Goal: Communication & Community: Answer question/provide support

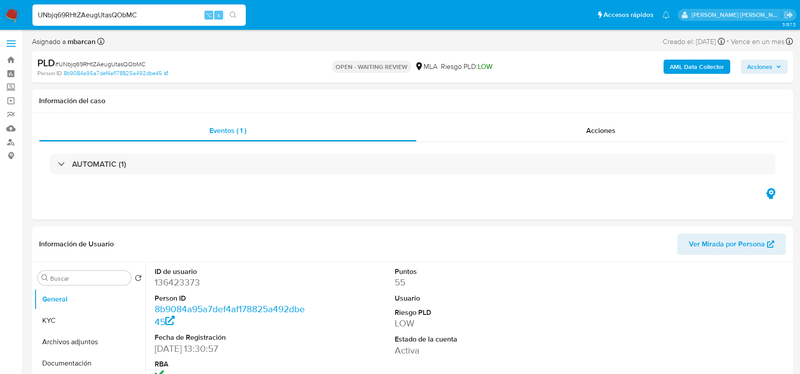
select select "10"
click at [140, 66] on span "# UNbjq69RHtZAeugUtasQObMC" at bounding box center [100, 64] width 90 height 9
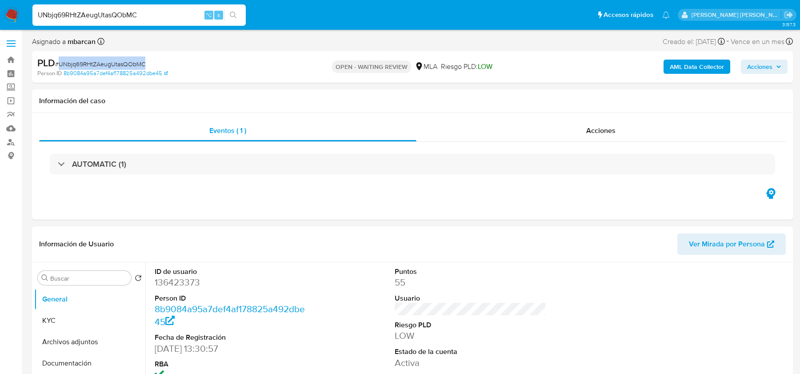
click at [140, 66] on span "# UNbjq69RHtZAeugUtasQObMC" at bounding box center [100, 64] width 90 height 9
copy span "UNbjq69RHtZAeugUtasQObMC"
click at [96, 62] on span "# UNbjq69RHtZAeugUtasQObMC" at bounding box center [100, 64] width 90 height 9
click at [9, 12] on img at bounding box center [11, 15] width 15 height 15
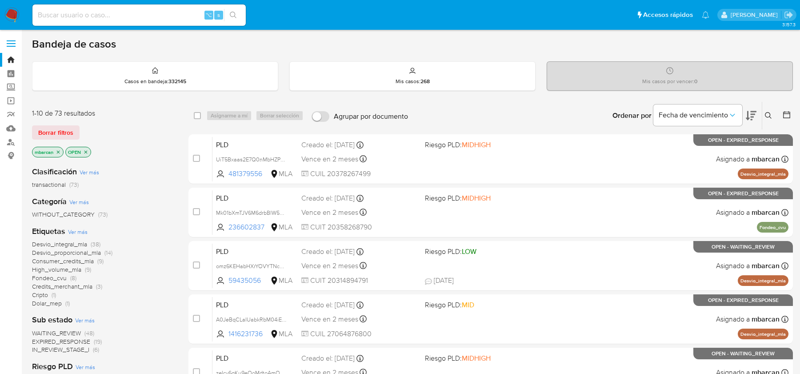
click at [768, 112] on icon at bounding box center [767, 115] width 7 height 7
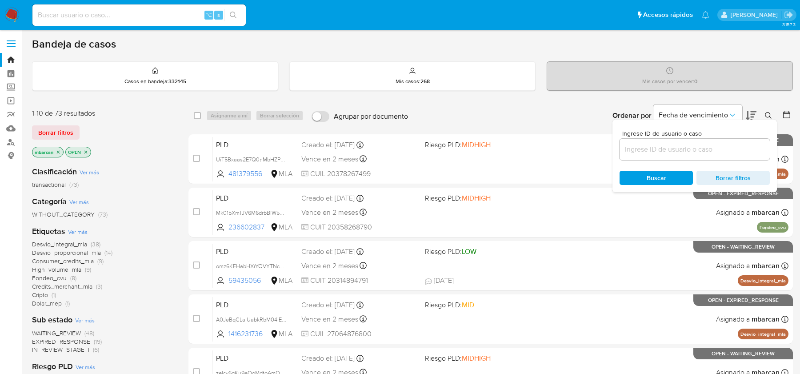
click at [718, 148] on input at bounding box center [694, 149] width 150 height 12
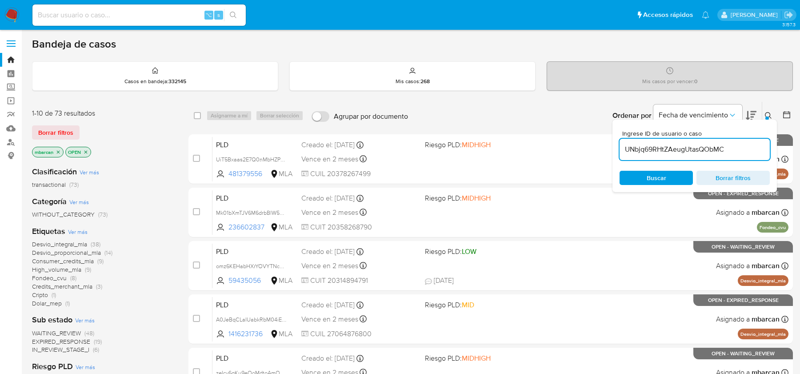
type input "UNbjq69RHtZAeugUtasQObMC"
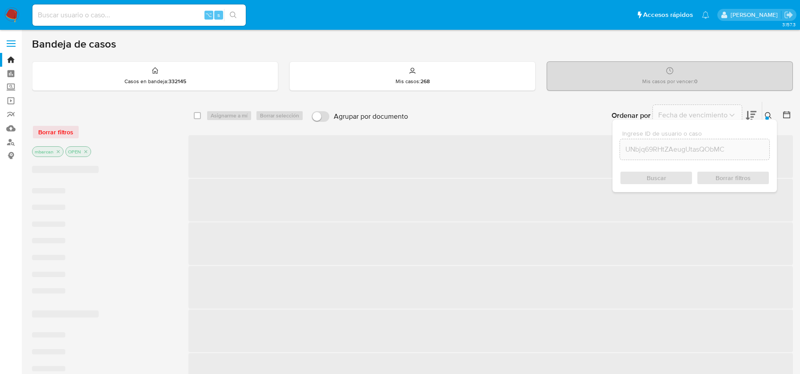
click at [768, 116] on icon at bounding box center [767, 115] width 7 height 7
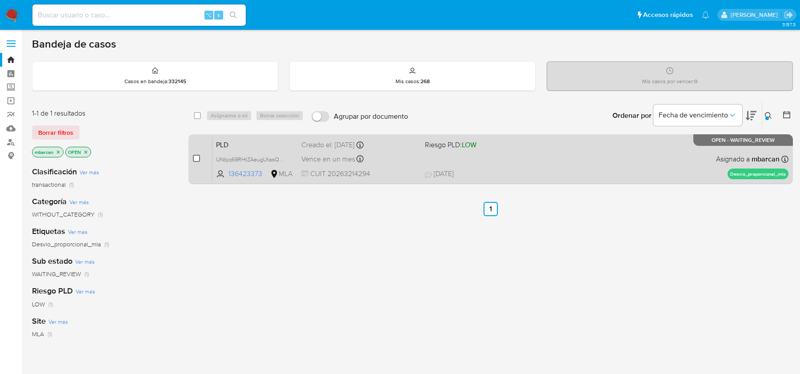
click at [197, 155] on input "checkbox" at bounding box center [196, 158] width 7 height 7
checkbox input "true"
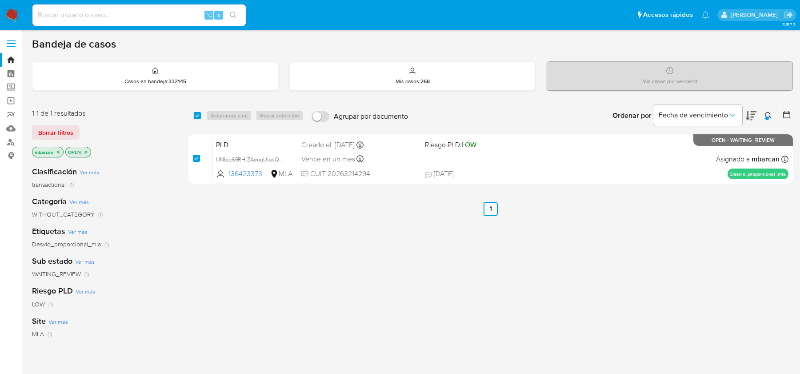
checkbox input "true"
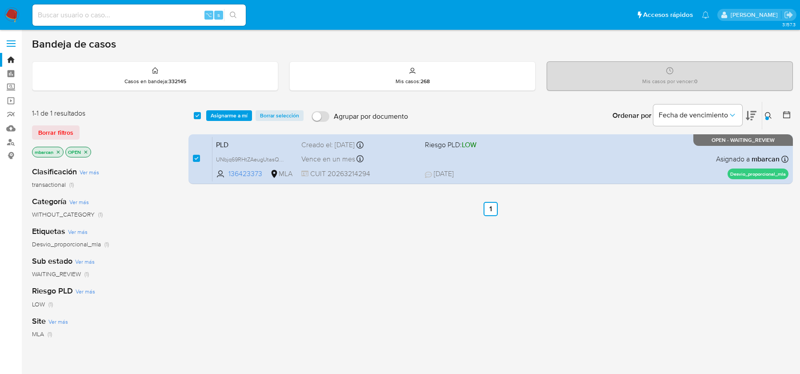
click at [217, 122] on div "select-all-cases-checkbox Asignarme a mí Borrar selección Agrupar por documento…" at bounding box center [490, 116] width 604 height 28
click at [217, 118] on span "Asignarme a mí" at bounding box center [229, 115] width 37 height 9
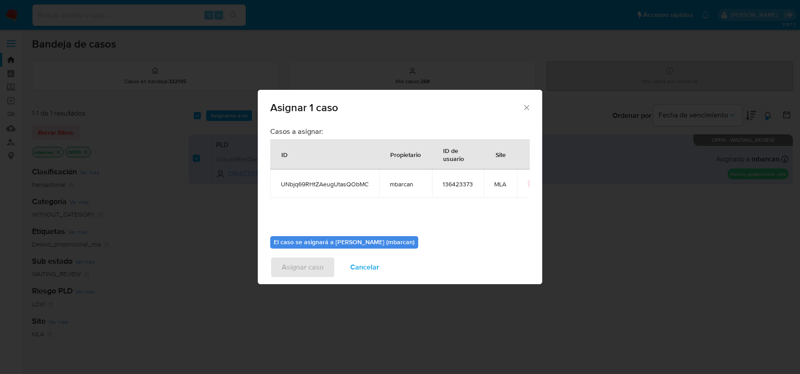
scroll to position [45, 0]
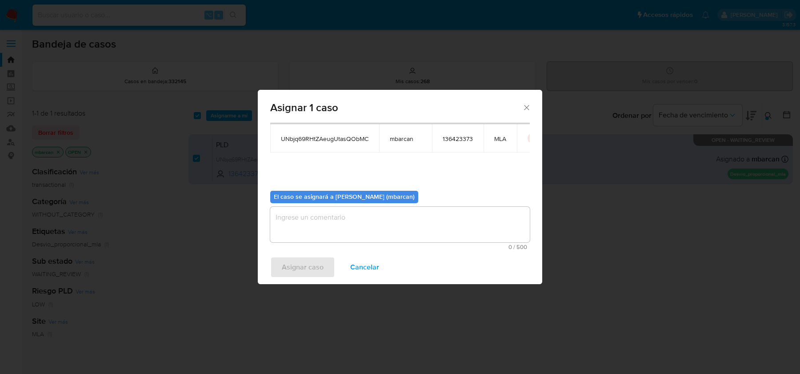
click at [348, 220] on textarea "assign-modal" at bounding box center [399, 225] width 259 height 36
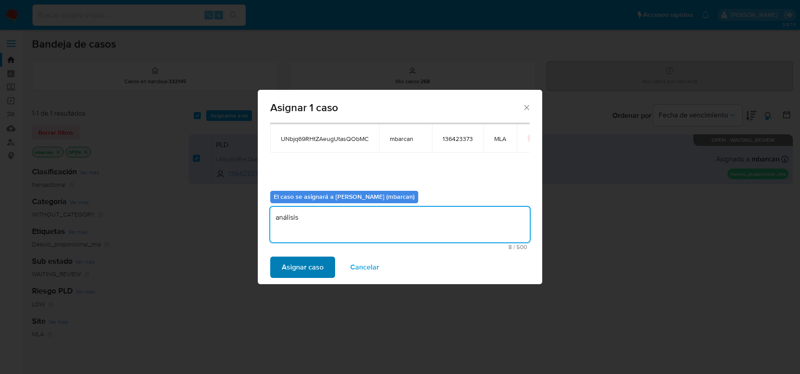
type textarea "análisis"
click at [301, 268] on span "Asignar caso" at bounding box center [303, 267] width 42 height 20
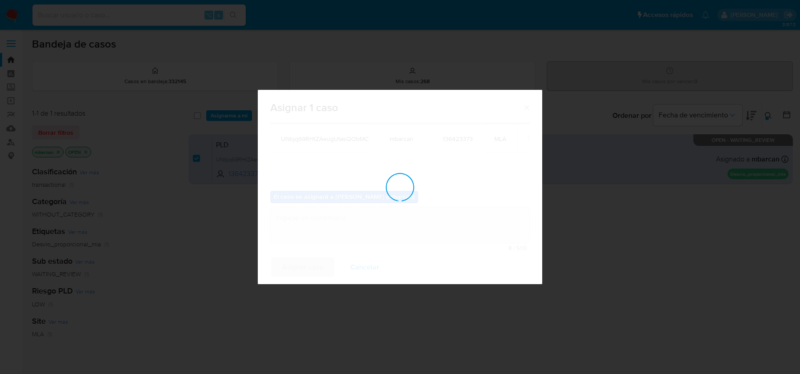
checkbox input "false"
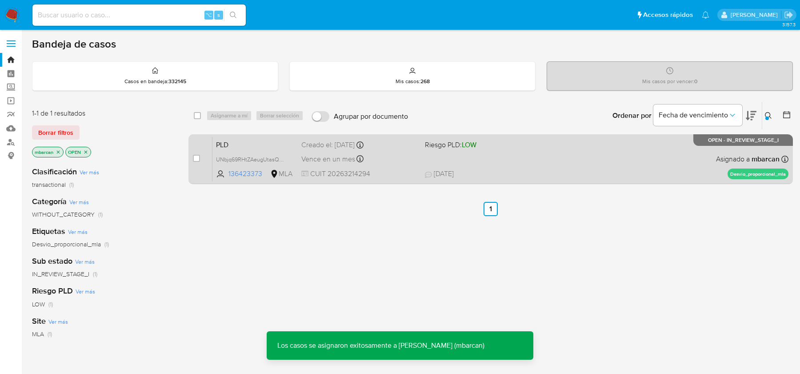
click at [277, 136] on div "PLD UNbjq69RHtZAeugUtasQObMC 136423373 MLA Riesgo PLD: LOW Creado el: 12/08/202…" at bounding box center [500, 158] width 576 height 45
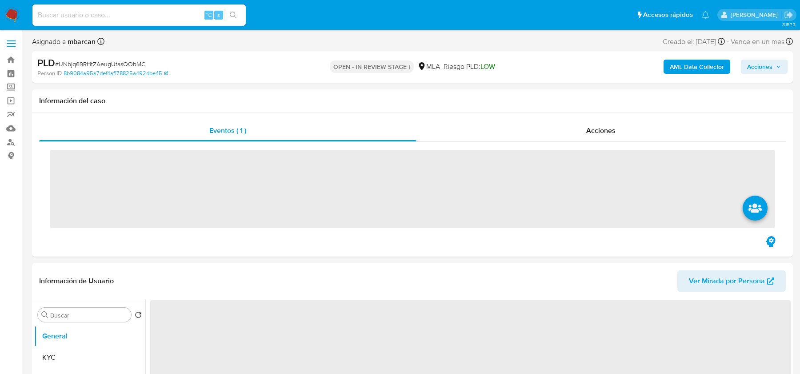
click at [104, 60] on span "# UNbjq69RHtZAeugUtasQObMC" at bounding box center [100, 64] width 90 height 9
copy span "UNbjq69RHtZAeugUtasQObMC"
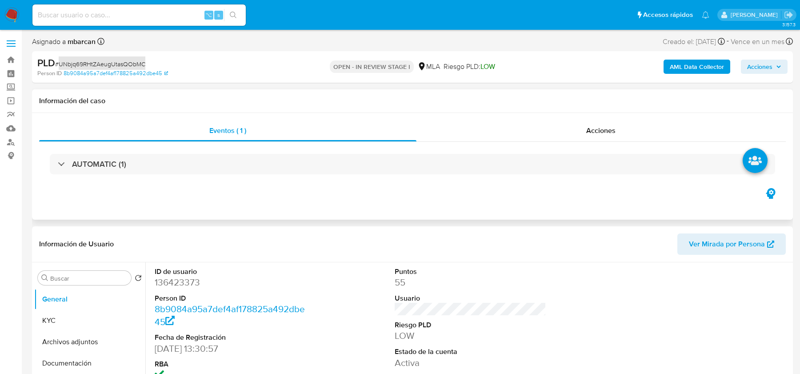
select select "10"
copy span "UNbjq69RHtZAeugUtasQObMC"
click at [182, 282] on dd "136423373" at bounding box center [230, 282] width 151 height 12
copy dd "136423373"
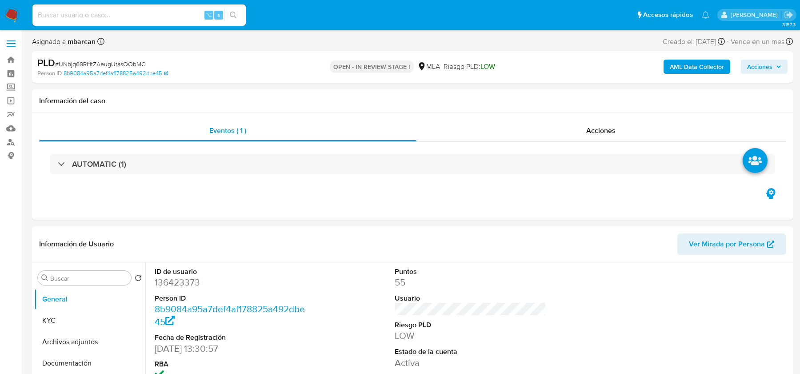
click at [125, 68] on span "# UNbjq69RHtZAeugUtasQObMC" at bounding box center [100, 64] width 90 height 9
click at [221, 55] on div "PLD # UNbjq69RHtZAeugUtasQObMC Person ID 8b9084a95a7def4af178825a492dbe45 OPEN …" at bounding box center [412, 67] width 760 height 32
click at [59, 307] on button "General" at bounding box center [86, 298] width 104 height 21
click at [60, 318] on button "KYC" at bounding box center [86, 320] width 104 height 21
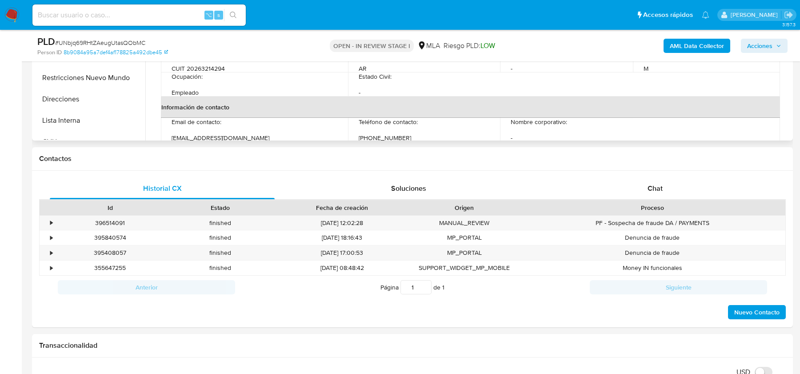
scroll to position [349, 0]
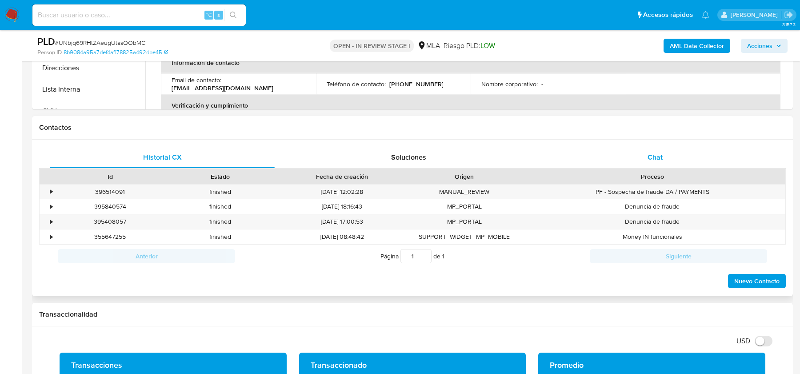
click at [643, 155] on div "Chat" at bounding box center [654, 157] width 225 height 21
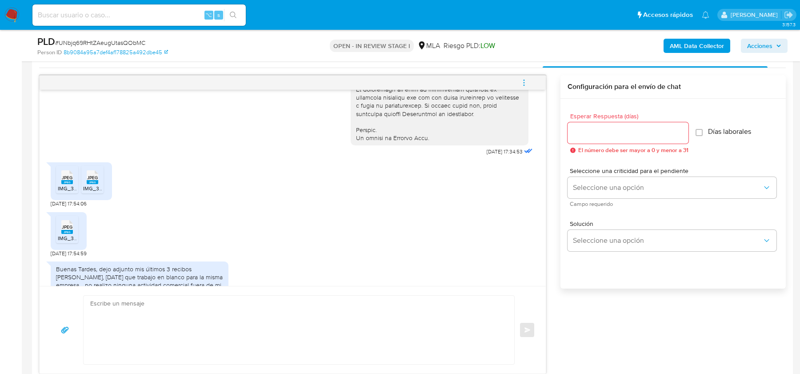
scroll to position [421, 0]
click at [53, 200] on div "JPEG JPEG IMG_3841.jpeg JPEG JPEG IMG_3840.jpeg" at bounding box center [81, 182] width 61 height 38
click at [68, 185] on rect at bounding box center [67, 183] width 12 height 4
click at [96, 182] on span "JPEG" at bounding box center [92, 179] width 11 height 6
click at [72, 236] on div "JPEG JPEG" at bounding box center [67, 227] width 19 height 17
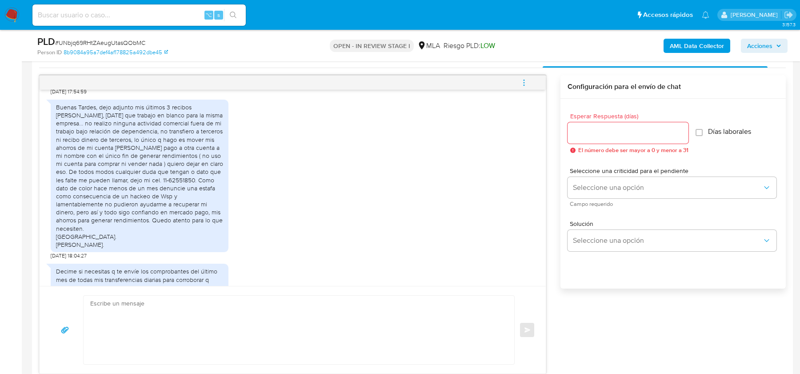
scroll to position [586, 0]
drag, startPoint x: 130, startPoint y: 154, endPoint x: 130, endPoint y: 159, distance: 5.3
click at [130, 159] on div "Buenas Tardes, dejo adjunto mis últimos 3 recibos de sueldo, hace 20 años que t…" at bounding box center [139, 173] width 167 height 145
drag, startPoint x: 175, startPoint y: 163, endPoint x: 175, endPoint y: 170, distance: 6.7
click at [175, 170] on div "Buenas Tardes, dejo adjunto mis últimos 3 recibos de sueldo, hace 20 años que t…" at bounding box center [139, 173] width 167 height 145
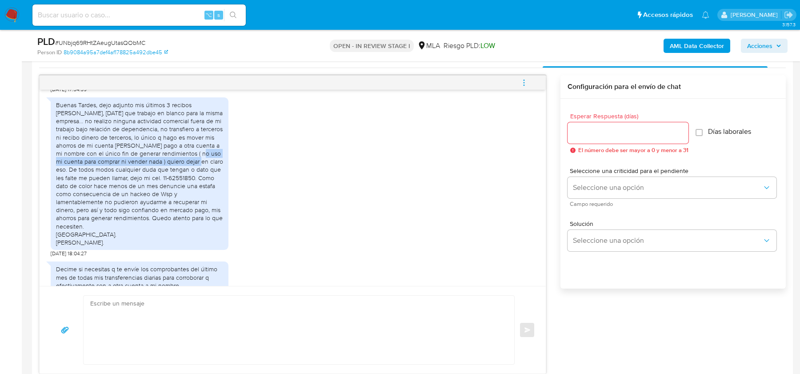
drag, startPoint x: 197, startPoint y: 169, endPoint x: 197, endPoint y: 176, distance: 7.1
click at [197, 176] on div "Buenas Tardes, dejo adjunto mis últimos 3 recibos de sueldo, hace 20 años que t…" at bounding box center [139, 173] width 167 height 145
drag, startPoint x: 204, startPoint y: 179, endPoint x: 204, endPoint y: 185, distance: 6.2
click at [204, 185] on div "Buenas Tardes, dejo adjunto mis últimos 3 recibos de sueldo, hace 20 años que t…" at bounding box center [139, 173] width 167 height 145
drag, startPoint x: 211, startPoint y: 186, endPoint x: 211, endPoint y: 193, distance: 7.1
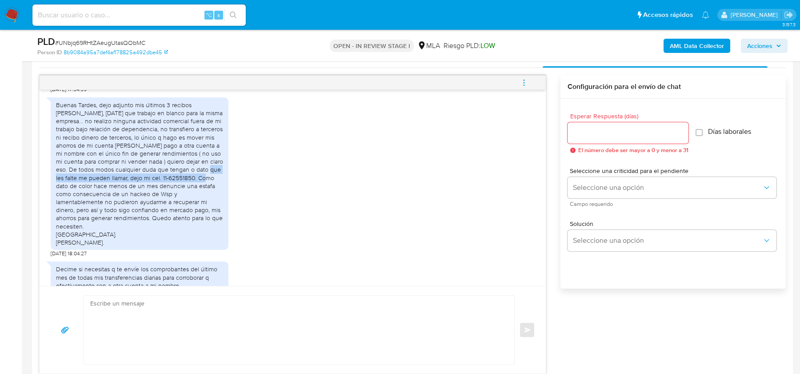
click at [211, 193] on div "Buenas Tardes, dejo adjunto mis últimos 3 recibos de sueldo, hace 20 años que t…" at bounding box center [139, 173] width 167 height 145
click at [222, 196] on div "Buenas Tardes, dejo adjunto mis últimos 3 recibos de sueldo, hace 20 años que t…" at bounding box center [139, 173] width 167 height 145
drag, startPoint x: 205, startPoint y: 191, endPoint x: 205, endPoint y: 200, distance: 8.9
click at [205, 200] on div "Buenas Tardes, dejo adjunto mis últimos 3 recibos de sueldo, hace 20 años que t…" at bounding box center [139, 173] width 167 height 145
drag, startPoint x: 119, startPoint y: 209, endPoint x: 119, endPoint y: 218, distance: 9.3
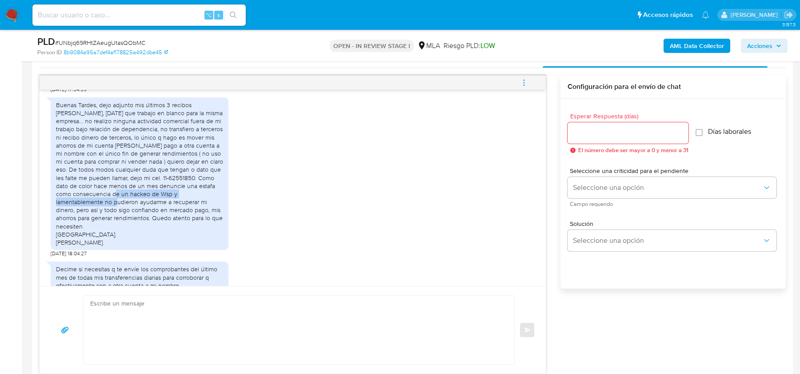
click at [119, 218] on div "Buenas Tardes, dejo adjunto mis últimos 3 recibos de sueldo, hace 20 años que t…" at bounding box center [139, 173] width 167 height 145
drag, startPoint x: 134, startPoint y: 219, endPoint x: 134, endPoint y: 227, distance: 8.4
click at [134, 227] on div "Buenas Tardes, dejo adjunto mis últimos 3 recibos de sueldo, hace 20 años que t…" at bounding box center [139, 173] width 167 height 145
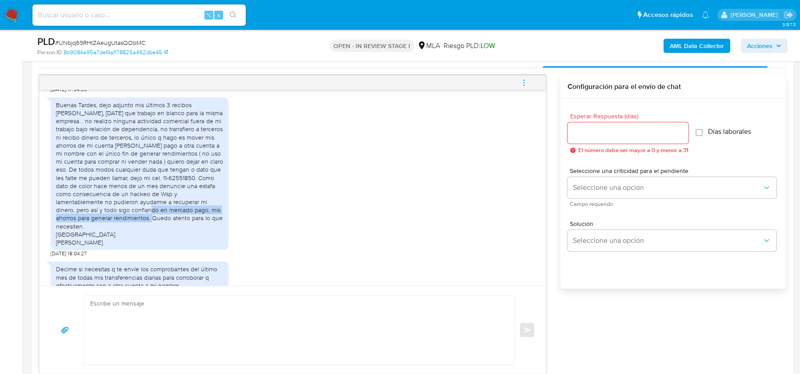
drag, startPoint x: 155, startPoint y: 226, endPoint x: 155, endPoint y: 235, distance: 8.4
click at [155, 235] on div "Buenas Tardes, dejo adjunto mis últimos 3 recibos de sueldo, hace 20 años que t…" at bounding box center [139, 173] width 167 height 145
click at [177, 235] on div "Buenas Tardes, dejo adjunto mis últimos 3 recibos de sueldo, hace 20 años que t…" at bounding box center [139, 173] width 167 height 145
drag, startPoint x: 147, startPoint y: 234, endPoint x: 147, endPoint y: 239, distance: 5.3
click at [147, 239] on div "Buenas Tardes, dejo adjunto mis últimos 3 recibos de sueldo, hace 20 años que t…" at bounding box center [139, 173] width 167 height 145
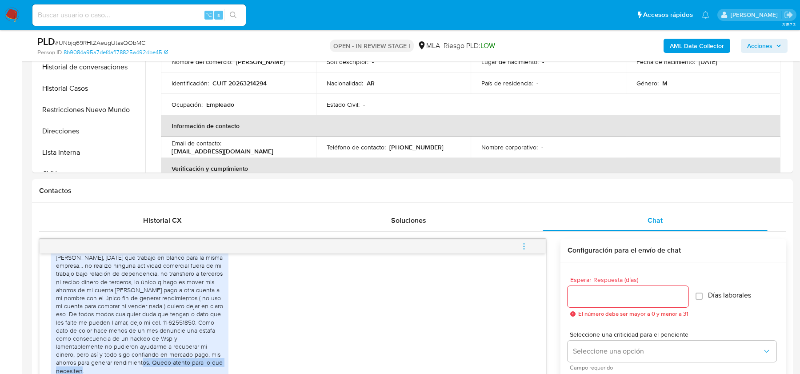
scroll to position [272, 0]
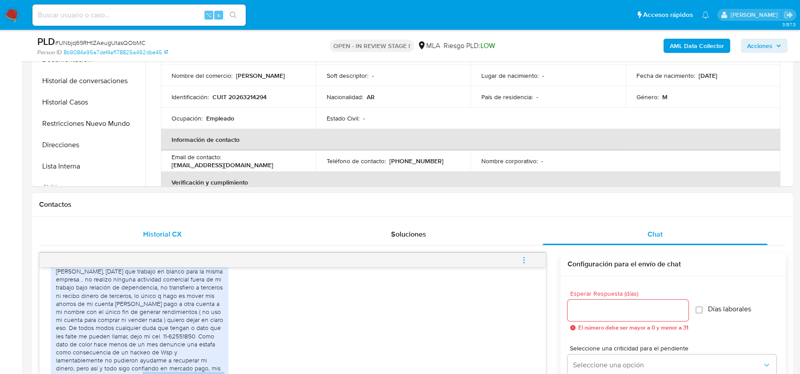
click at [189, 231] on div "Historial CX" at bounding box center [162, 233] width 225 height 21
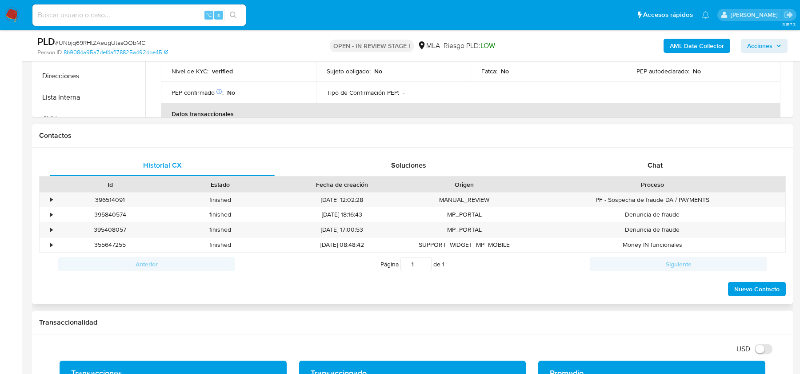
scroll to position [342, 0]
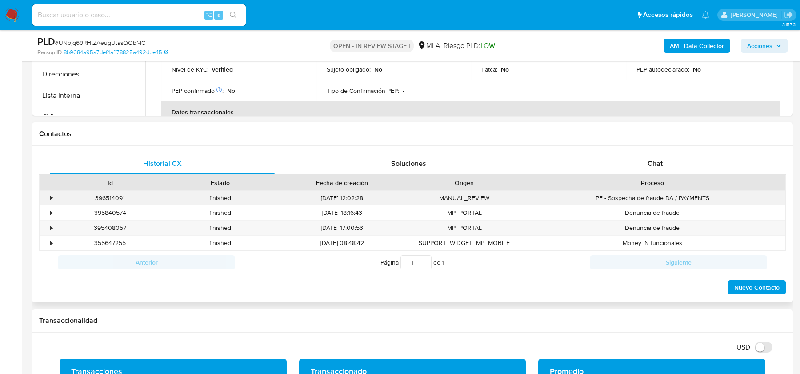
click at [121, 198] on div "396514091" at bounding box center [110, 198] width 110 height 15
copy div "396514091"
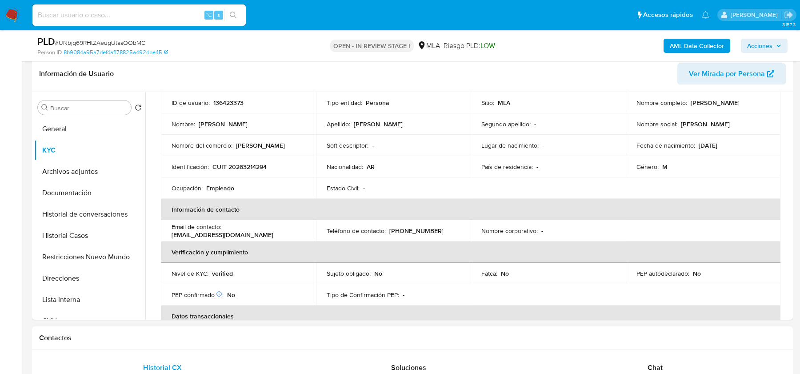
scroll to position [151, 0]
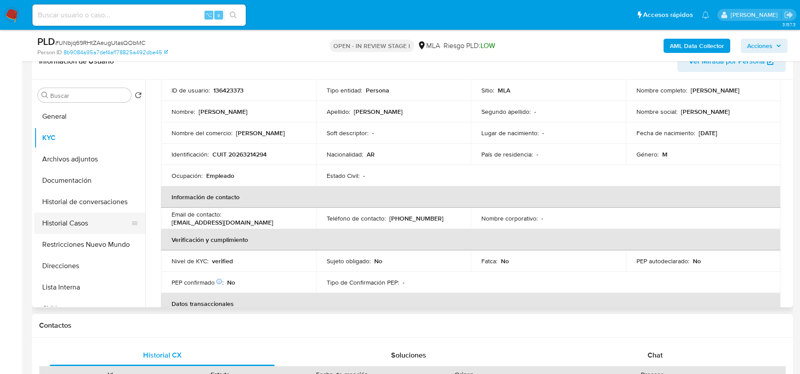
click at [62, 224] on button "Historial Casos" at bounding box center [86, 222] width 104 height 21
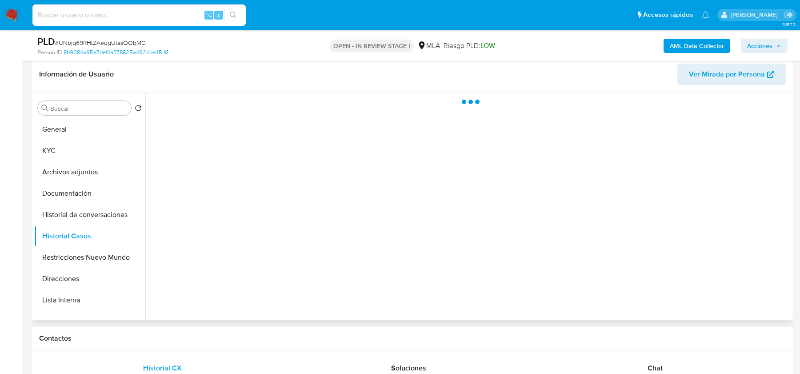
scroll to position [136, 0]
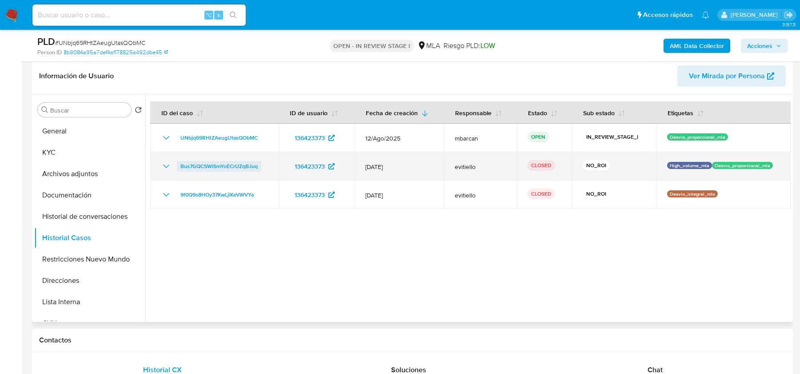
click at [227, 165] on span "Bus7GQCSWISmYoECrUZqBJuq" at bounding box center [218, 166] width 77 height 11
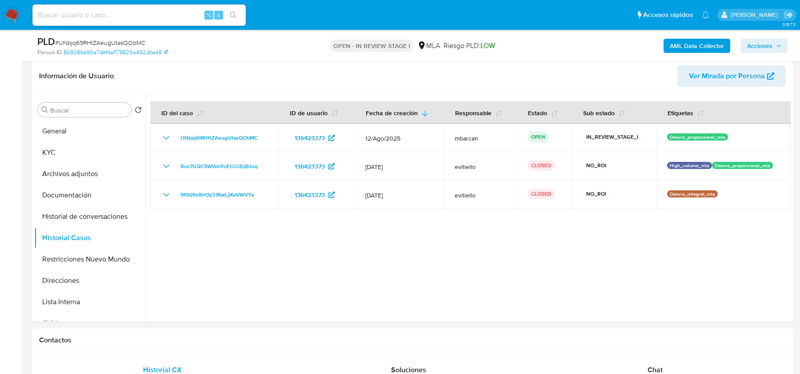
click at [677, 52] on b "AML Data Collector" at bounding box center [696, 46] width 54 height 14
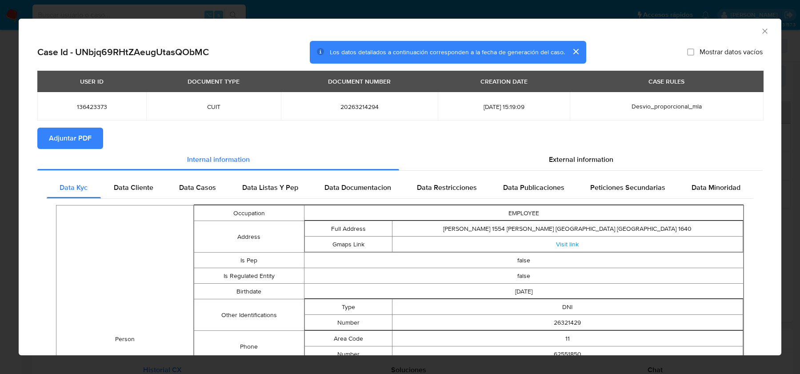
click at [103, 142] on section "Adjuntar PDF" at bounding box center [399, 137] width 725 height 21
click at [97, 142] on button "Adjuntar PDF" at bounding box center [70, 137] width 66 height 21
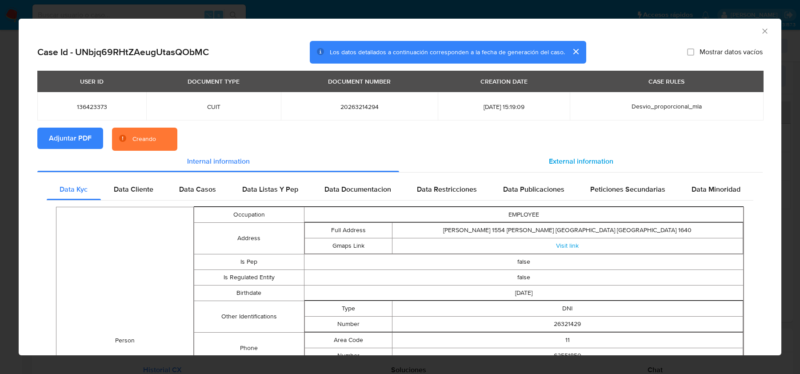
click at [581, 155] on div "External information" at bounding box center [580, 161] width 363 height 21
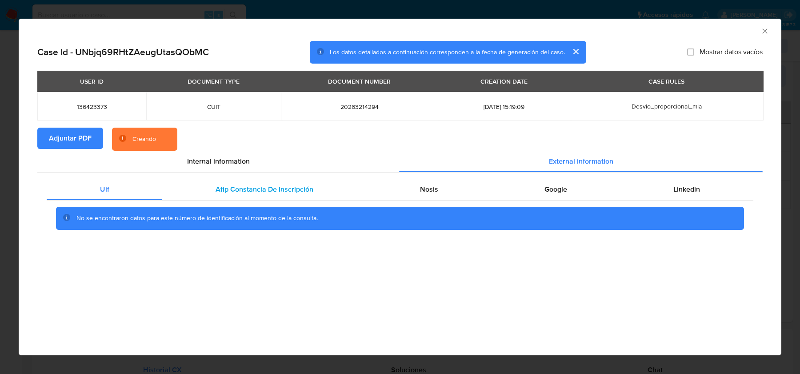
click at [324, 189] on div "Afip Constancia De Inscripción" at bounding box center [264, 189] width 204 height 21
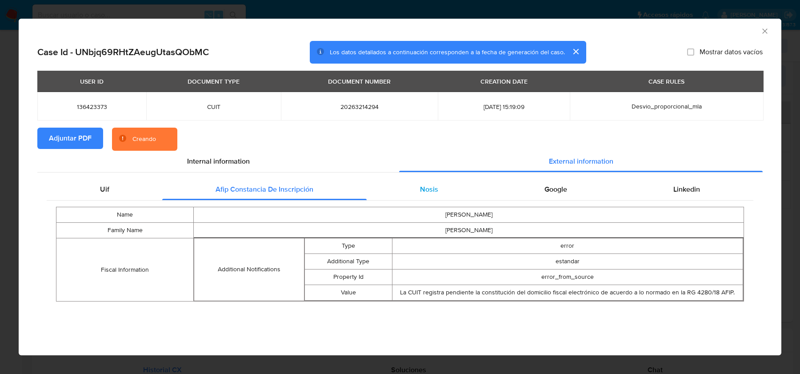
click at [428, 182] on div "Nosis" at bounding box center [428, 189] width 124 height 21
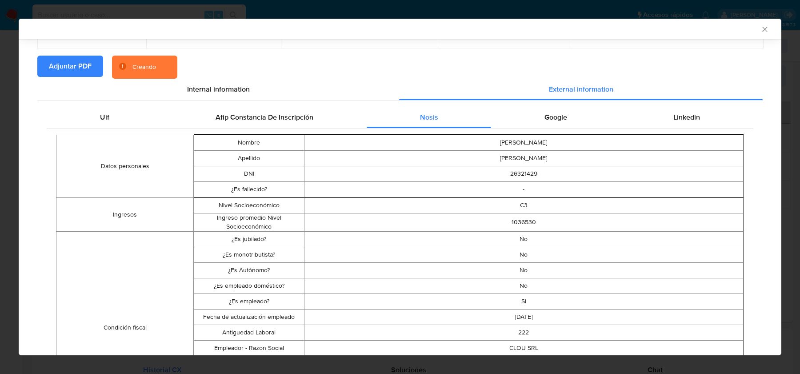
scroll to position [85, 0]
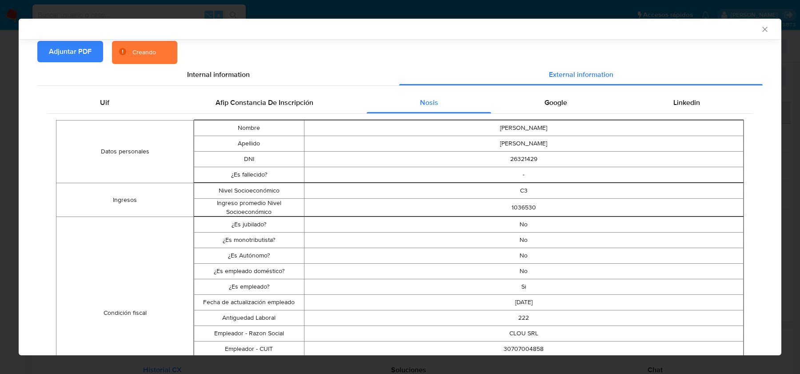
click at [518, 346] on td "30707004858" at bounding box center [523, 349] width 439 height 16
copy td "30707004858"
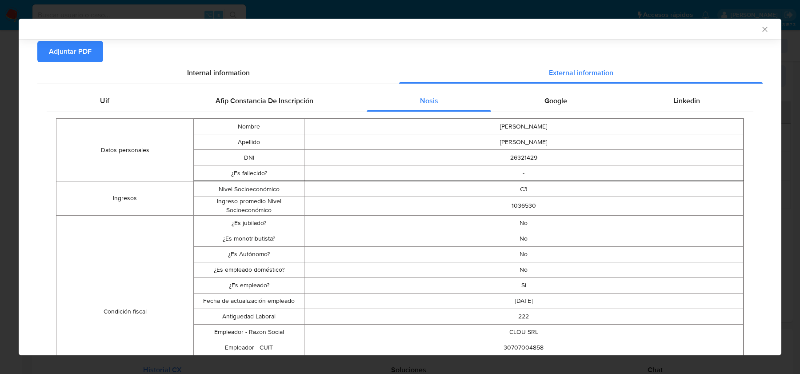
click at [558, 122] on td "ARIEL OSVALDO" at bounding box center [523, 127] width 439 height 16
click at [558, 119] on td "ARIEL OSVALDO" at bounding box center [523, 127] width 439 height 16
click at [558, 105] on span "Google" at bounding box center [555, 101] width 23 height 10
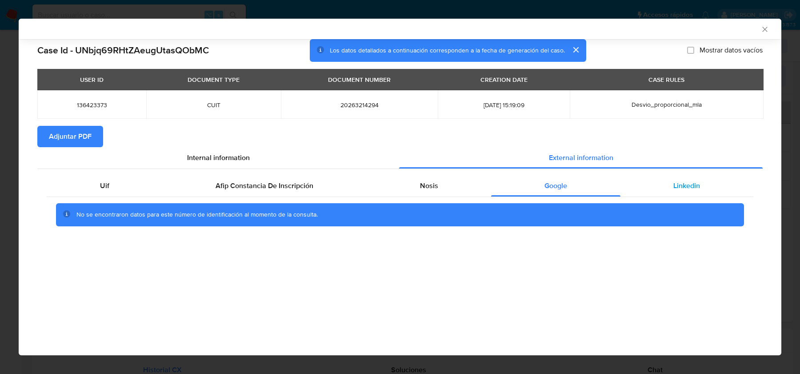
click at [687, 182] on span "Linkedin" at bounding box center [686, 185] width 27 height 10
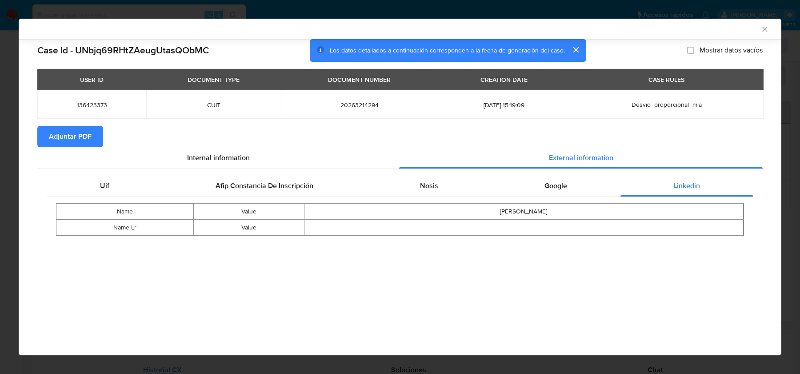
click at [763, 29] on icon "Cerrar ventana" at bounding box center [764, 29] width 9 height 9
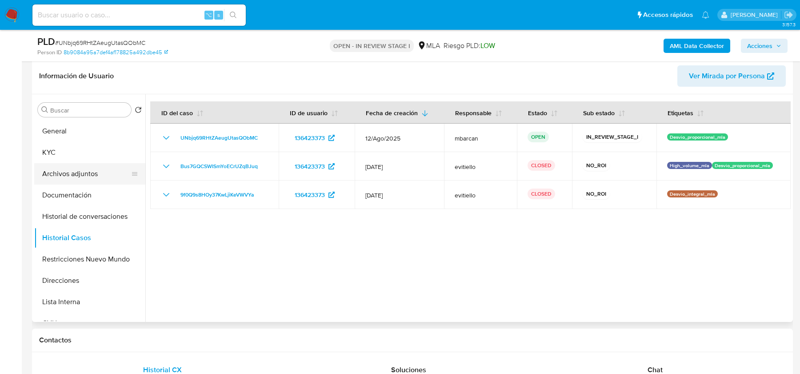
click at [67, 180] on button "Archivos adjuntos" at bounding box center [86, 173] width 104 height 21
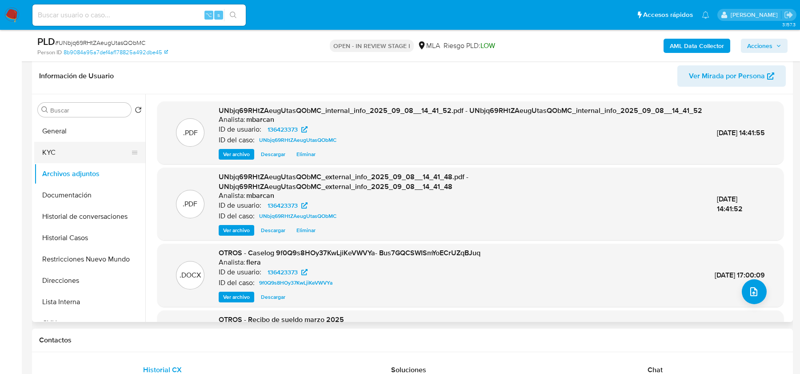
click at [74, 151] on button "KYC" at bounding box center [86, 152] width 104 height 21
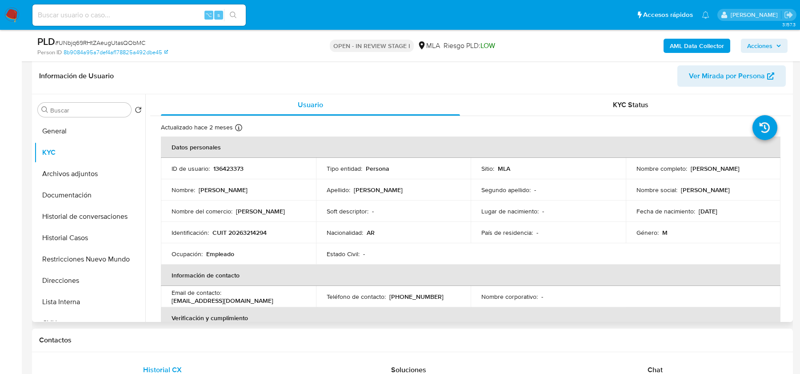
click at [242, 227] on td "Identificación : CUIT 20263214294" at bounding box center [238, 232] width 155 height 21
click at [245, 235] on p "CUIT 20263214294" at bounding box center [239, 232] width 54 height 8
copy p "20263214294"
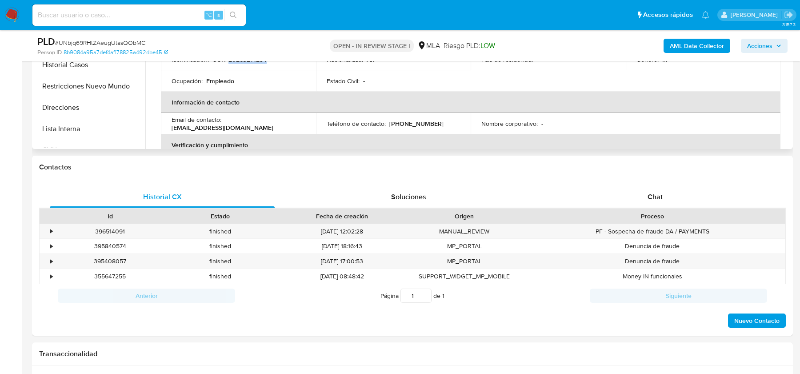
scroll to position [322, 0]
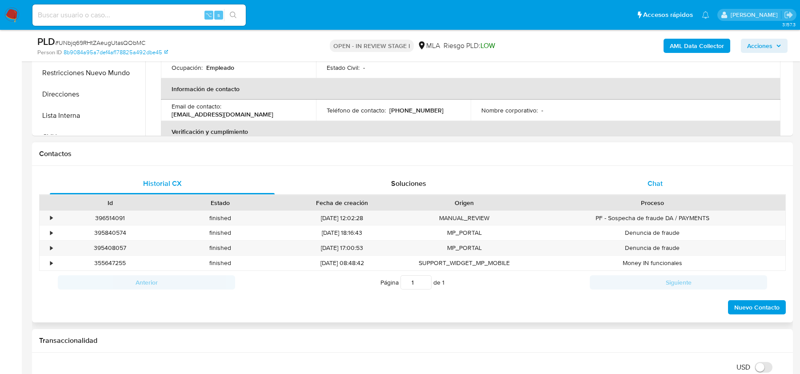
click at [651, 183] on span "Chat" at bounding box center [654, 183] width 15 height 10
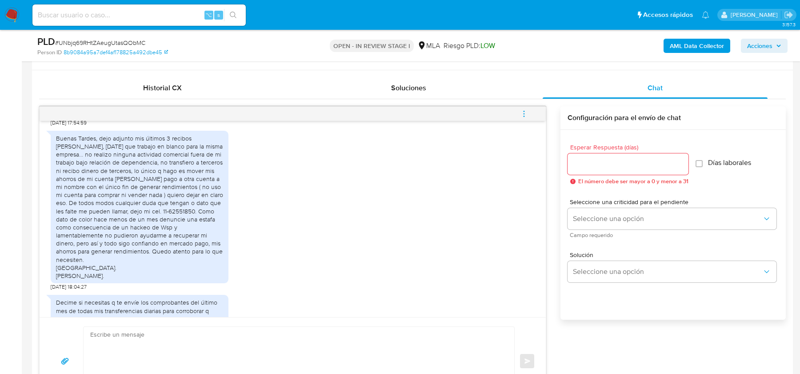
scroll to position [622, 0]
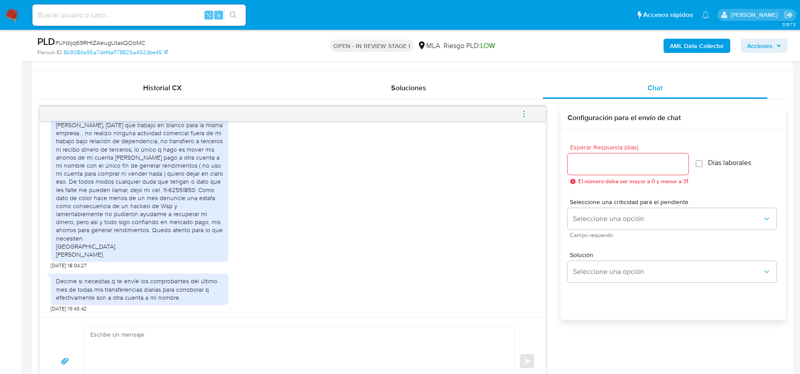
click at [100, 335] on textarea at bounding box center [296, 360] width 413 height 68
paste textarea "Hola, ¡Muchas gracias por tu respuesta! Confirmamos la recepción de la document…"
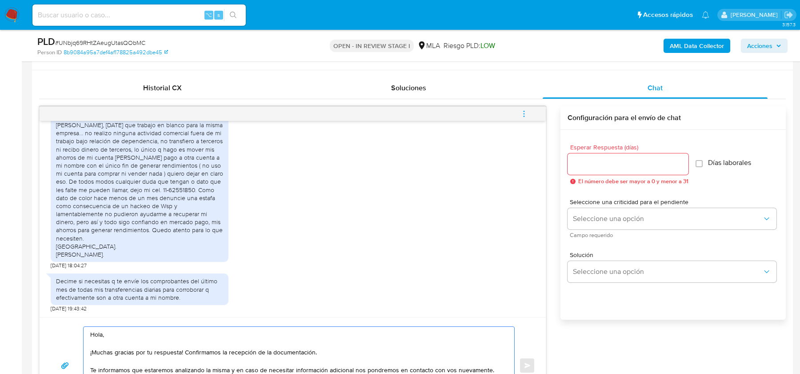
scroll to position [443, 0]
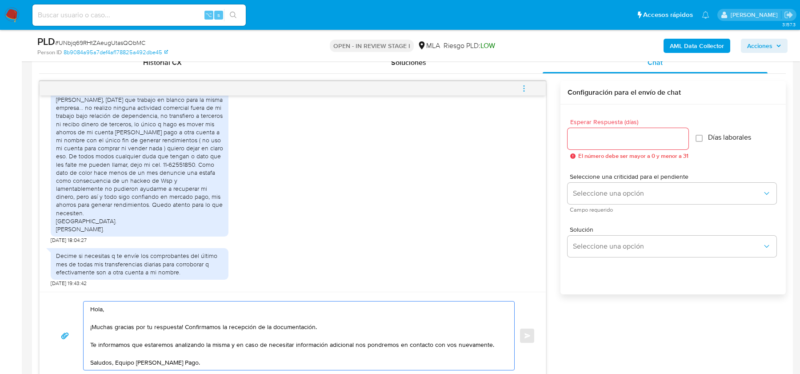
type textarea "Hola, ¡Muchas gracias por tu respuesta! Confirmamos la recepción de la document…"
click at [613, 129] on div at bounding box center [627, 138] width 121 height 21
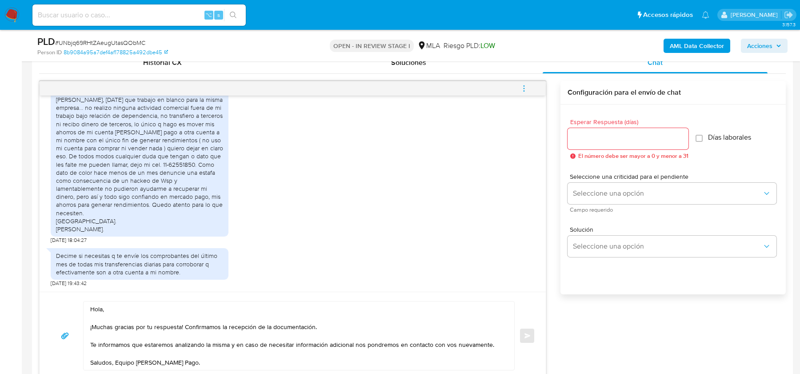
click at [607, 142] on input "Esperar Respuesta (días)" at bounding box center [627, 139] width 121 height 12
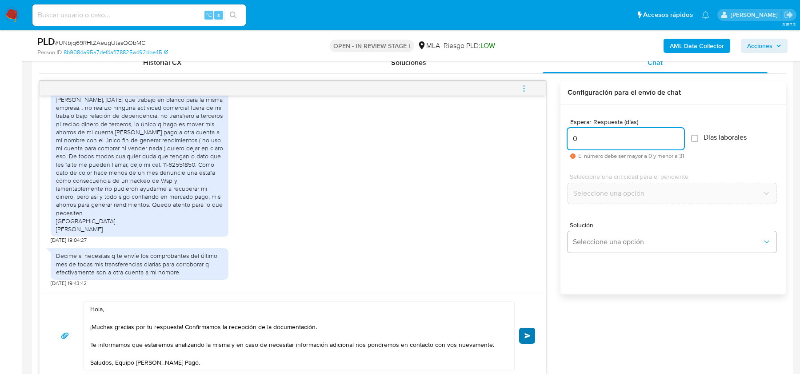
type input "0"
click at [533, 332] on button "Enviar" at bounding box center [527, 335] width 16 height 16
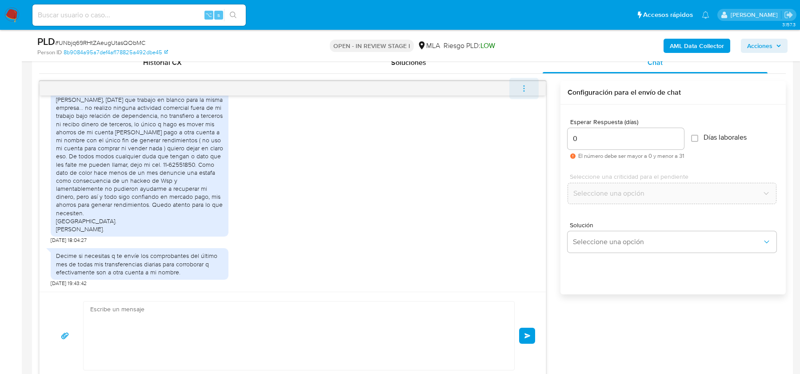
scroll to position [728, 0]
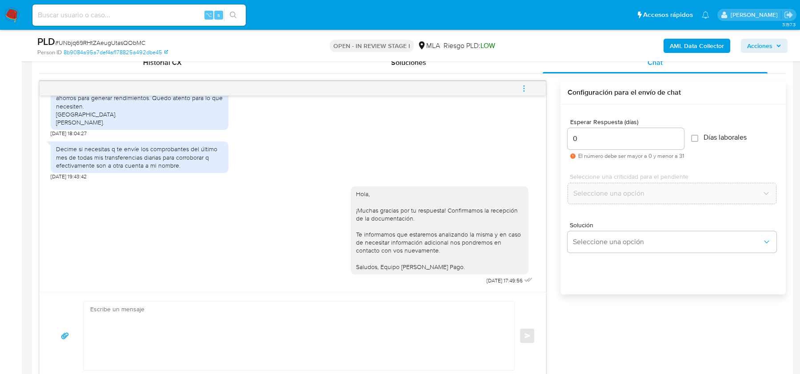
click at [528, 84] on icon "menu-action" at bounding box center [524, 88] width 8 height 8
click at [450, 62] on ul "Cerrar conversación Abrir gestor de archivos" at bounding box center [463, 78] width 91 height 39
click at [450, 69] on li "Cerrar conversación" at bounding box center [463, 70] width 91 height 16
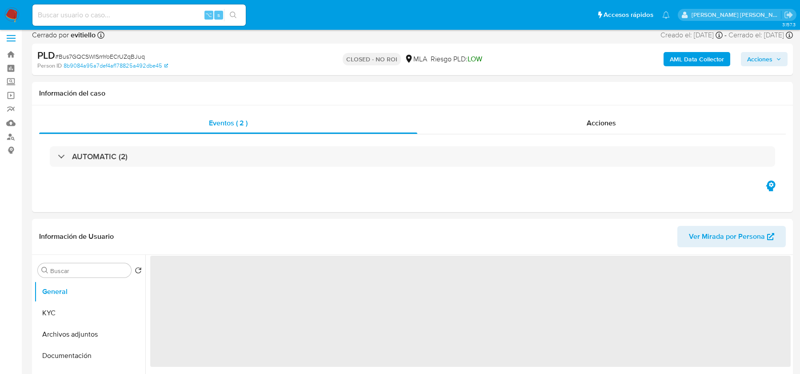
scroll to position [17, 0]
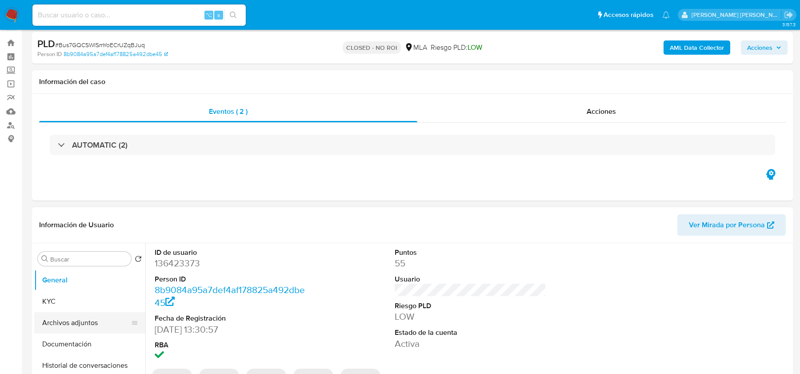
select select "10"
click at [47, 327] on button "Archivos adjuntos" at bounding box center [86, 322] width 104 height 21
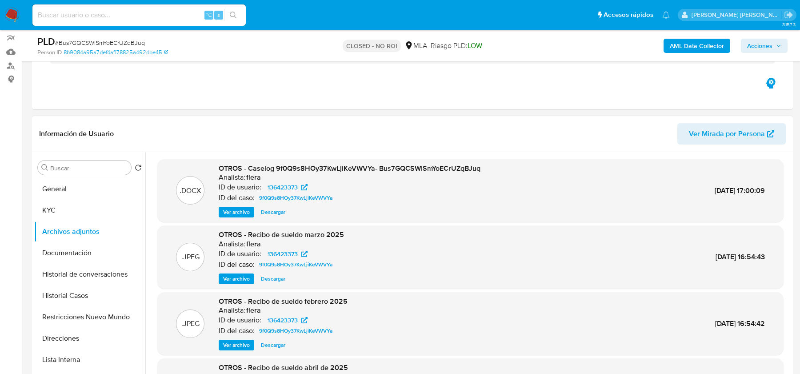
scroll to position [77, 0]
click at [231, 210] on span "Ver archivo" at bounding box center [236, 211] width 27 height 9
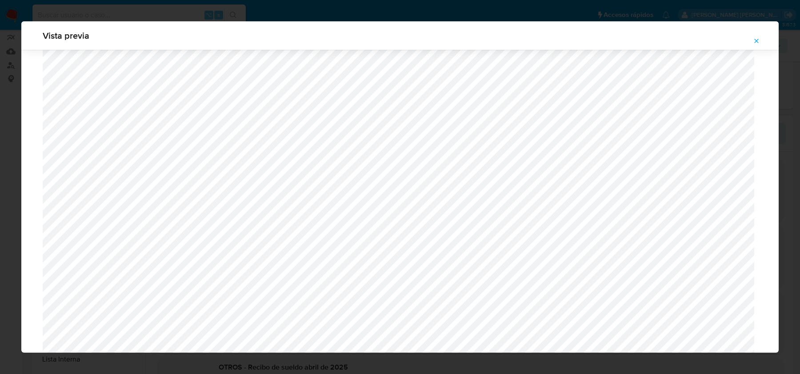
scroll to position [716, 0]
click at [756, 40] on icon "Attachment preview" at bounding box center [756, 41] width 4 height 4
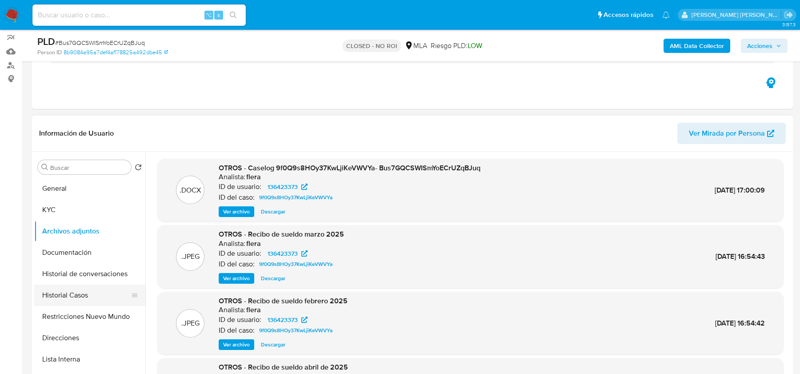
click at [83, 291] on button "Historial Casos" at bounding box center [86, 294] width 104 height 21
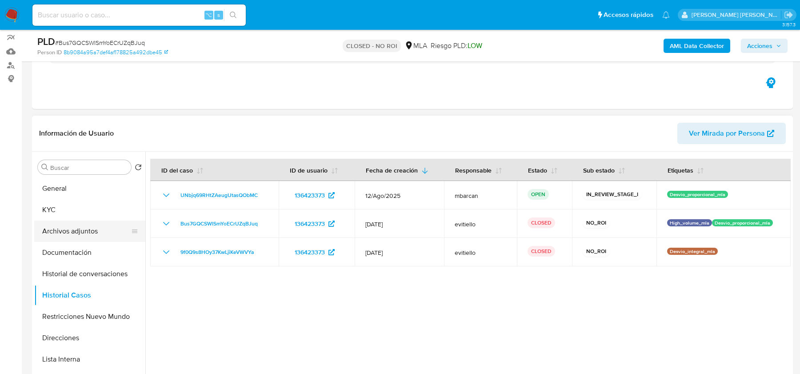
click at [84, 224] on button "Archivos adjuntos" at bounding box center [86, 230] width 104 height 21
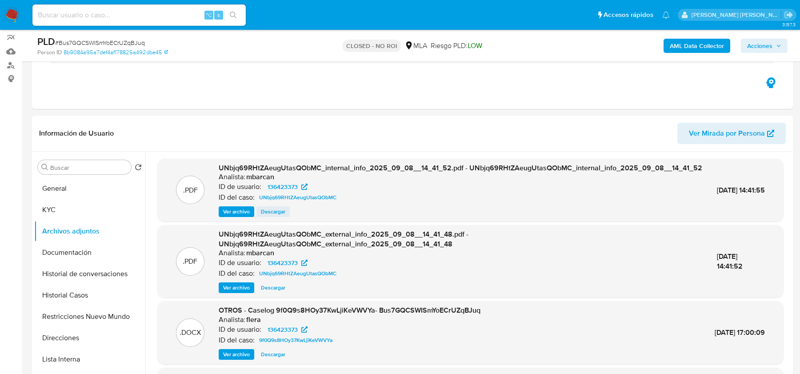
scroll to position [44, 0]
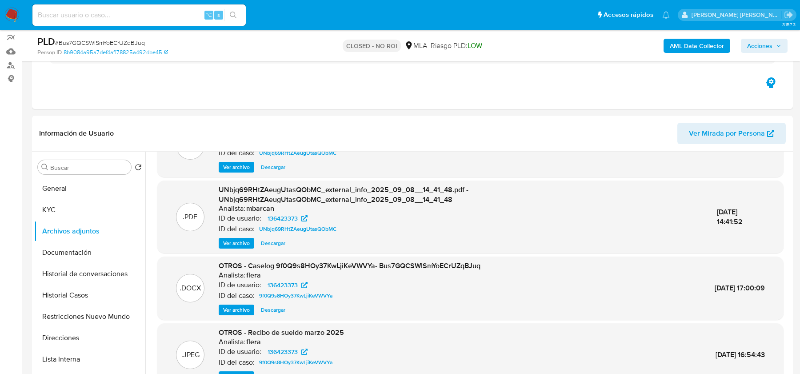
click at [228, 314] on span "Ver archivo" at bounding box center [236, 309] width 27 height 9
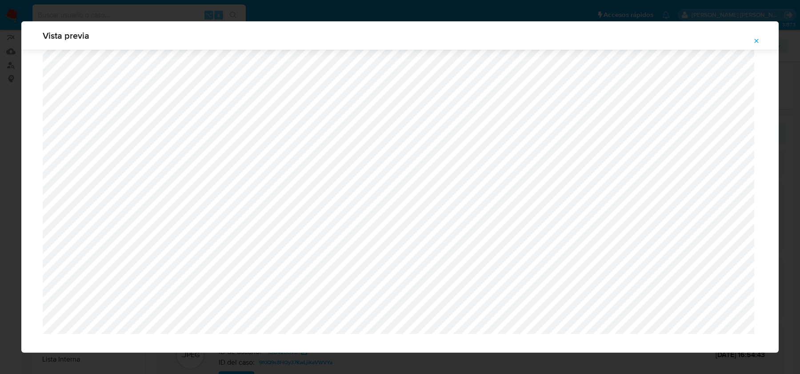
scroll to position [716, 0]
click at [759, 37] on span "Attachment preview" at bounding box center [755, 41] width 7 height 12
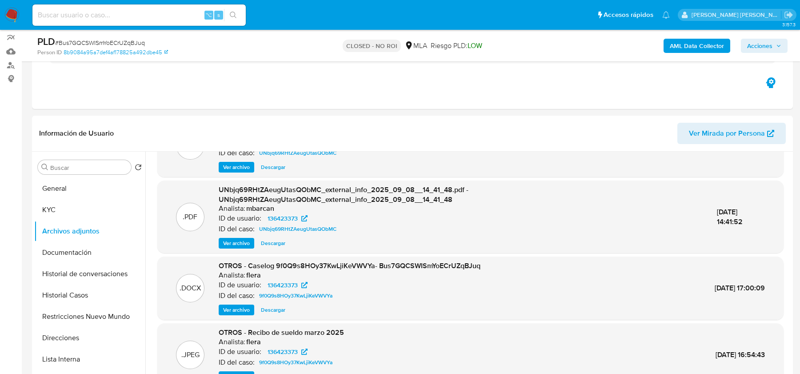
scroll to position [85, 0]
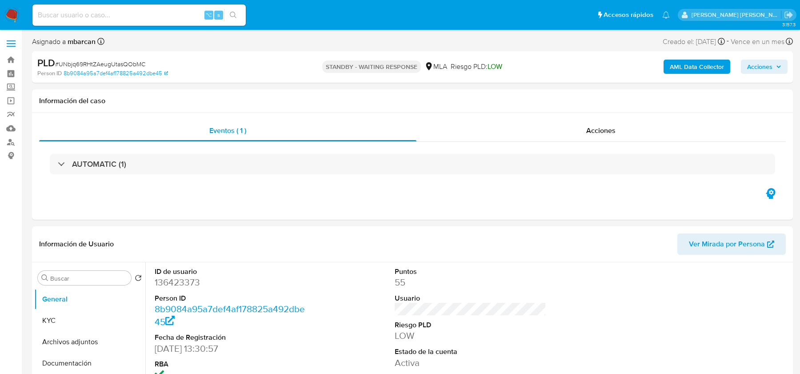
select select "10"
click at [88, 63] on span "# UNbjq69RHtZAeugUtasQObMC" at bounding box center [100, 64] width 90 height 9
copy span "UNbjq69RHtZAeugUtasQObMC"
select select "10"
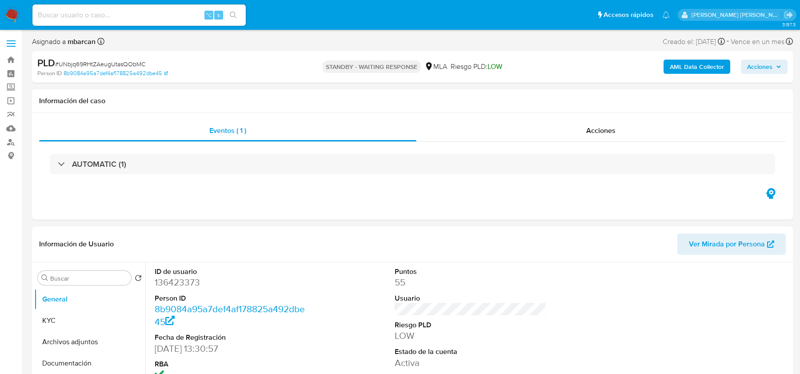
click at [152, 17] on input at bounding box center [138, 15] width 213 height 12
paste input "SZ9JO4p0icqIanOByq6Y6Nz5"
type input "SZ9JO4p0icqIanOByq6Y6Nz5"
select select "10"
click at [14, 15] on img at bounding box center [11, 15] width 15 height 15
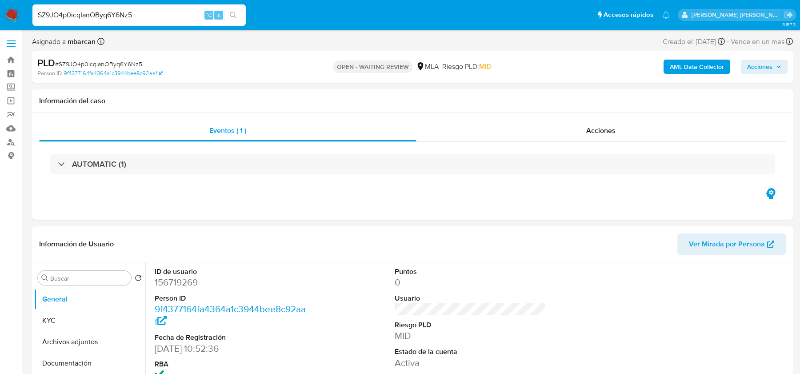
click at [14, 15] on img at bounding box center [11, 15] width 15 height 15
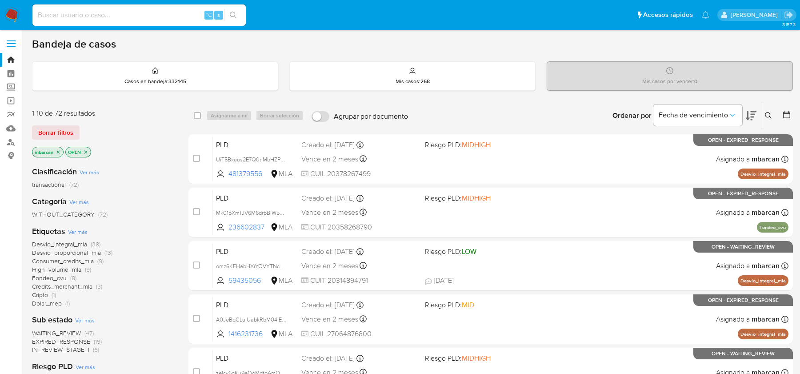
click at [766, 119] on button at bounding box center [769, 115] width 15 height 11
click at [0, 0] on div "Ingrese ID de usuario o caso Buscar Borrar filtros" at bounding box center [0, 0] width 0 height 0
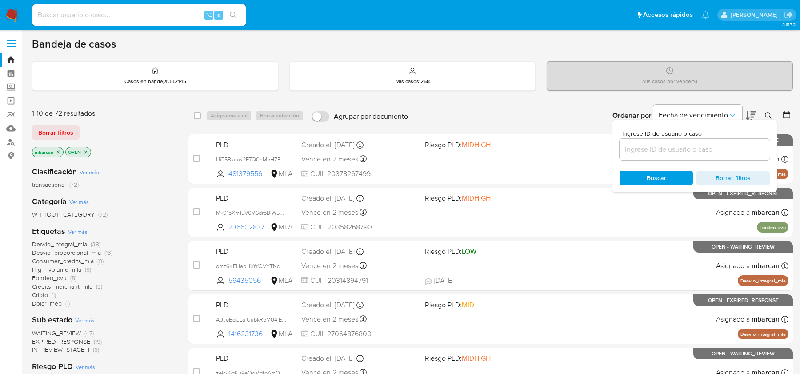
click at [705, 143] on input at bounding box center [694, 149] width 150 height 12
paste input "SZ9JO4p0icqIanOByq6Y6Nz5"
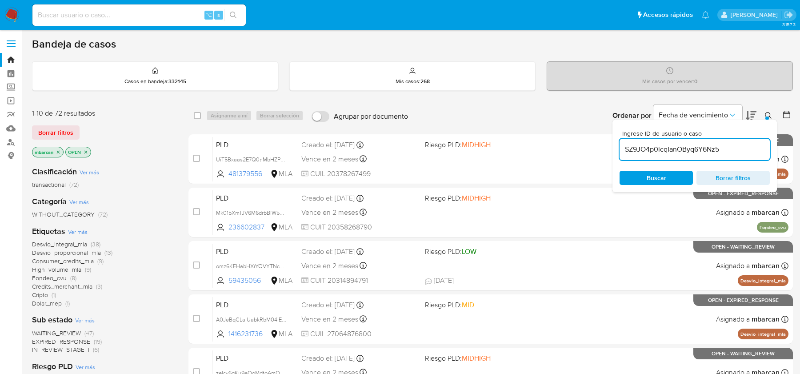
type input "SZ9JO4p0icqIanOByq6Y6Nz5"
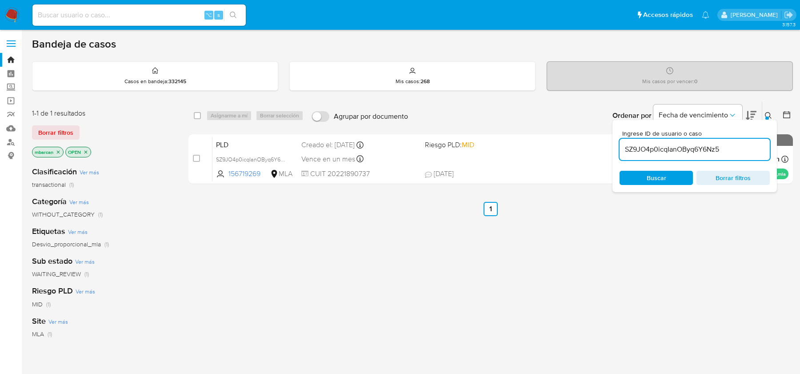
click at [768, 116] on button at bounding box center [769, 115] width 15 height 11
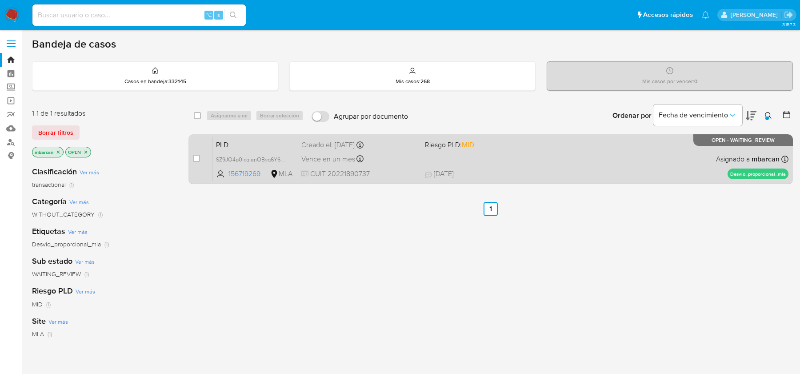
click at [200, 157] on div "case-item-checkbox No es posible asignar el caso" at bounding box center [203, 158] width 20 height 45
click at [199, 157] on input "checkbox" at bounding box center [196, 158] width 7 height 7
checkbox input "true"
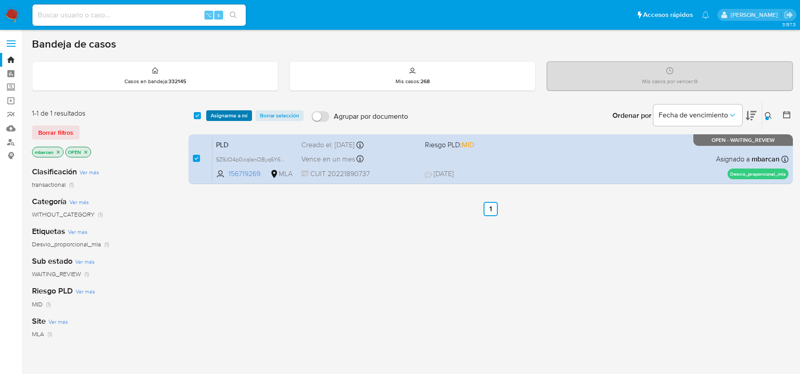
click at [224, 115] on span "Asignarme a mí" at bounding box center [229, 115] width 37 height 9
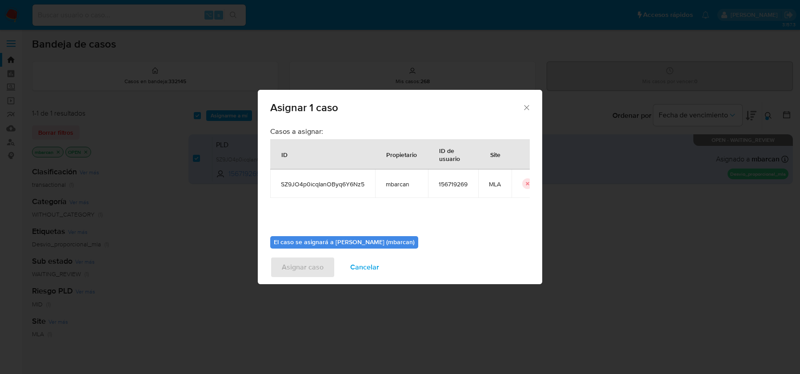
scroll to position [45, 0]
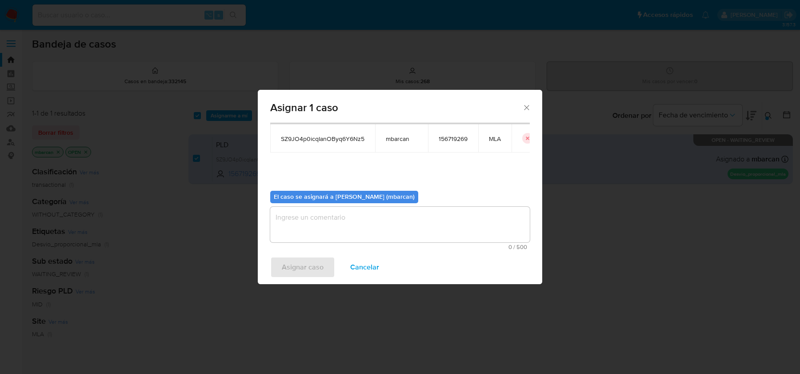
click at [322, 222] on textarea "assign-modal" at bounding box center [399, 225] width 259 height 36
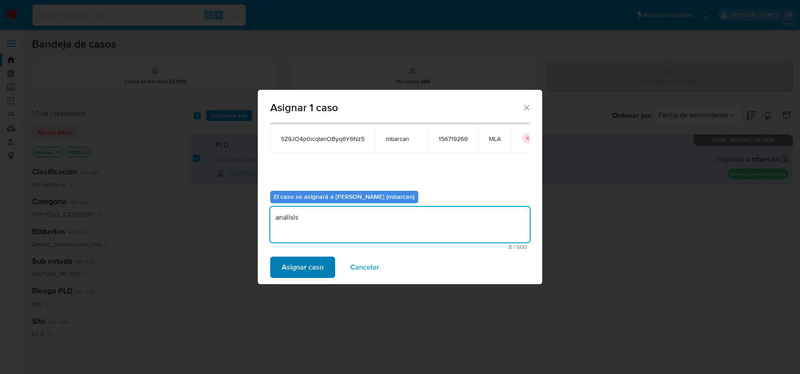
type textarea "análisis"
click at [286, 272] on span "Asignar caso" at bounding box center [303, 267] width 42 height 20
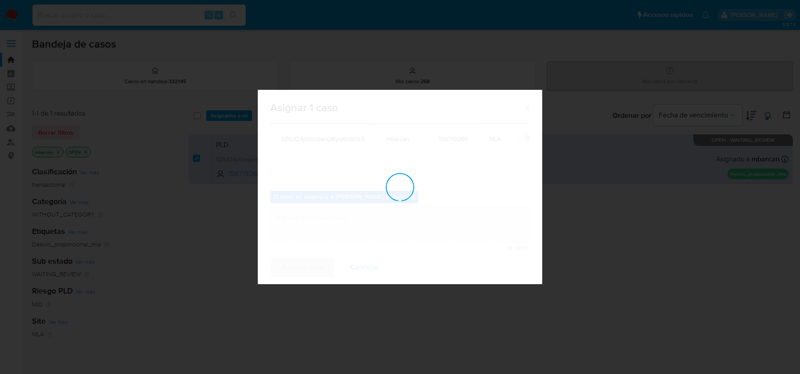
checkbox input "false"
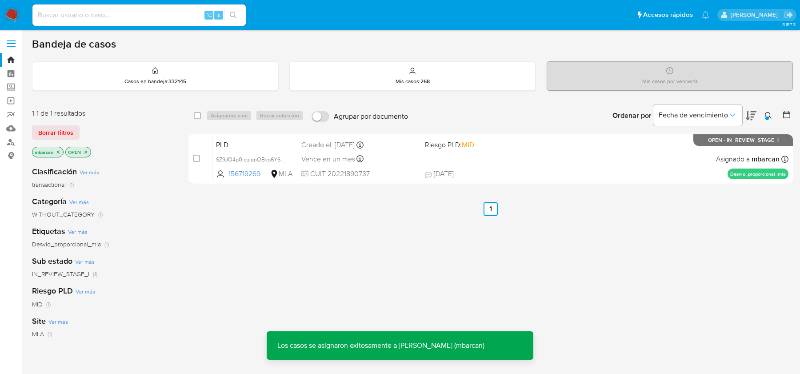
click at [254, 145] on span "PLD" at bounding box center [255, 144] width 78 height 12
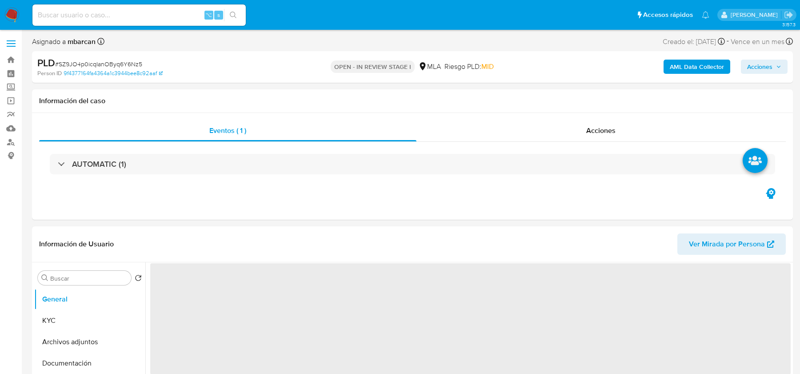
click at [116, 62] on span "# SZ9JO4p0icqIanOByq6Y6Nz5" at bounding box center [98, 64] width 87 height 9
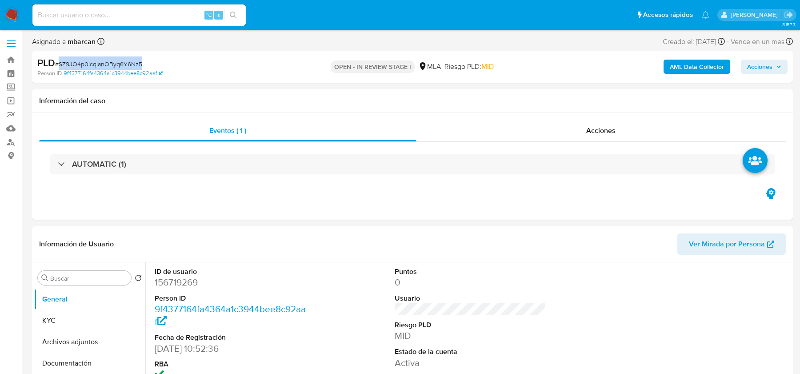
select select "10"
copy span "SZ9JO4p0icqIanOByq6Y6Nz5"
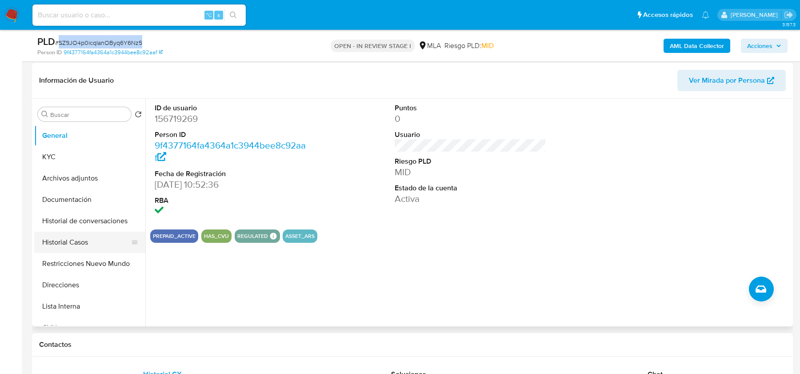
click at [74, 236] on button "Historial Casos" at bounding box center [86, 241] width 104 height 21
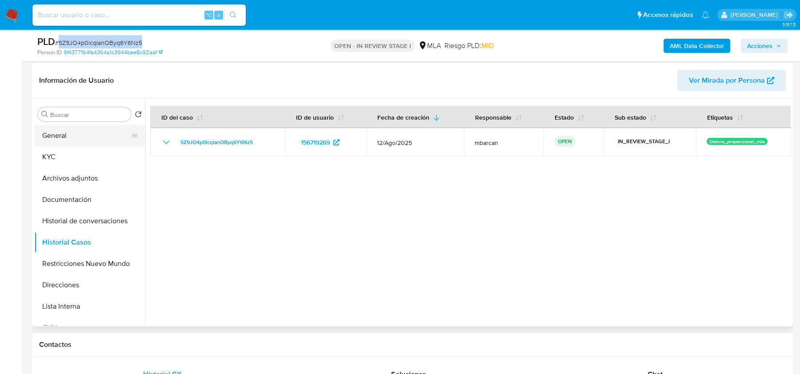
click at [99, 144] on button "General" at bounding box center [86, 135] width 104 height 21
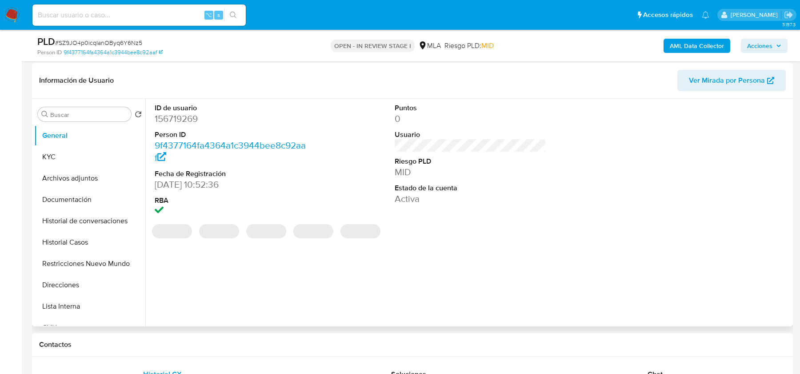
click at [180, 123] on dd "156719269" at bounding box center [230, 118] width 151 height 12
copy dd "156719269"
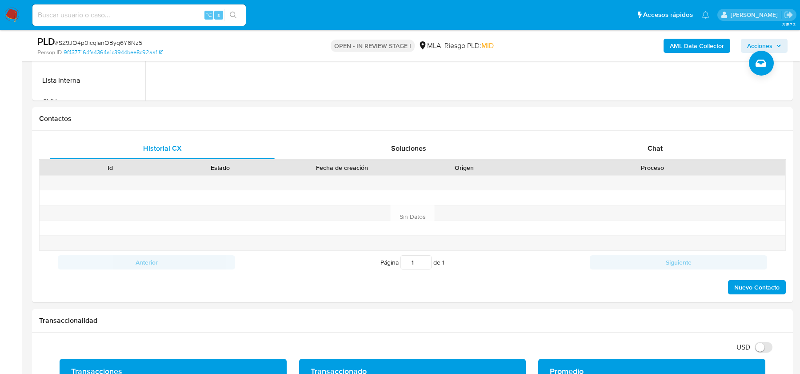
scroll to position [405, 0]
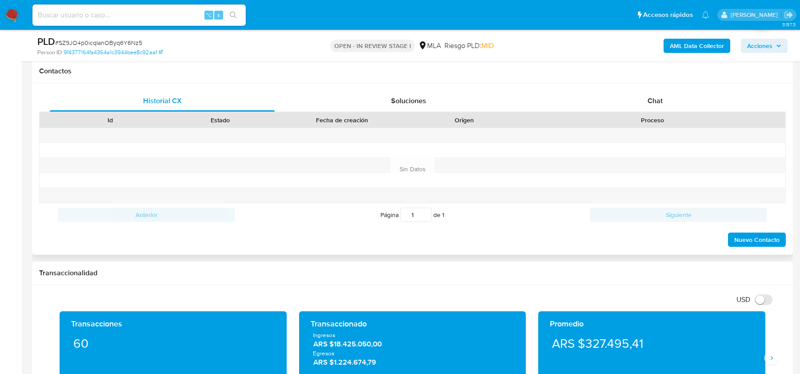
click at [677, 77] on div "Contactos" at bounding box center [412, 72] width 760 height 24
click at [652, 100] on span "Chat" at bounding box center [654, 101] width 15 height 10
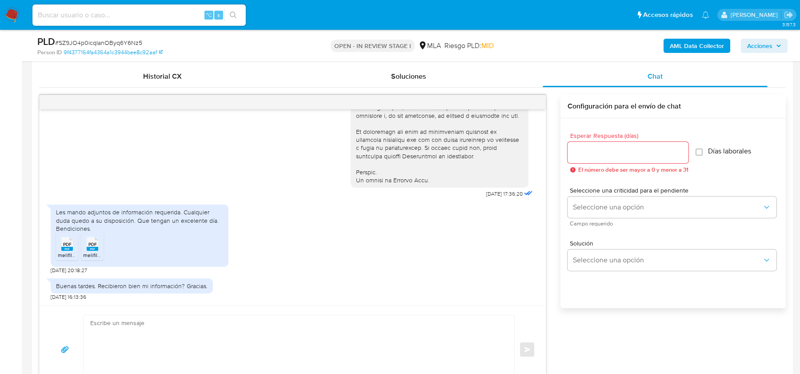
scroll to position [432, 0]
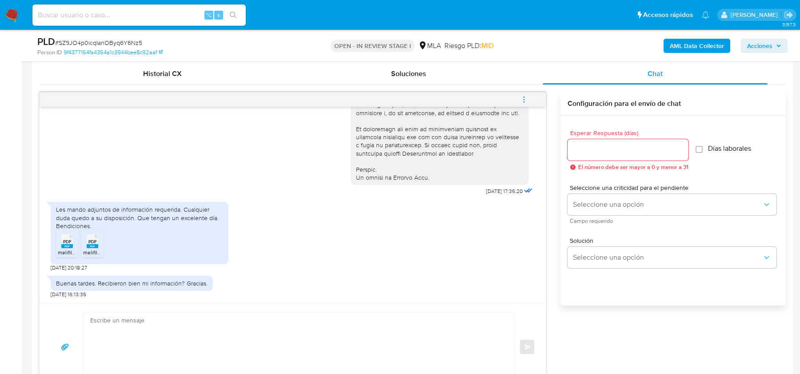
click at [72, 235] on rect at bounding box center [76, 232] width 14 height 12
click at [91, 240] on span "PDF" at bounding box center [92, 242] width 8 height 6
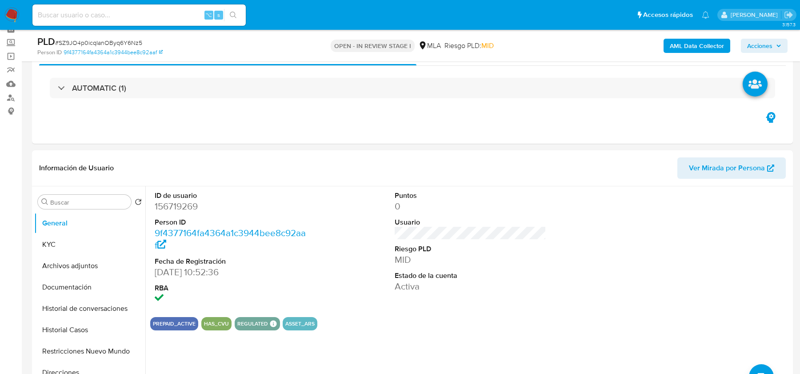
scroll to position [0, 0]
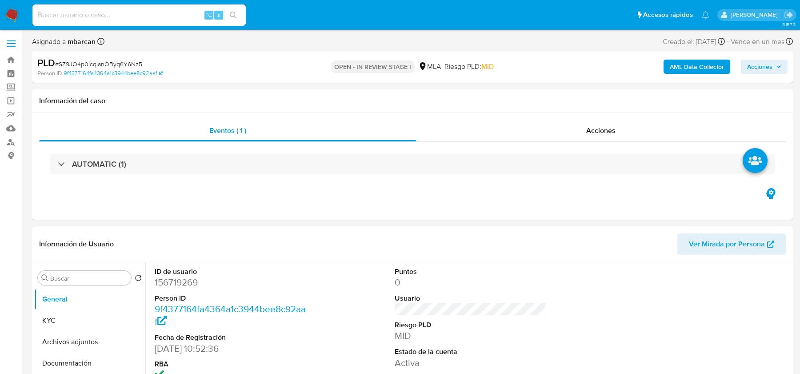
click at [708, 64] on b "AML Data Collector" at bounding box center [696, 67] width 54 height 14
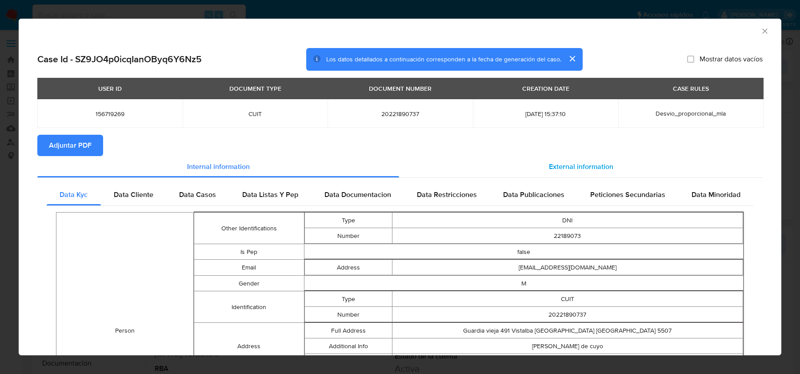
click at [546, 165] on div "External information" at bounding box center [580, 166] width 363 height 21
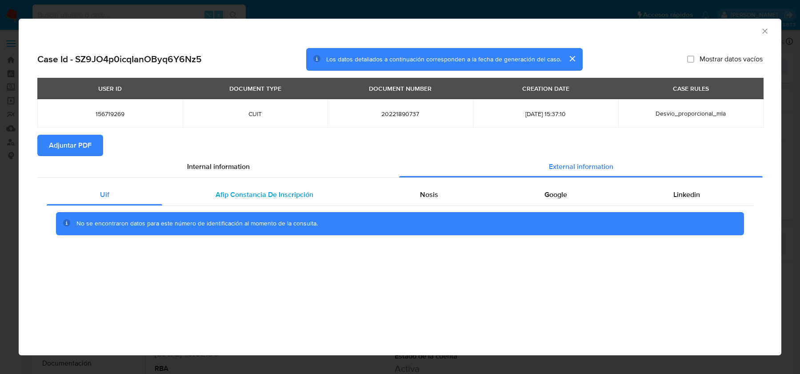
click at [226, 189] on span "Afip Constancia De Inscripción" at bounding box center [264, 194] width 98 height 10
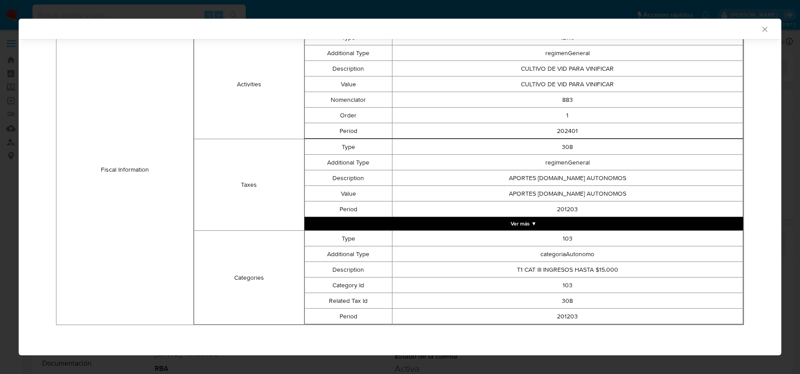
scroll to position [24, 0]
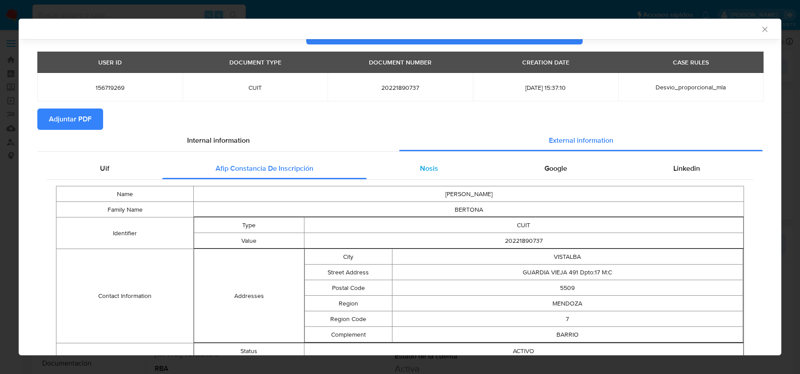
click at [413, 170] on div "Nosis" at bounding box center [428, 168] width 124 height 21
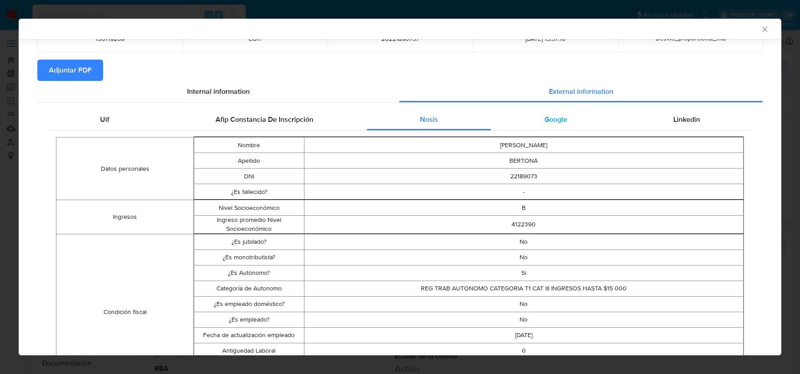
scroll to position [17, 0]
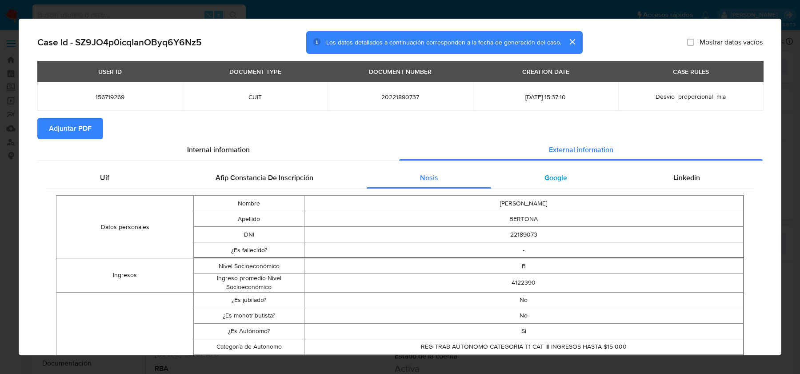
click at [571, 177] on div "Google" at bounding box center [555, 177] width 129 height 21
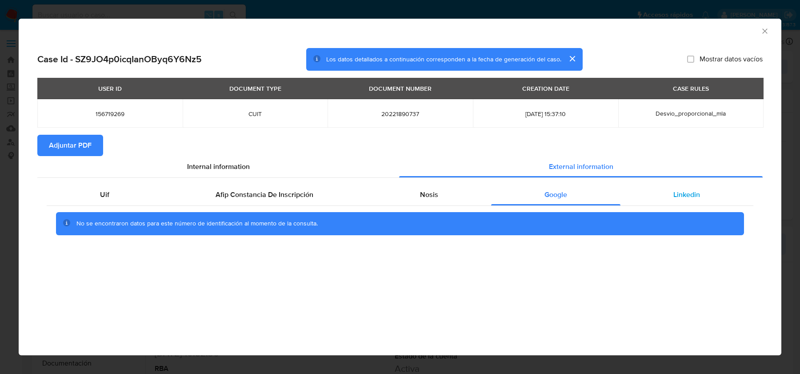
click at [669, 196] on div "Linkedin" at bounding box center [686, 194] width 133 height 21
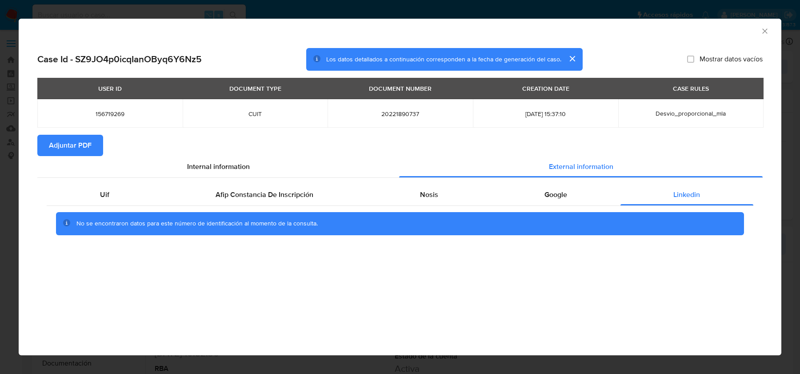
click at [66, 131] on div "USER ID DOCUMENT TYPE DOCUMENT NUMBER CREATION DATE CASE RULES 156719269 CUIT 2…" at bounding box center [399, 106] width 725 height 57
click at [75, 147] on span "Adjuntar PDF" at bounding box center [70, 145] width 43 height 20
click at [762, 30] on icon "Cerrar ventana" at bounding box center [764, 31] width 9 height 9
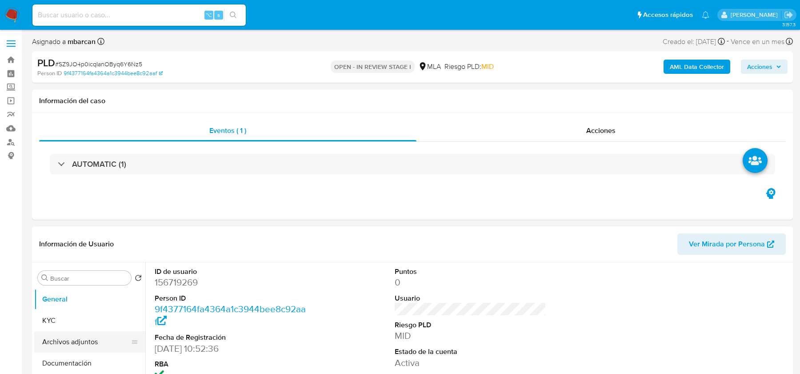
click at [59, 335] on button "Archivos adjuntos" at bounding box center [86, 341] width 104 height 21
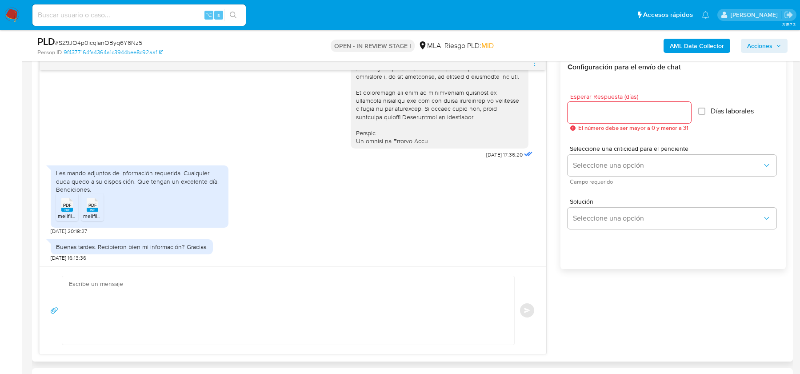
scroll to position [500, 0]
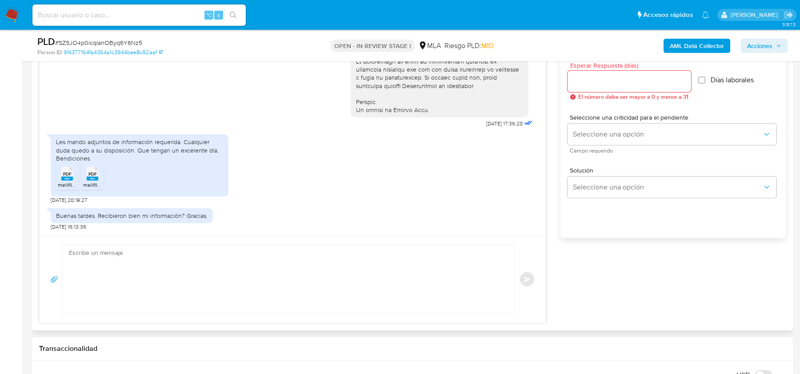
click at [206, 291] on textarea at bounding box center [286, 279] width 434 height 68
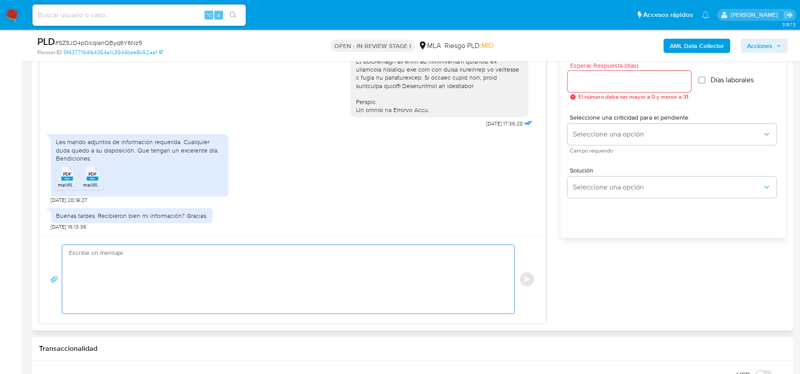
paste textarea "Hola, Muchas gracias por tu respuesta. Te confirmamos la recepción de la docume…"
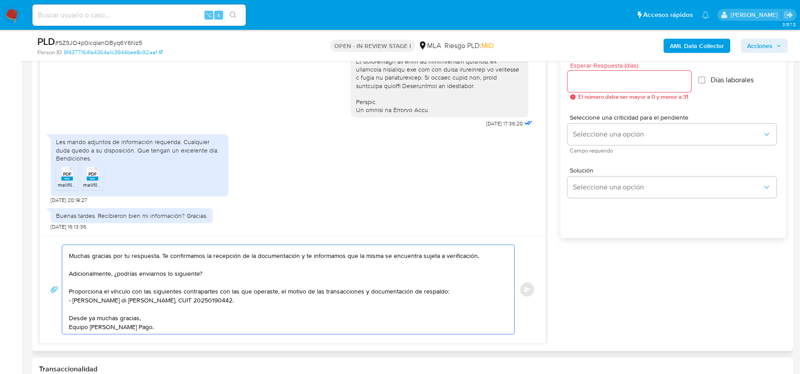
scroll to position [405, 0]
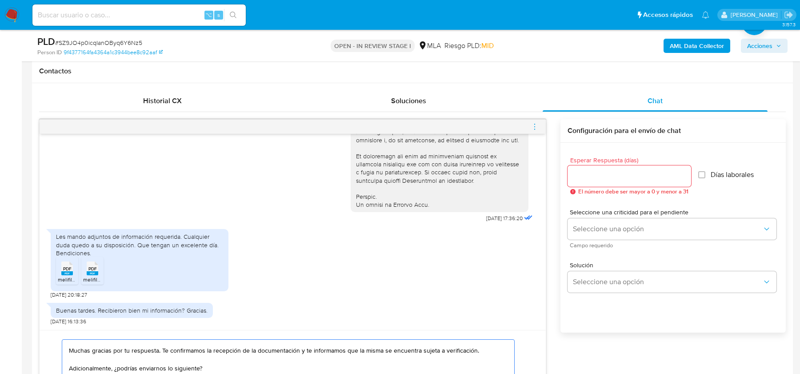
type textarea "Hola, Muchas gracias por tu respuesta. Te confirmamos la recepción de la docume…"
click at [596, 183] on div at bounding box center [628, 175] width 123 height 21
click at [595, 176] on input "Esperar Respuesta (días)" at bounding box center [628, 176] width 123 height 12
type input "2"
click at [583, 215] on div "Seleccione una criticidad para el pendiente Seleccione una opción Campo requeri…" at bounding box center [671, 228] width 209 height 39
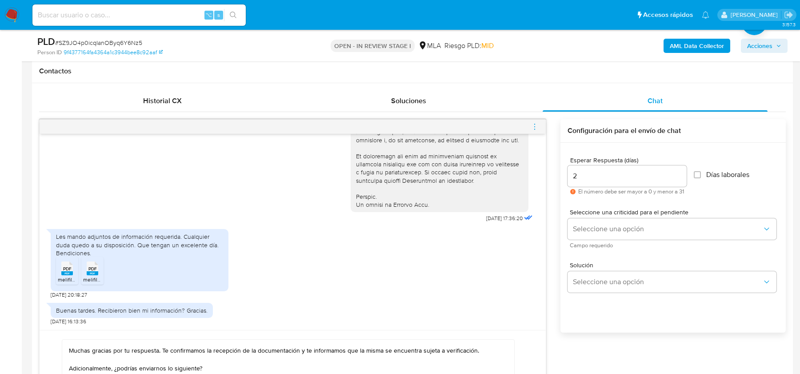
click at [583, 243] on span "Campo requerido" at bounding box center [673, 245] width 209 height 4
click at [583, 226] on span "Seleccione una opción" at bounding box center [667, 228] width 189 height 9
click at [583, 246] on span "HIGH" at bounding box center [580, 247] width 15 height 8
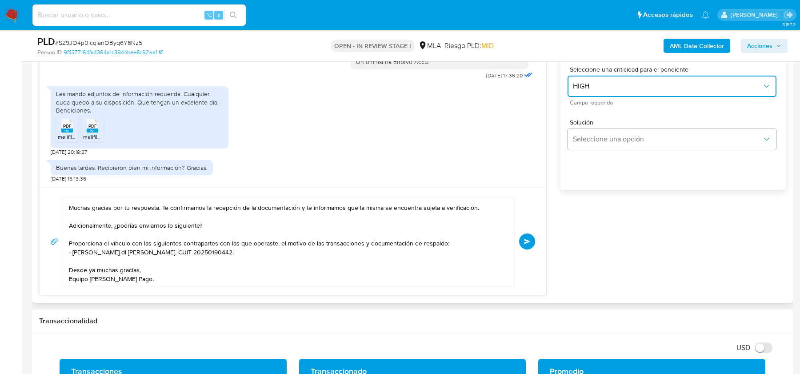
scroll to position [561, 0]
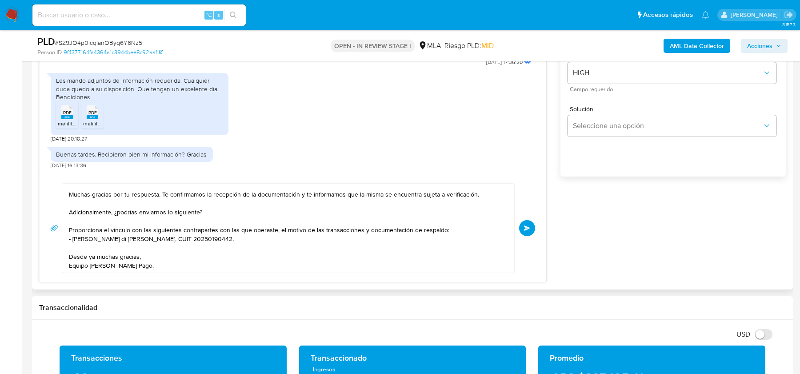
click at [526, 231] on button "Enviar" at bounding box center [527, 228] width 16 height 16
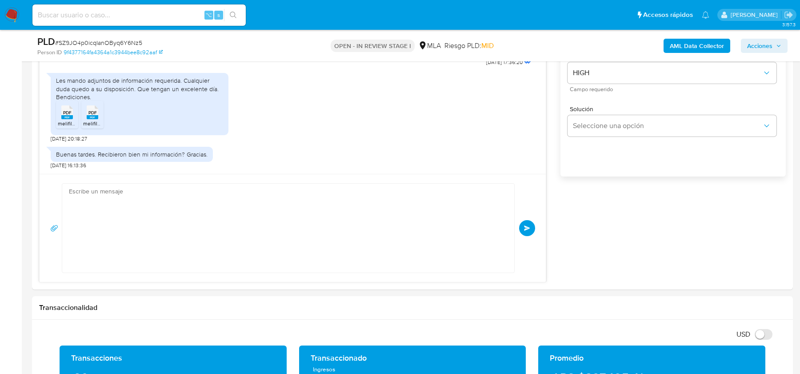
scroll to position [563, 0]
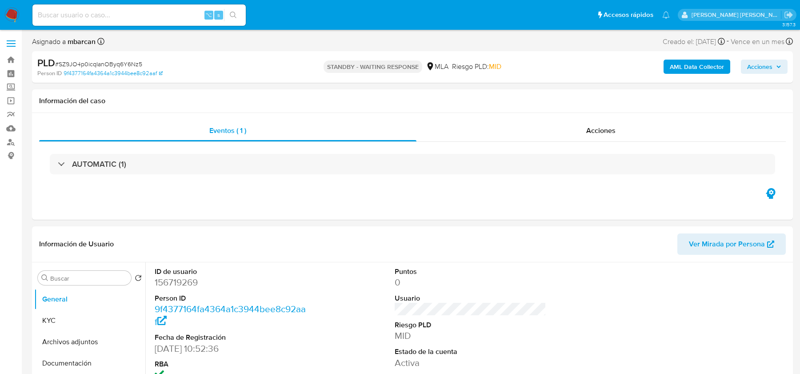
select select "10"
click at [9, 13] on img at bounding box center [11, 15] width 15 height 15
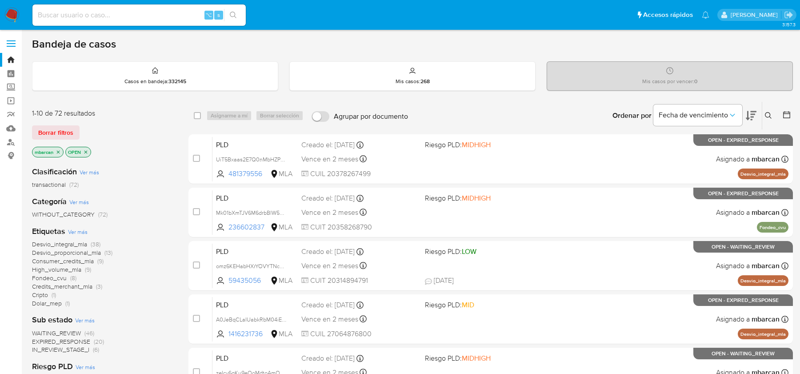
click at [766, 112] on icon at bounding box center [767, 115] width 7 height 7
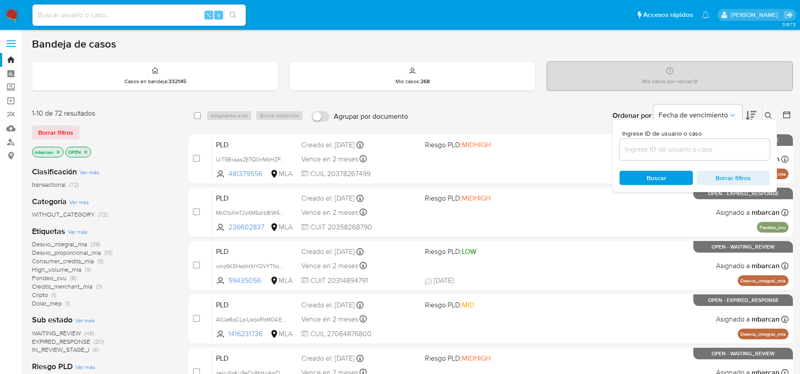
click at [696, 155] on div at bounding box center [694, 149] width 150 height 21
click at [696, 146] on input at bounding box center [694, 149] width 150 height 12
paste input "UNbjq69RHtZAeugUtasQObMC"
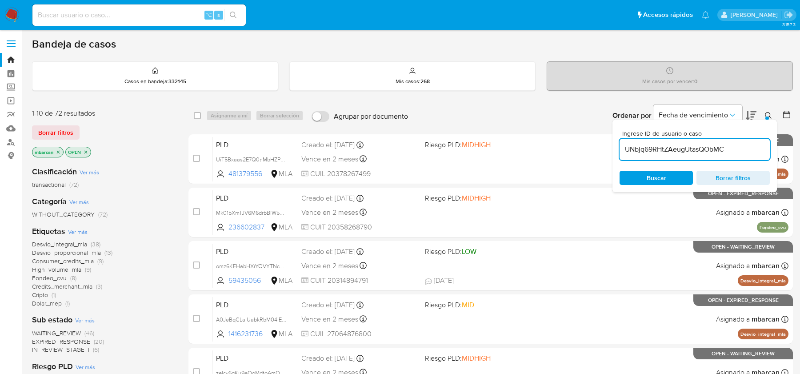
type input "UNbjq69RHtZAeugUtasQObMC"
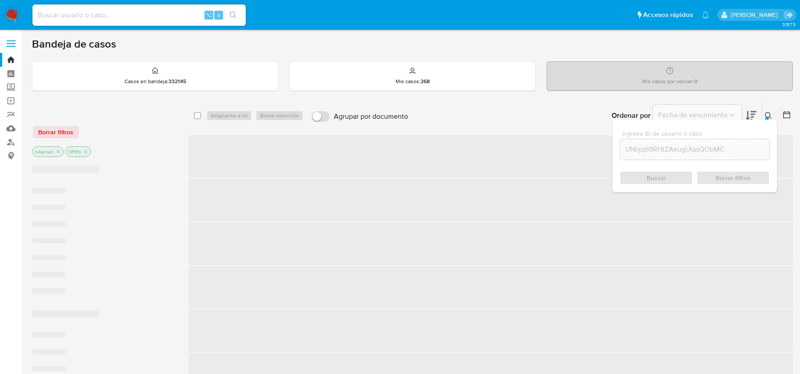
click at [769, 119] on div "Ingrese ID de usuario o caso UNbjq69RHtZAeugUtasQObMC Buscar Borrar filtros" at bounding box center [694, 155] width 164 height 72
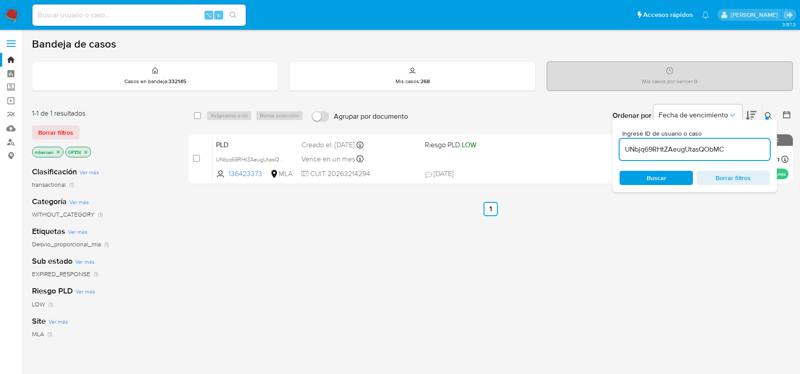
click at [769, 112] on icon at bounding box center [767, 115] width 7 height 7
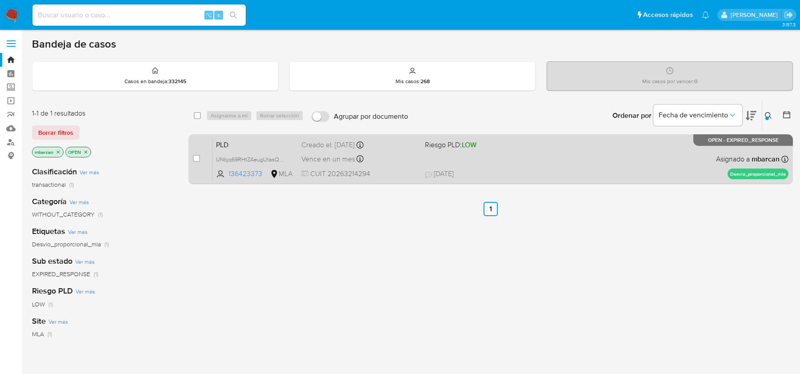
drag, startPoint x: 197, startPoint y: 159, endPoint x: 199, endPoint y: 153, distance: 5.8
click at [197, 159] on input "checkbox" at bounding box center [196, 158] width 7 height 7
checkbox input "true"
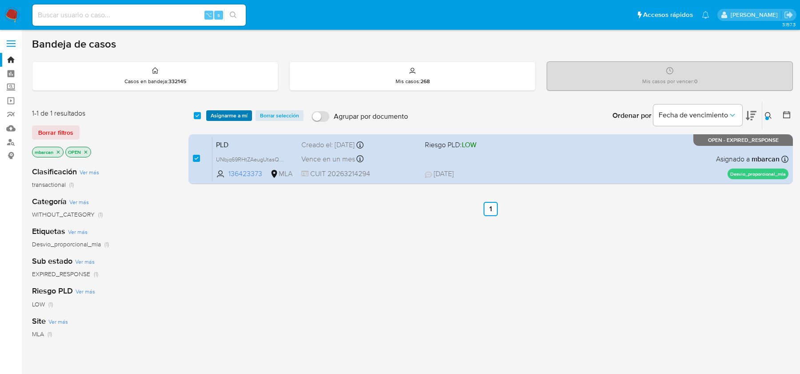
click at [223, 117] on span "Asignarme a mí" at bounding box center [229, 115] width 37 height 9
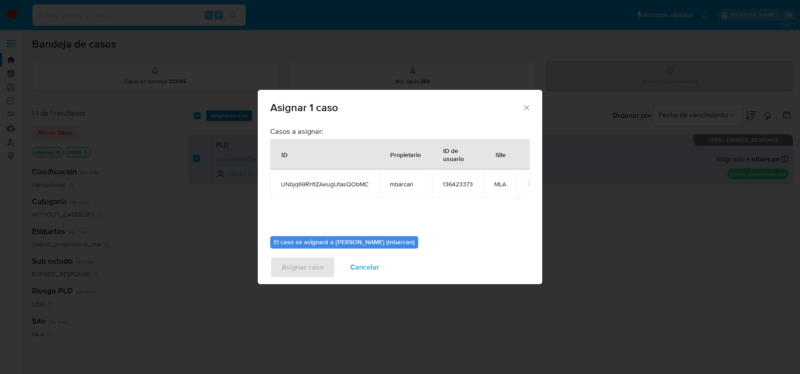
scroll to position [45, 0]
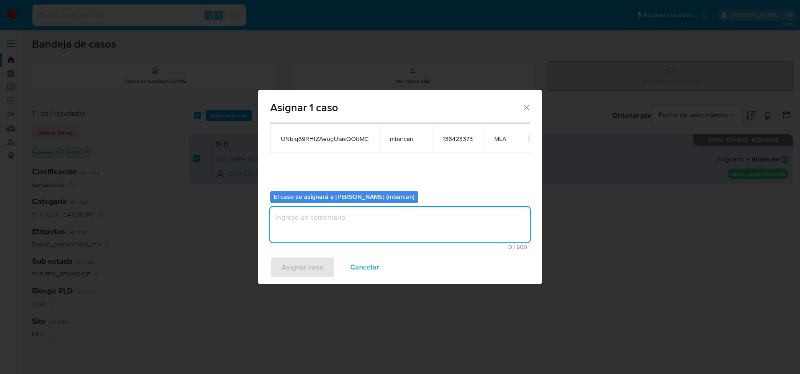
click at [366, 225] on textarea "assign-modal" at bounding box center [399, 225] width 259 height 36
type textarea "análisis"
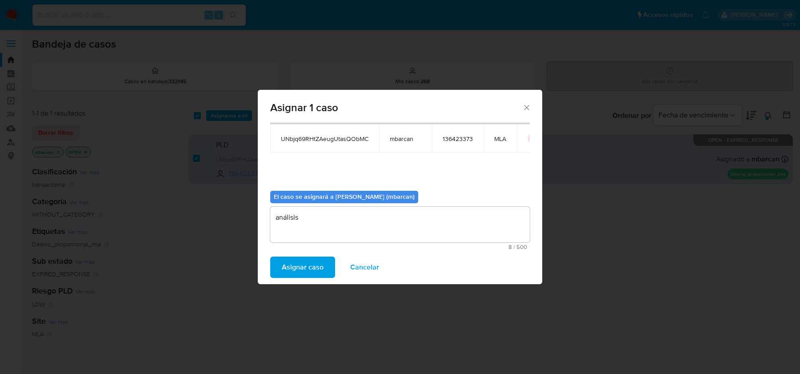
click at [301, 265] on span "Asignar caso" at bounding box center [303, 267] width 42 height 20
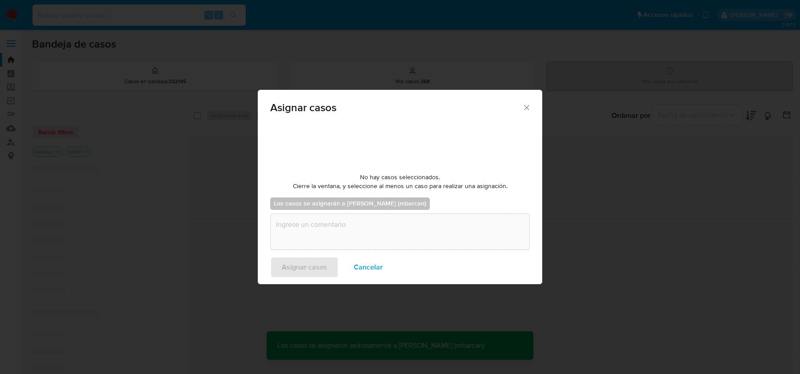
checkbox input "false"
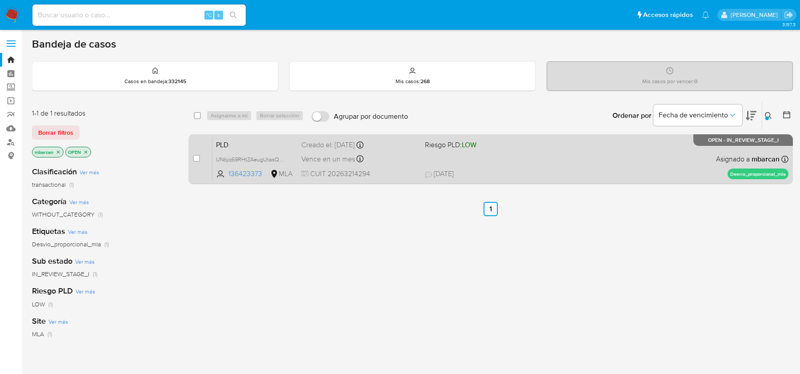
click at [237, 138] on span "PLD" at bounding box center [255, 144] width 78 height 12
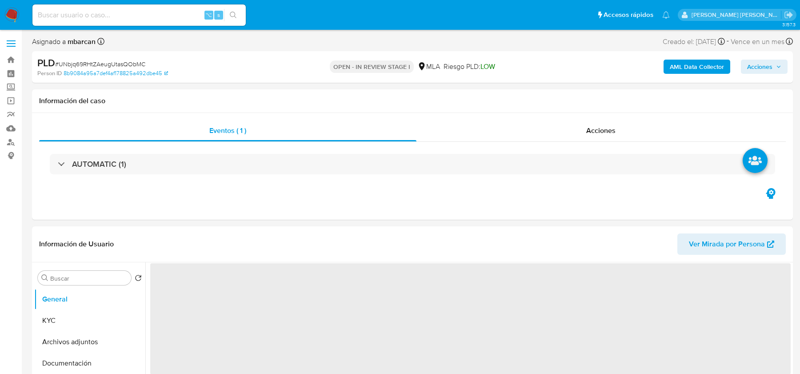
click at [110, 68] on div "PLD # UNbjq69RHtZAeugUtasQObMC" at bounding box center [160, 62] width 247 height 13
click at [110, 68] on span "# UNbjq69RHtZAeugUtasQObMC" at bounding box center [100, 64] width 90 height 9
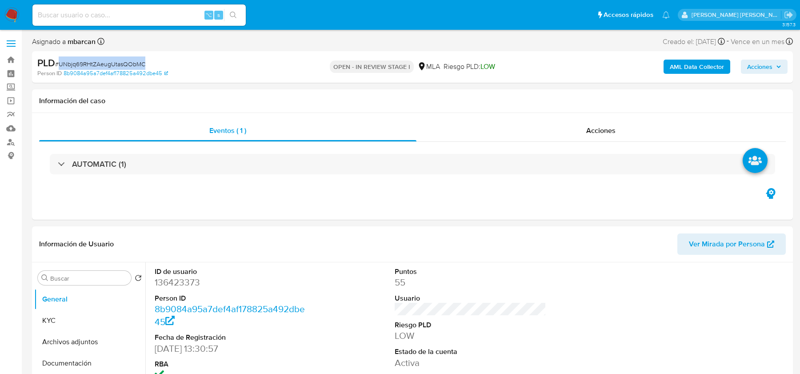
copy span "UNbjq69RHtZAeugUtasQObMC"
select select "10"
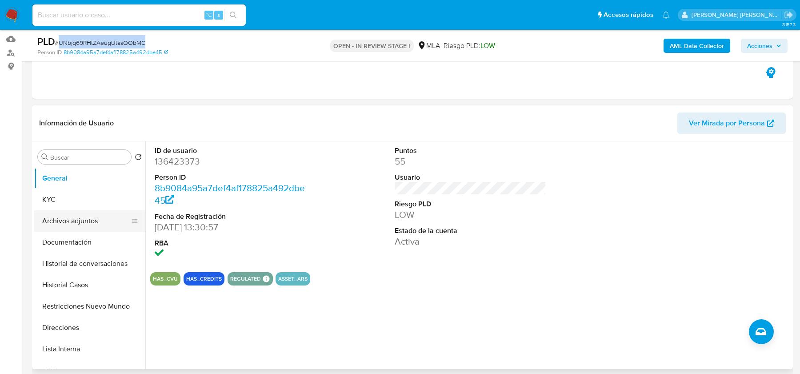
click at [64, 226] on button "Archivos adjuntos" at bounding box center [86, 220] width 104 height 21
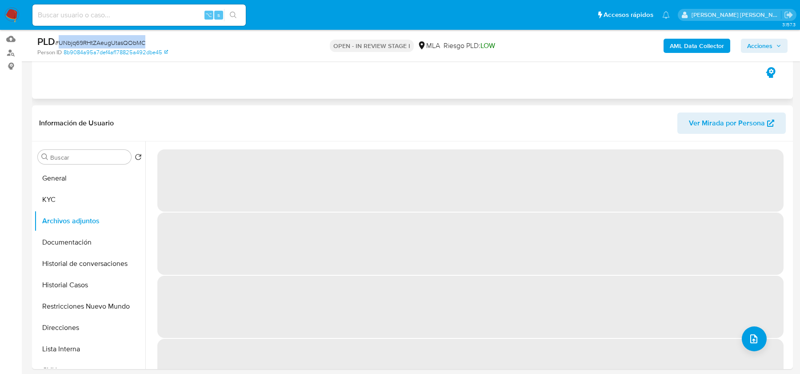
scroll to position [146, 0]
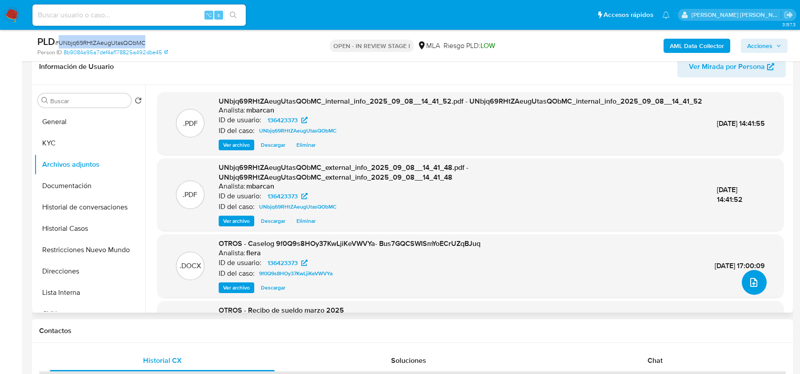
click at [748, 286] on span "upload-file" at bounding box center [753, 282] width 11 height 11
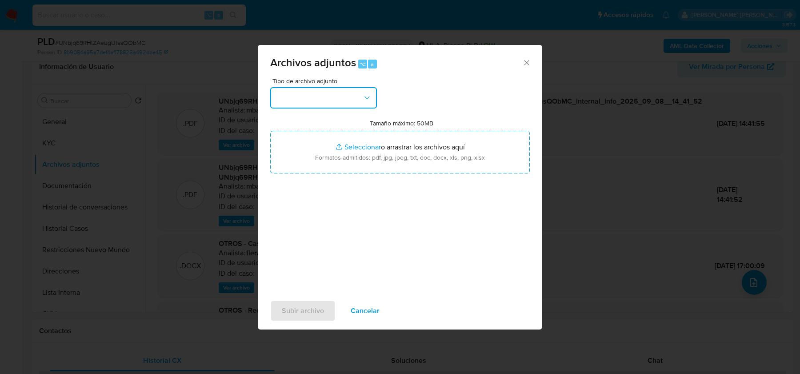
click at [337, 94] on button "button" at bounding box center [323, 97] width 107 height 21
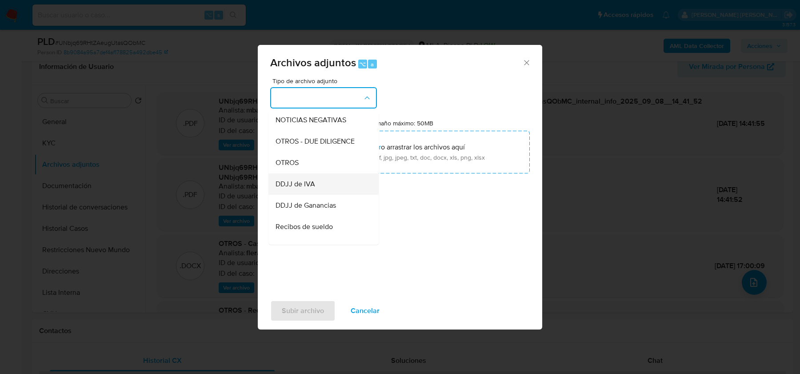
scroll to position [151, 0]
click at [290, 209] on span "Recibos de sueldo" at bounding box center [303, 204] width 57 height 9
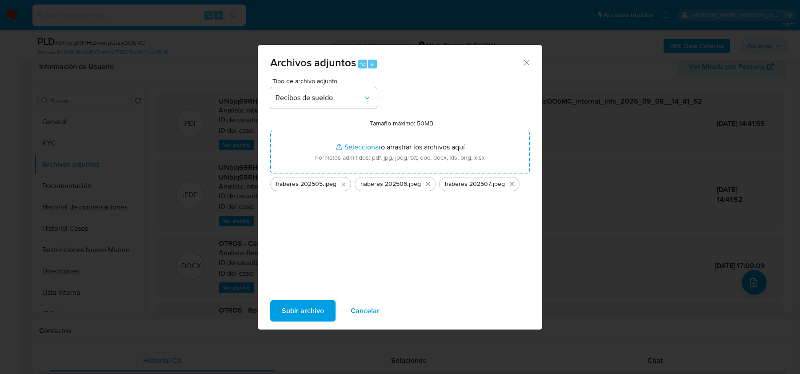
click at [283, 305] on span "Subir archivo" at bounding box center [303, 311] width 42 height 20
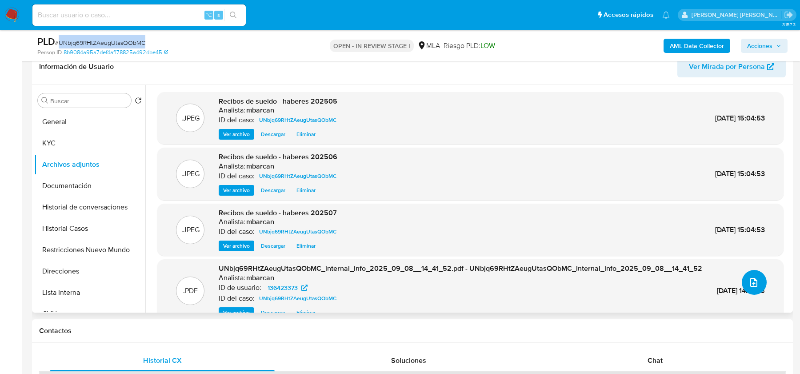
click at [756, 288] on button "upload-file" at bounding box center [753, 282] width 25 height 25
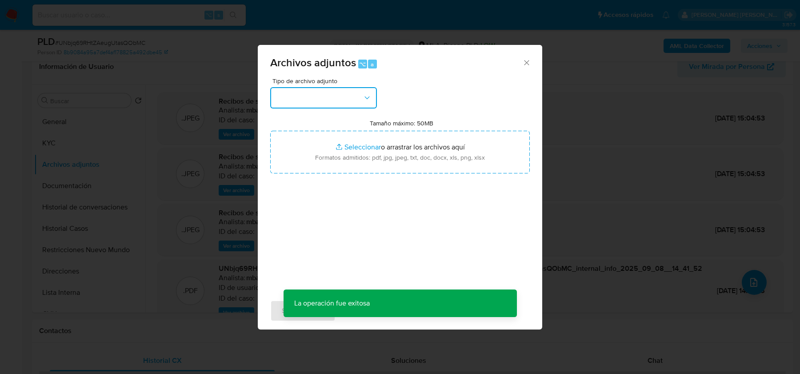
click at [343, 96] on button "button" at bounding box center [323, 97] width 107 height 21
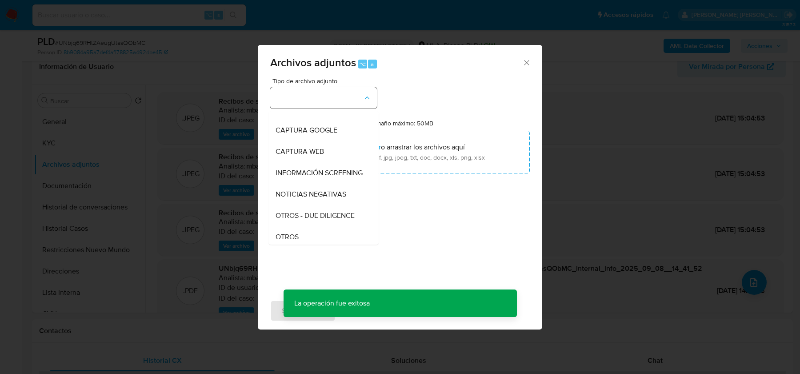
scroll to position [100, 0]
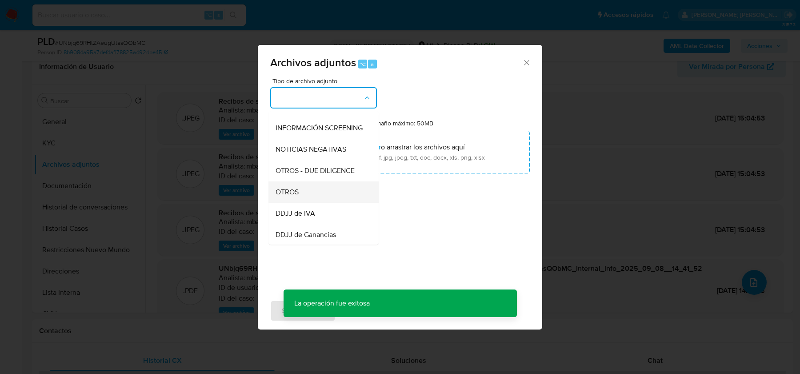
click at [306, 192] on div "OTROS" at bounding box center [320, 191] width 91 height 21
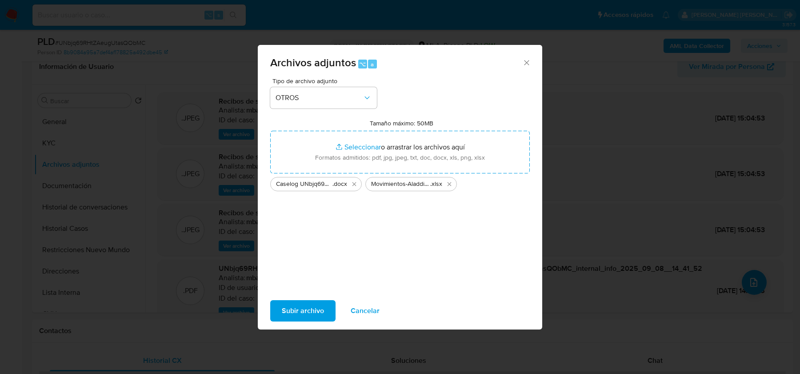
click at [303, 311] on span "Subir archivo" at bounding box center [303, 311] width 42 height 20
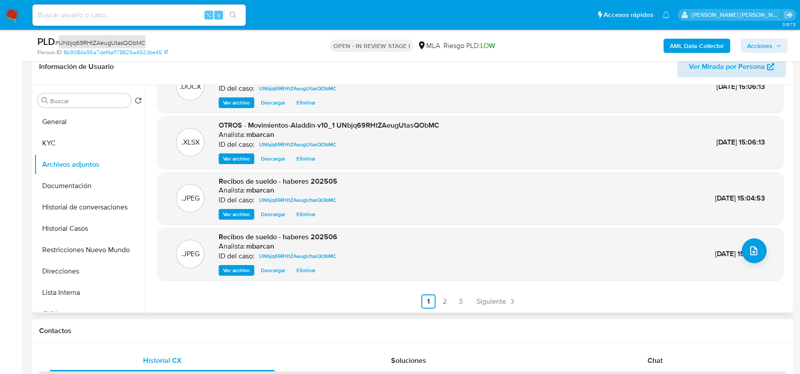
scroll to position [0, 0]
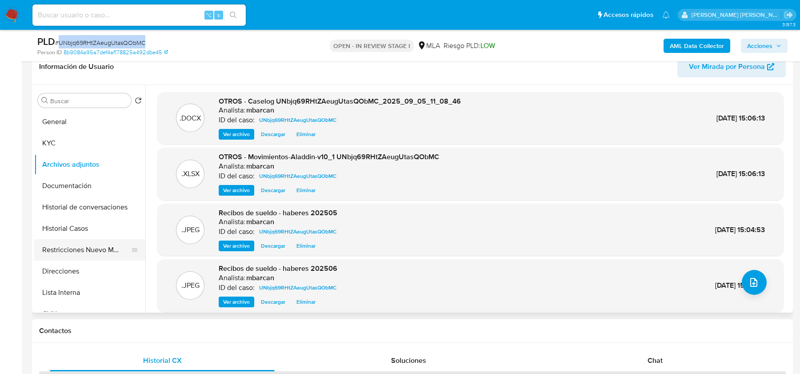
click at [88, 250] on button "Restricciones Nuevo Mundo" at bounding box center [86, 249] width 104 height 21
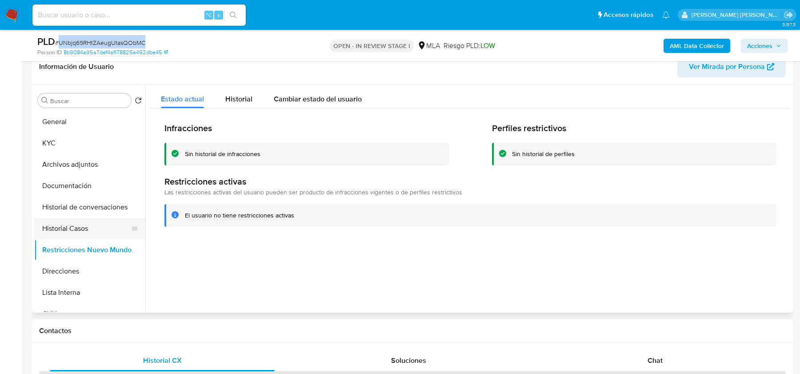
click at [68, 223] on button "Historial Casos" at bounding box center [86, 228] width 104 height 21
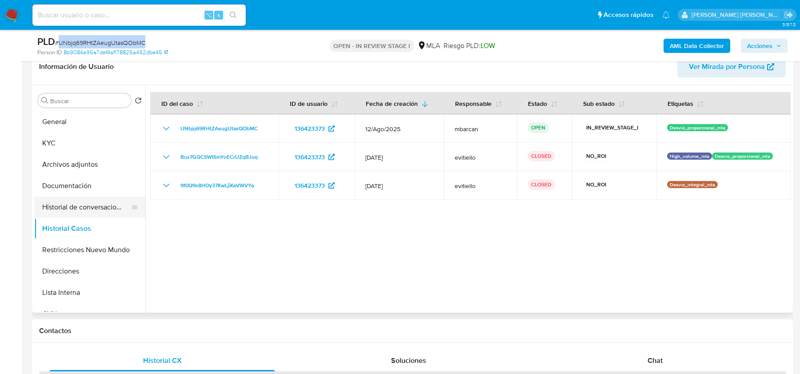
click at [77, 202] on button "Historial de conversaciones" at bounding box center [86, 206] width 104 height 21
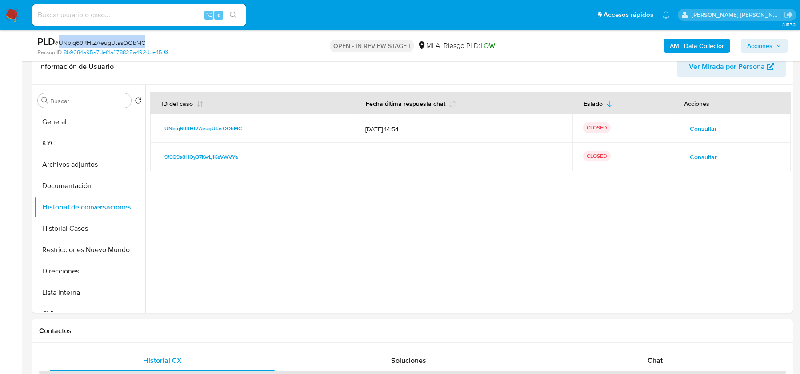
click at [756, 42] on span "Acciones" at bounding box center [759, 46] width 25 height 14
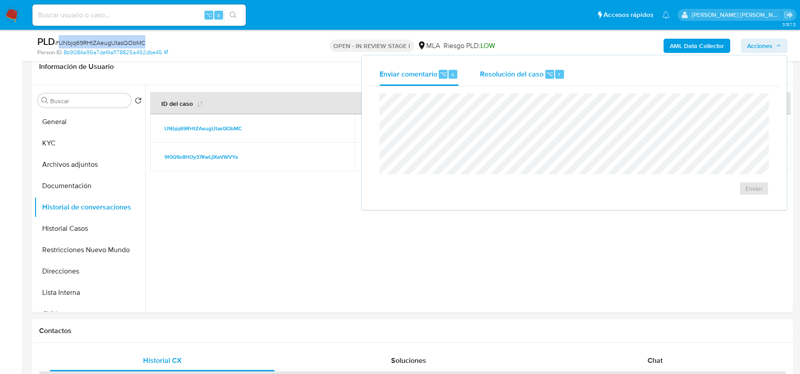
click at [537, 75] on span "Resolución del caso" at bounding box center [512, 73] width 64 height 10
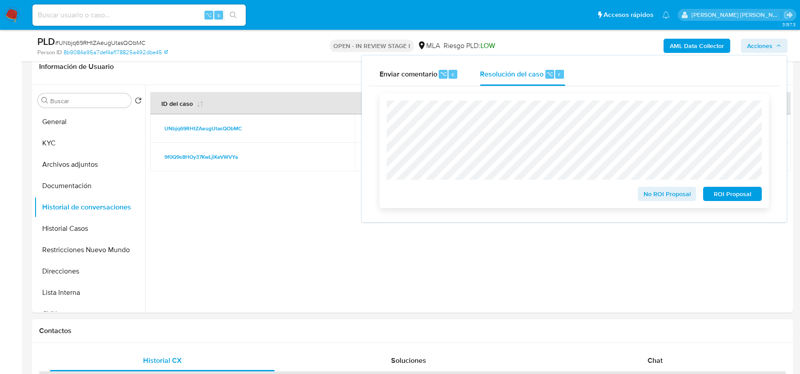
click at [660, 204] on div "No ROI Proposal ROI Proposal" at bounding box center [573, 150] width 389 height 115
click at [659, 195] on span "No ROI Proposal" at bounding box center [667, 193] width 46 height 12
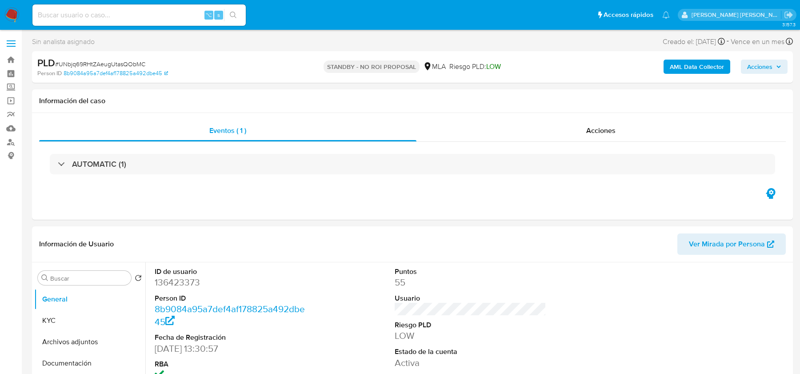
select select "10"
click at [10, 10] on img at bounding box center [11, 15] width 15 height 15
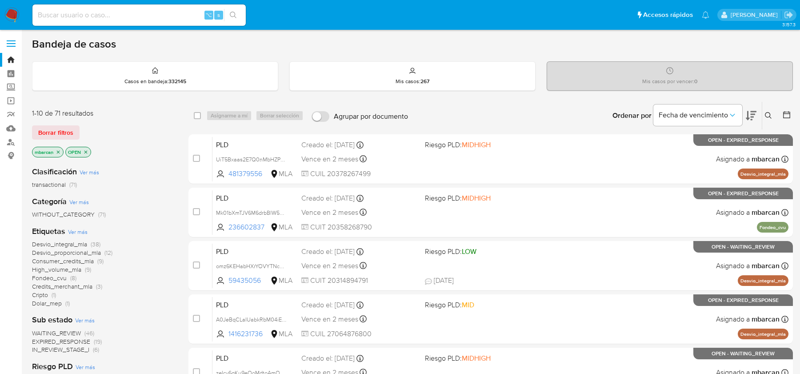
click at [766, 118] on icon at bounding box center [767, 115] width 7 height 7
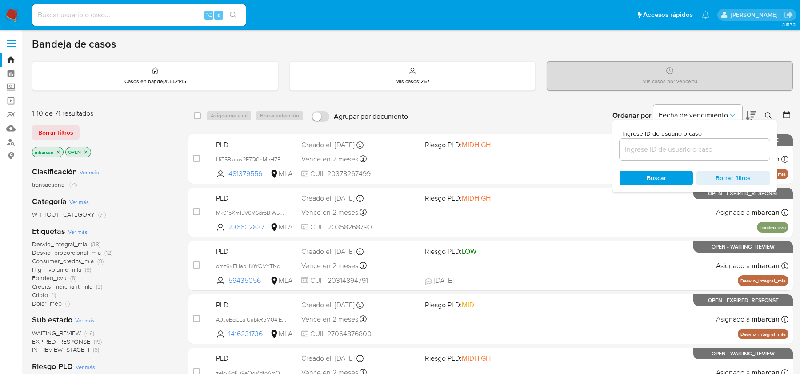
click at [766, 118] on icon at bounding box center [767, 115] width 7 height 7
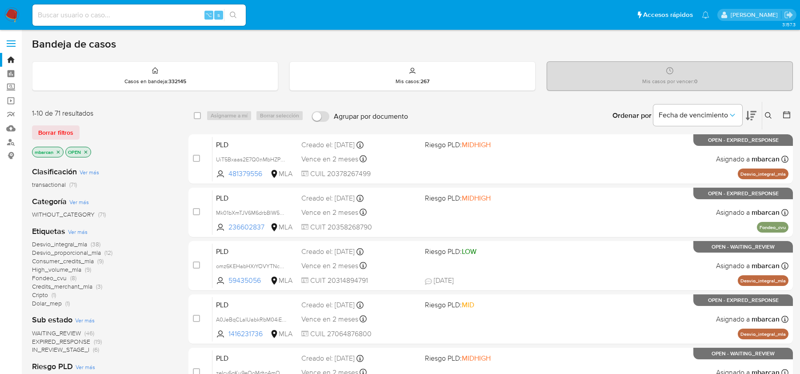
click at [769, 119] on button at bounding box center [769, 115] width 15 height 11
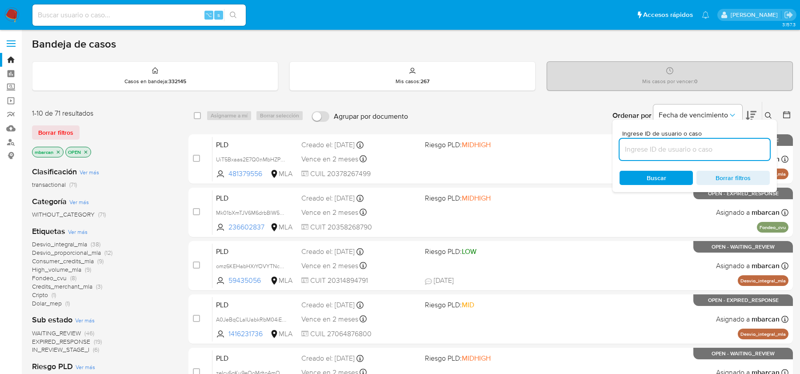
click at [712, 145] on input at bounding box center [694, 149] width 150 height 12
type input "pFl4Palk1hGHFBhldUQF4uul"
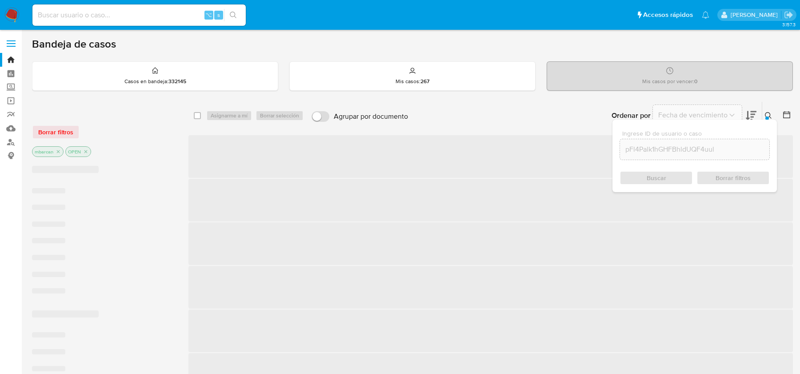
click at [766, 116] on div at bounding box center [767, 118] width 4 height 4
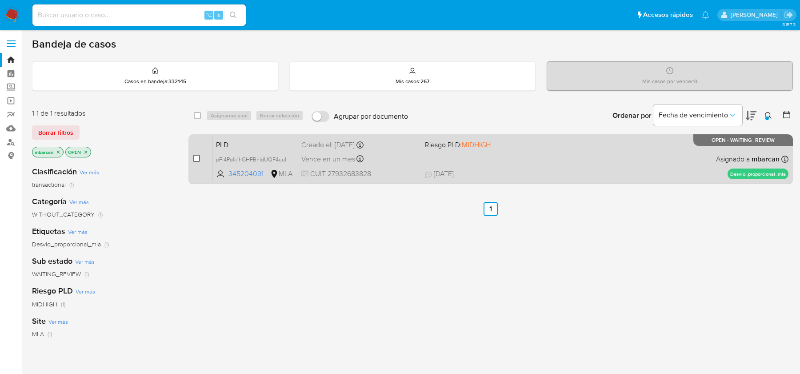
click at [197, 158] on input "checkbox" at bounding box center [196, 158] width 7 height 7
checkbox input "true"
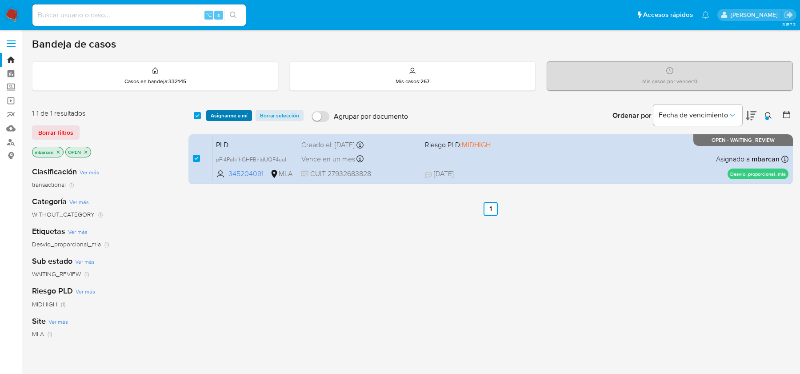
click at [231, 111] on span "Asignarme a mí" at bounding box center [229, 115] width 37 height 9
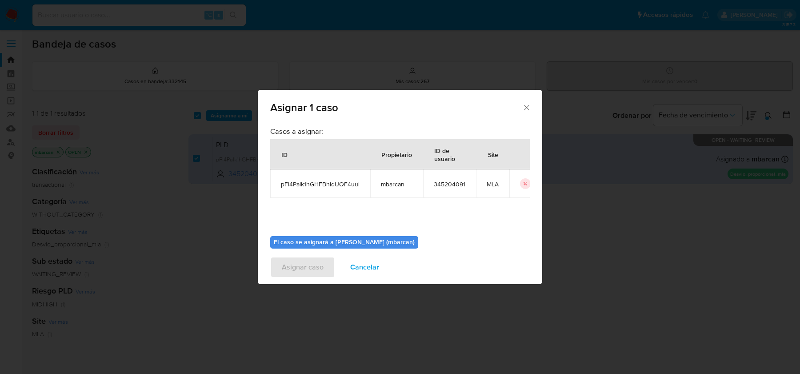
scroll to position [45, 0]
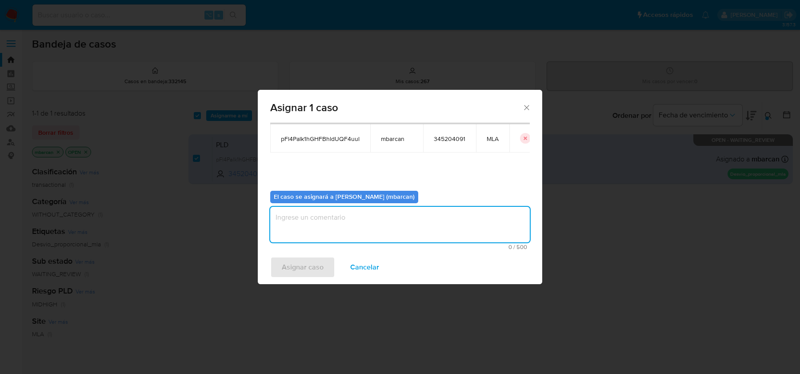
click at [376, 221] on textarea "assign-modal" at bounding box center [399, 225] width 259 height 36
type textarea "análisis"
click at [312, 255] on div "Asignar caso Cancelar" at bounding box center [400, 267] width 284 height 34
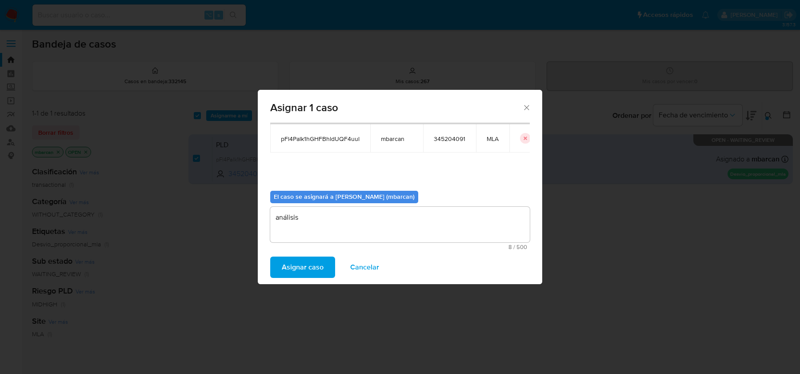
click at [312, 260] on span "Asignar caso" at bounding box center [303, 267] width 42 height 20
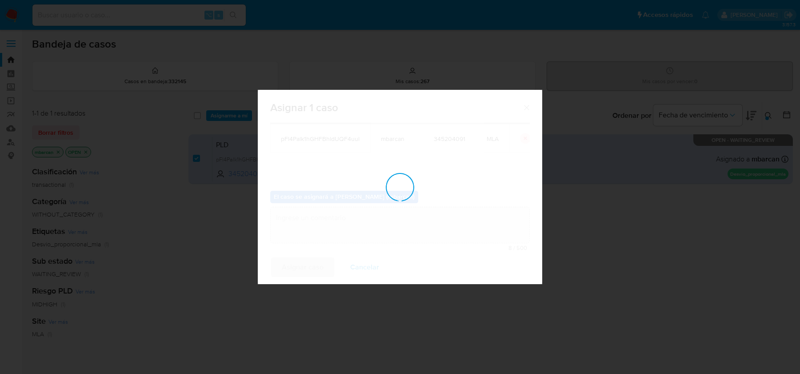
checkbox input "false"
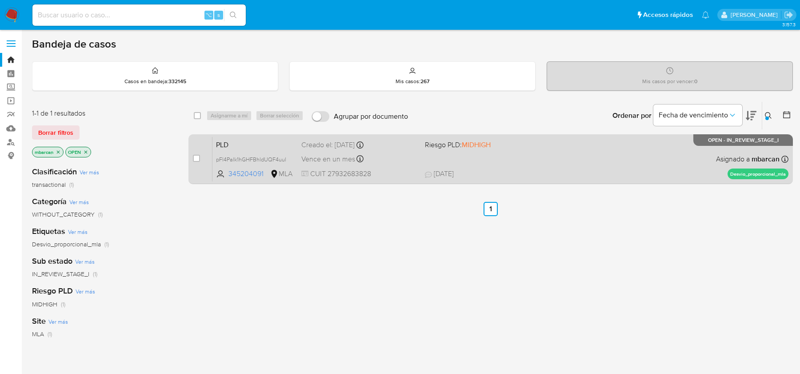
click at [251, 151] on div "PLD pFl4Palk1hGHFBhldUQF4uul 345204091 MLA Riesgo PLD: MIDHIGH Creado el: 12/08…" at bounding box center [500, 158] width 576 height 45
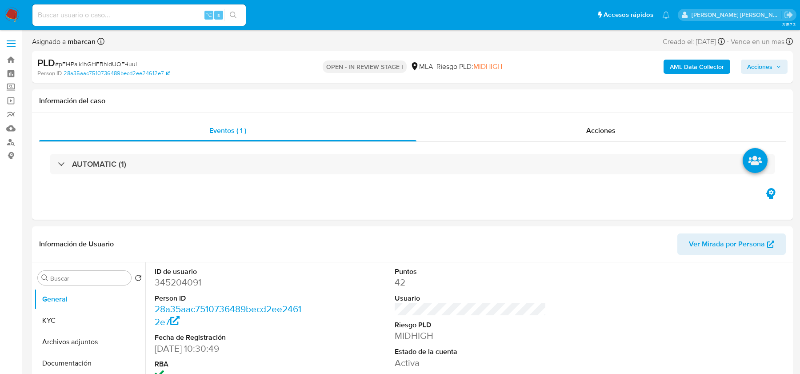
select select "10"
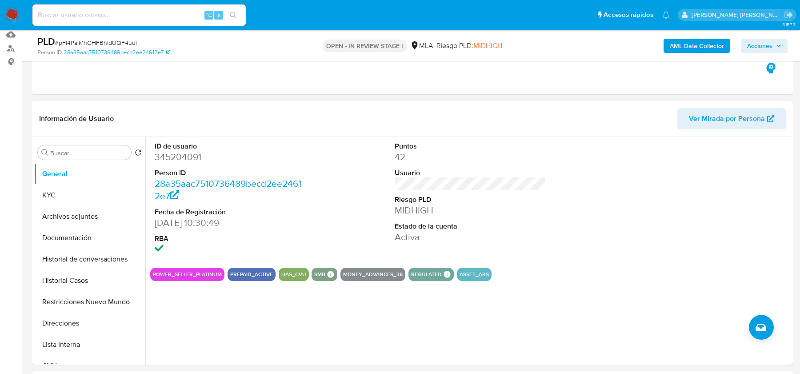
scroll to position [268, 0]
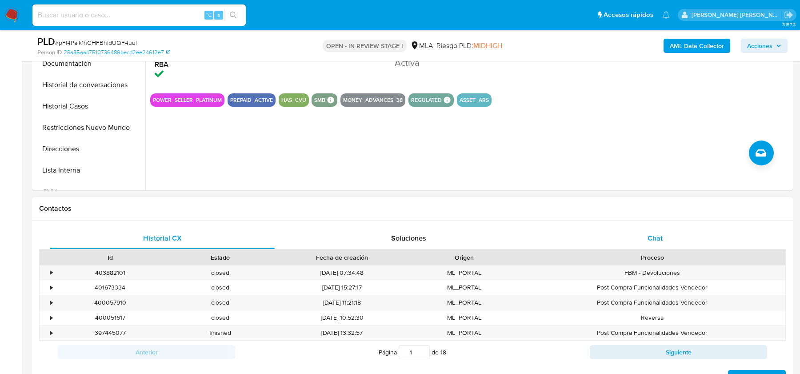
click at [629, 229] on div "Chat" at bounding box center [654, 237] width 225 height 21
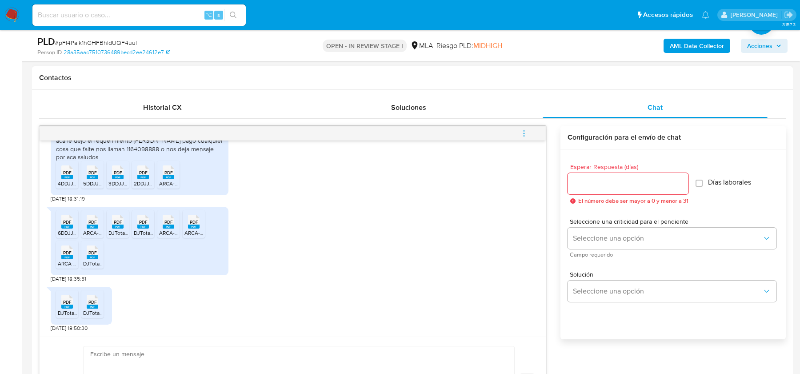
scroll to position [401, 0]
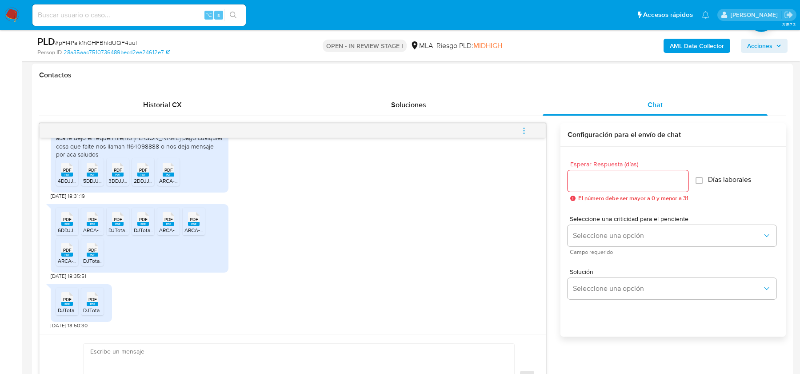
click at [72, 176] on li "PDF PDF 4DDJJ_Mensual_393273842.pdf" at bounding box center [67, 172] width 22 height 28
click at [98, 178] on span "5DDJJ_Mensual_396098434.pdf" at bounding box center [122, 181] width 79 height 8
click at [122, 178] on span "3DDJJ_Mensual_388431796 (2).pdf" at bounding box center [150, 181] width 84 height 8
click at [141, 179] on span "2DDJJ_Mensual_386179218.pdf" at bounding box center [172, 181] width 76 height 8
click at [171, 177] on span "ARCA-Presentación de DDJJ y Pagos2.pdf" at bounding box center [209, 181] width 100 height 8
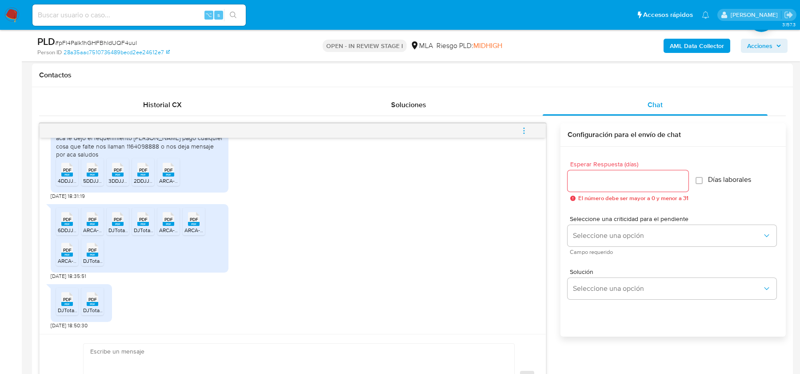
click at [67, 225] on icon "PDF" at bounding box center [67, 219] width 12 height 16
click at [95, 227] on span "ARCA-Presentación de DDJJ y Pagos3.pdf" at bounding box center [133, 230] width 100 height 8
click at [116, 226] on span "DJTotalPais 5.pdf" at bounding box center [128, 230] width 41 height 8
click at [139, 223] on rect at bounding box center [143, 224] width 12 height 4
click at [168, 224] on icon "PDF" at bounding box center [169, 219] width 12 height 16
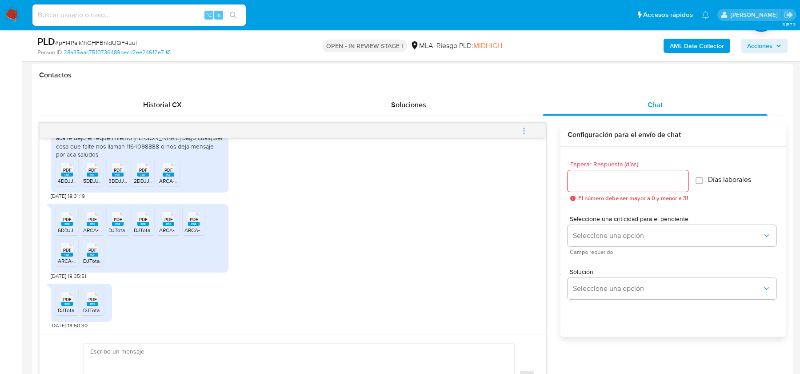
click at [195, 224] on icon "PDF" at bounding box center [194, 219] width 12 height 16
click at [66, 260] on span "ARCA-Presentación de DDJJ y Pagos5.pdf" at bounding box center [108, 261] width 100 height 8
click at [92, 260] on span "DJTotalPais 4.pdf" at bounding box center [103, 261] width 41 height 8
click at [66, 304] on icon "PDF" at bounding box center [67, 299] width 12 height 16
click at [87, 304] on icon "PDF" at bounding box center [93, 299] width 12 height 16
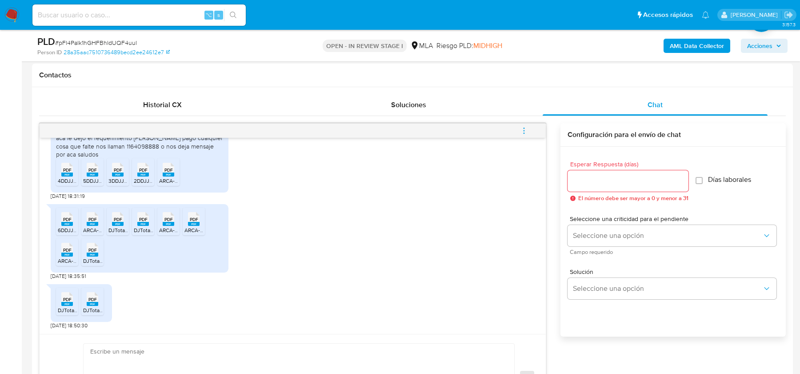
click at [95, 44] on span "# pFl4Palk1hGHFBhldUQF4uul" at bounding box center [96, 42] width 82 height 9
copy span "pFl4Palk1hGHFBhldUQF4uul"
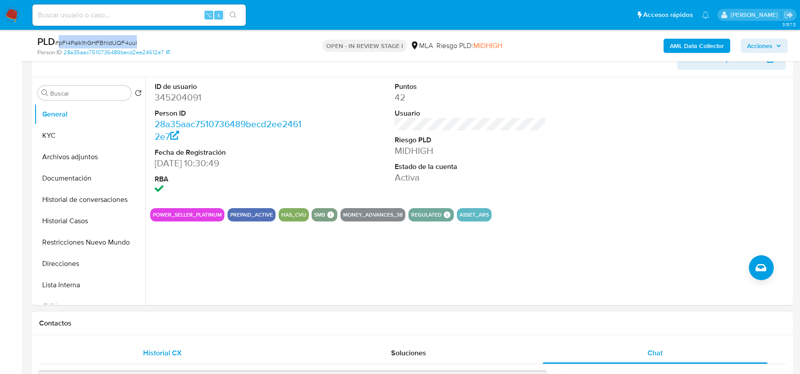
scroll to position [109, 0]
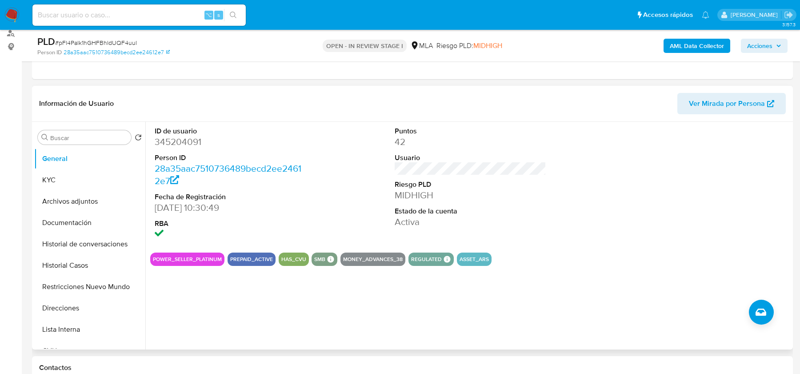
click at [171, 142] on dd "345204091" at bounding box center [230, 141] width 151 height 12
copy dd "345204091"
click at [69, 263] on button "Historial Casos" at bounding box center [86, 265] width 104 height 21
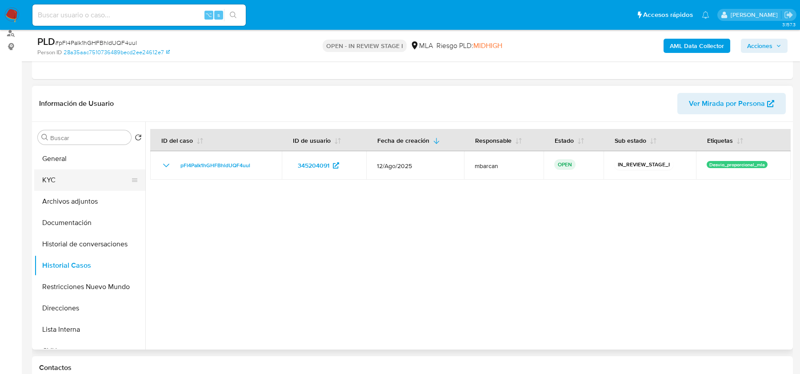
click at [68, 180] on button "KYC" at bounding box center [86, 179] width 104 height 21
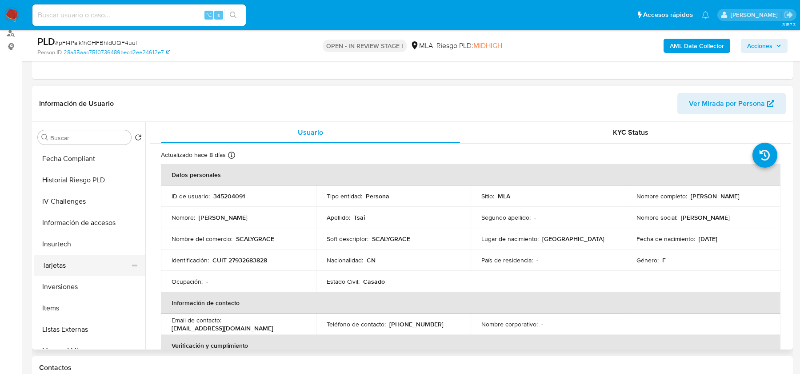
scroll to position [365, 0]
click at [85, 305] on button "Items" at bounding box center [89, 305] width 111 height 21
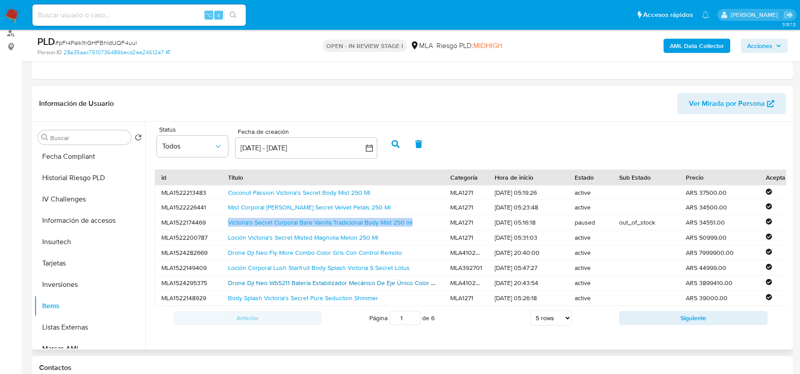
click at [262, 278] on link "Drone Dji Neo Wb5211 Batería Estabilizador Mecánico De Eje Único Color Gris" at bounding box center [335, 282] width 214 height 9
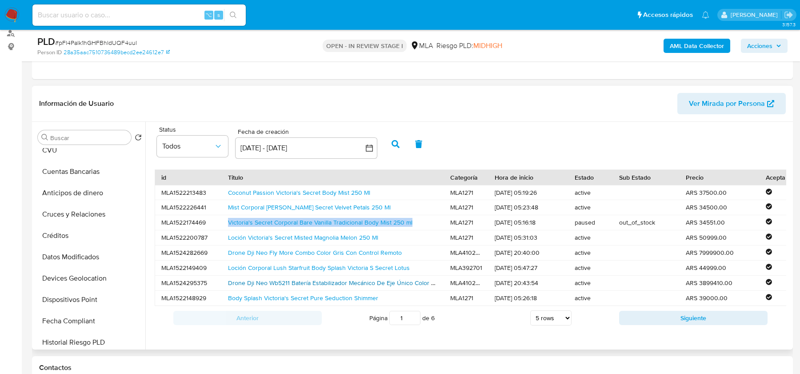
scroll to position [0, 0]
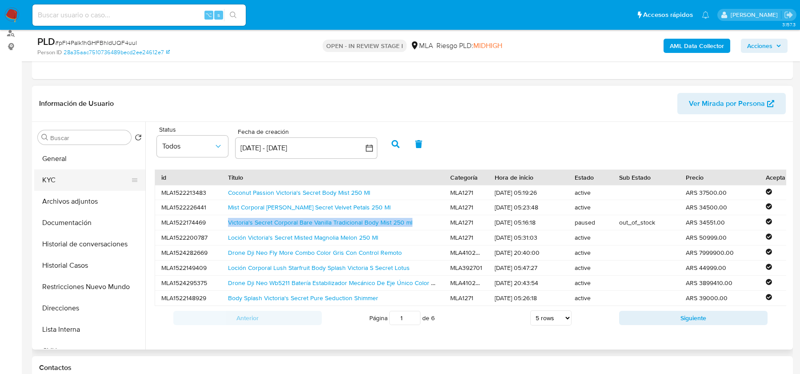
click at [76, 178] on button "KYC" at bounding box center [86, 179] width 104 height 21
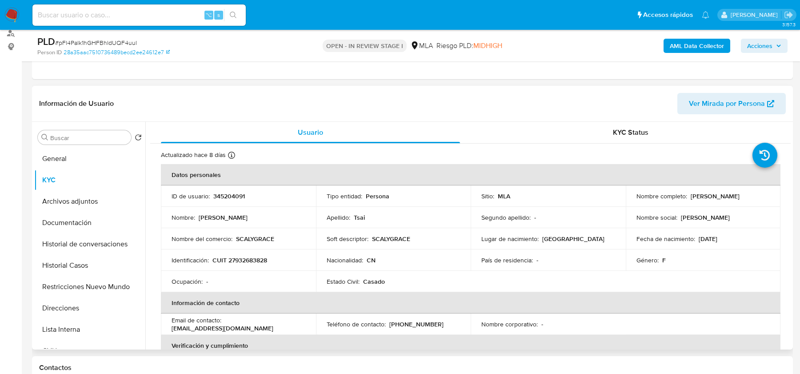
click at [247, 258] on p "CUIT 27932683828" at bounding box center [239, 260] width 55 height 8
copy p "27932683828"
click at [56, 17] on input at bounding box center [138, 15] width 213 height 12
paste input "4pRVLxdyw85vC9asBkcK1iPC"
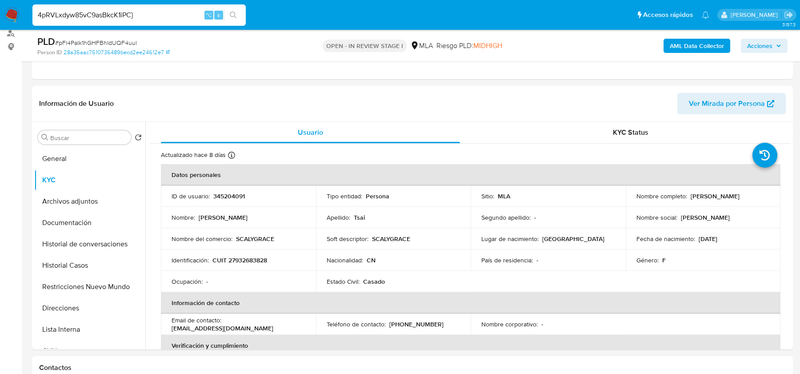
type input "4pRVLxdyw85vC9asBkcK1iPC}"
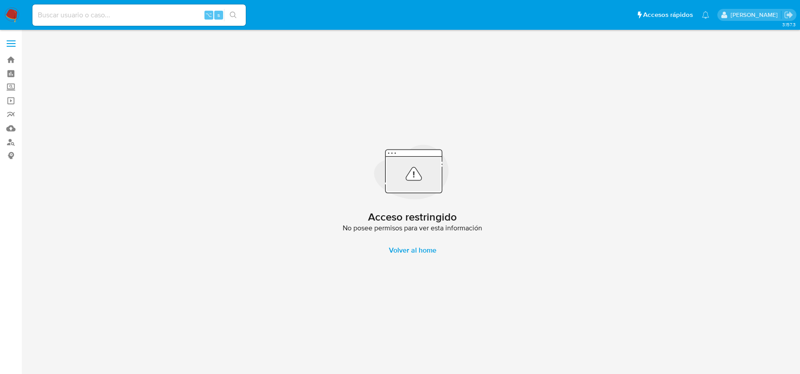
click at [17, 9] on img at bounding box center [11, 15] width 15 height 15
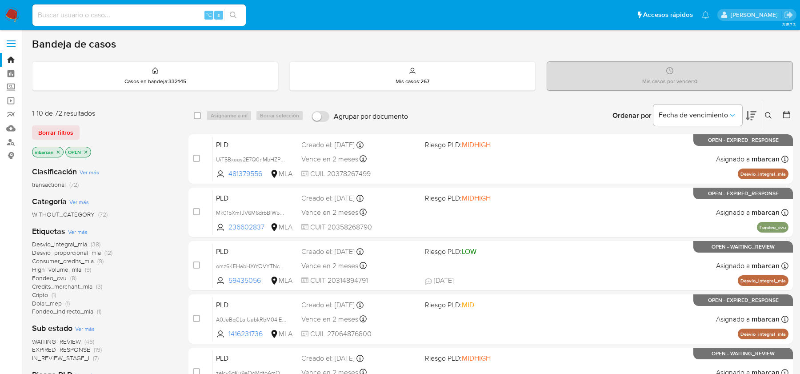
click at [771, 114] on icon at bounding box center [767, 115] width 7 height 7
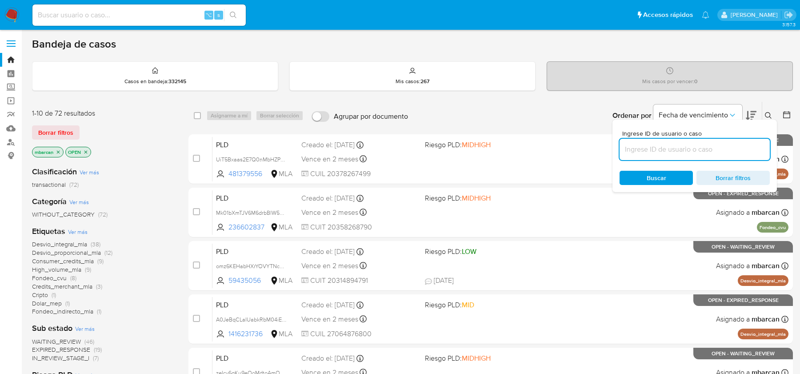
click at [689, 145] on input at bounding box center [694, 149] width 150 height 12
type input "4pRVLxdyw85vC9asBkcK1iPC"
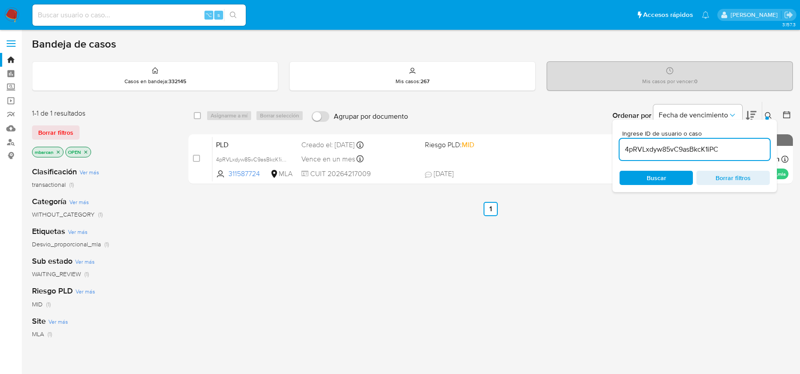
click at [769, 112] on icon at bounding box center [767, 115] width 7 height 7
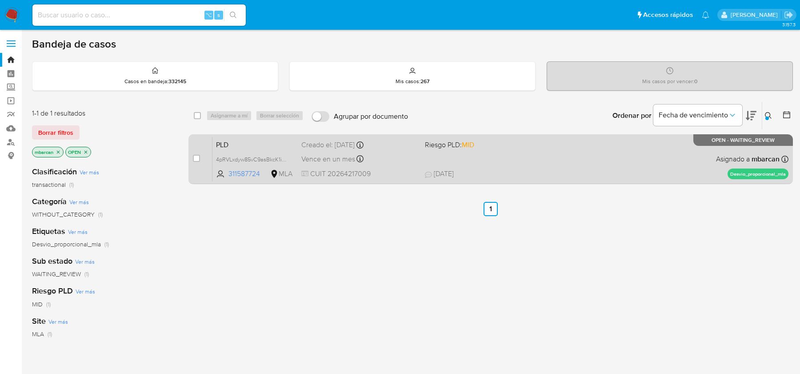
click at [196, 152] on div "case-item-checkbox No es posible asignar el caso" at bounding box center [203, 158] width 20 height 45
click at [196, 156] on input "checkbox" at bounding box center [196, 158] width 7 height 7
checkbox input "true"
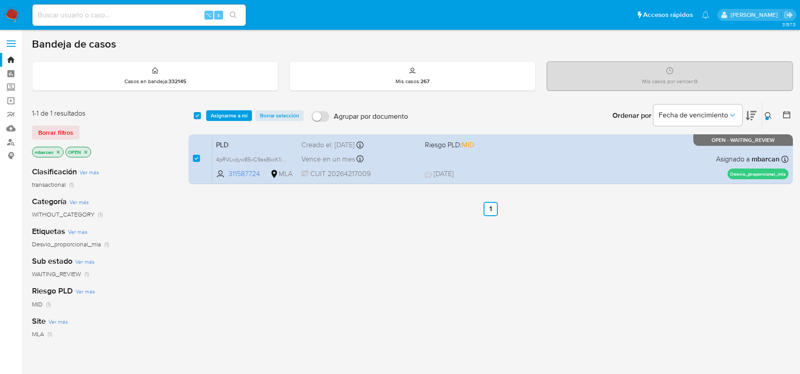
click at [227, 108] on div "select-all-cases-checkbox Asignarme a mí Borrar selección Agrupar por documento…" at bounding box center [490, 116] width 604 height 28
click at [229, 113] on span "Asignarme a mí" at bounding box center [229, 115] width 37 height 9
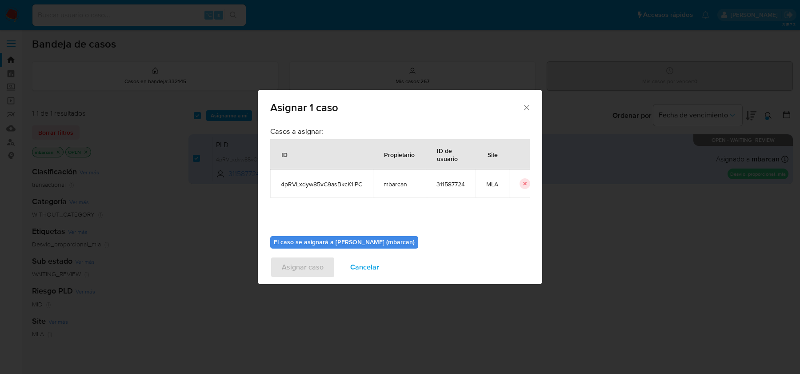
scroll to position [45, 0]
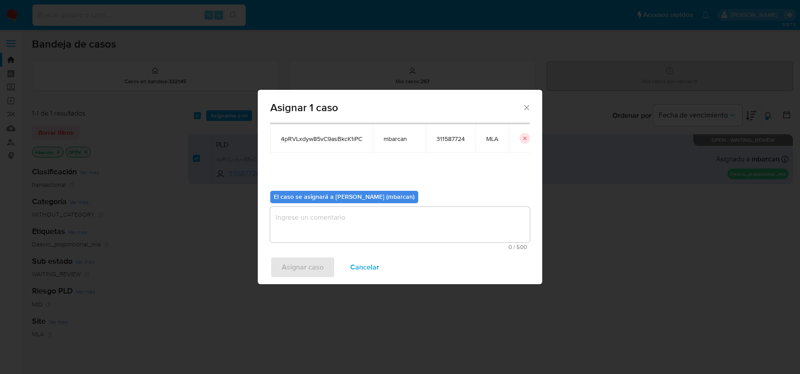
click at [321, 239] on textarea "assign-modal" at bounding box center [399, 225] width 259 height 36
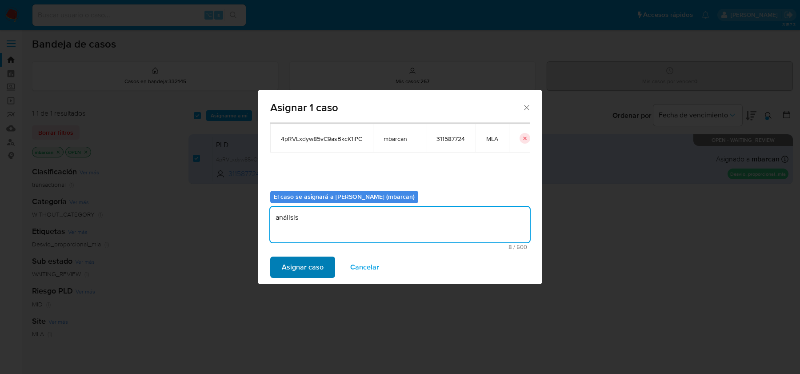
type textarea "análisis"
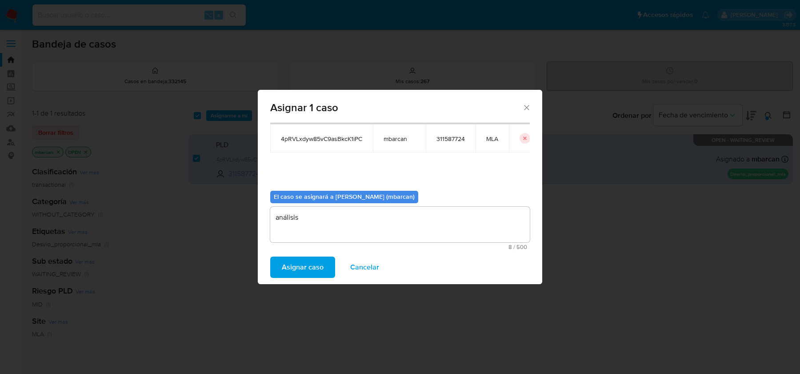
click at [302, 271] on span "Asignar caso" at bounding box center [303, 267] width 42 height 20
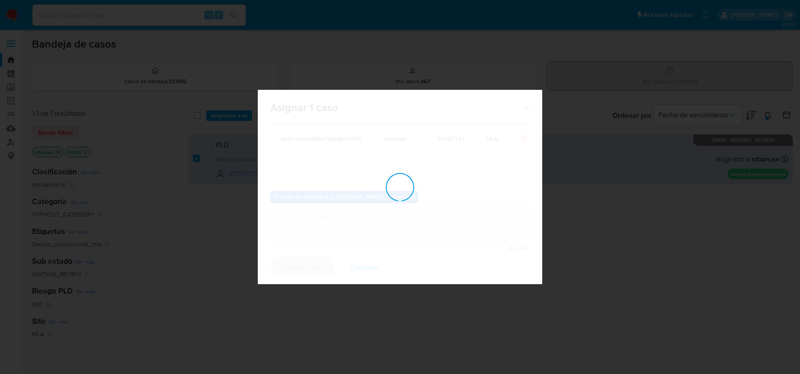
checkbox input "false"
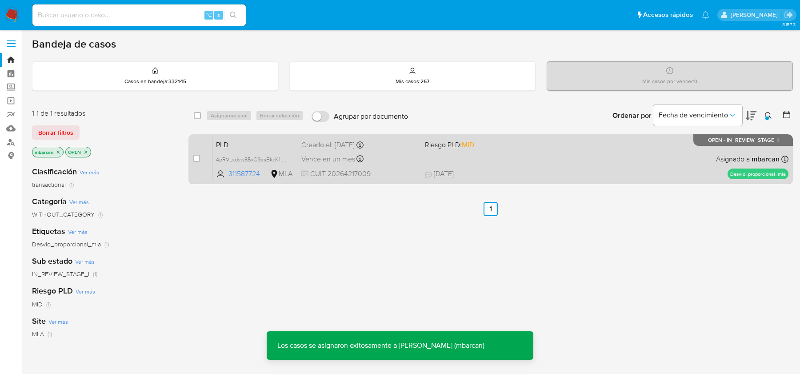
click at [233, 143] on span "PLD" at bounding box center [255, 144] width 78 height 12
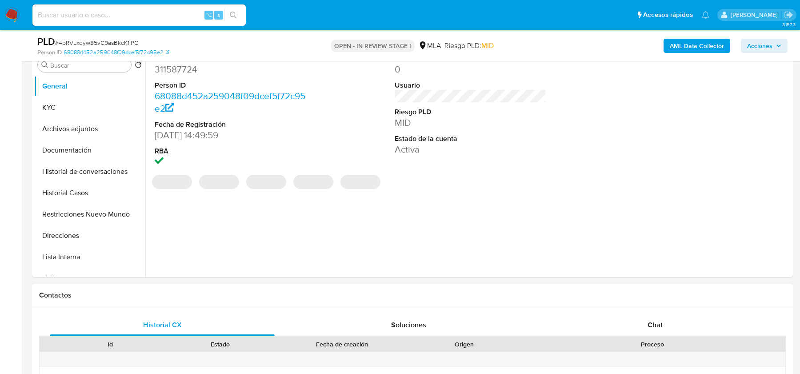
select select "10"
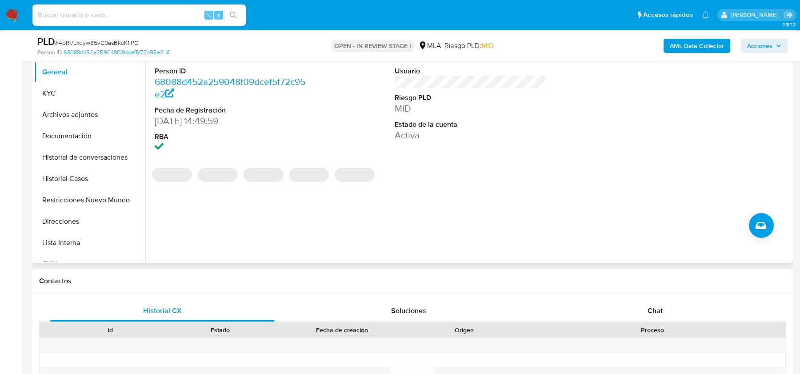
scroll to position [198, 0]
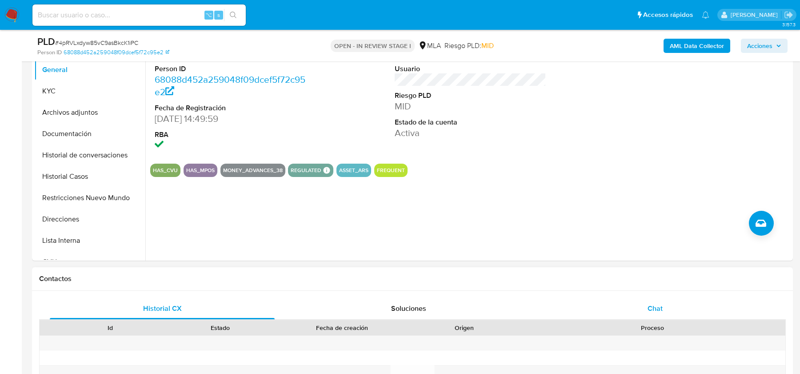
click at [693, 298] on div "Chat" at bounding box center [654, 308] width 225 height 21
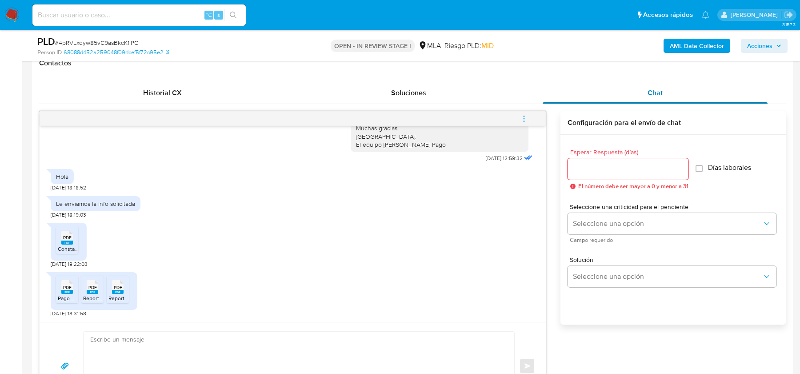
scroll to position [425, 0]
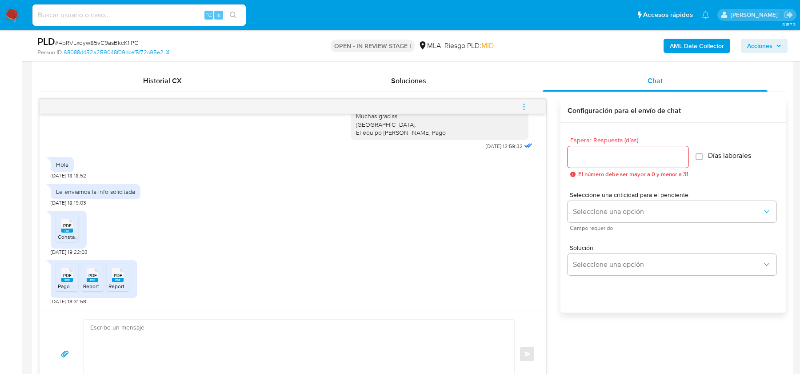
click at [70, 225] on span "PDF" at bounding box center [67, 226] width 8 height 6
click at [63, 285] on span "Pago Monotributo Agosto.pdf" at bounding box center [93, 286] width 71 height 8
click at [94, 280] on rect at bounding box center [93, 280] width 12 height 4
click at [119, 280] on rect at bounding box center [118, 280] width 12 height 4
click at [87, 44] on span "# 4pRVLxdyw85vC9asBkcK1iPC" at bounding box center [96, 42] width 83 height 9
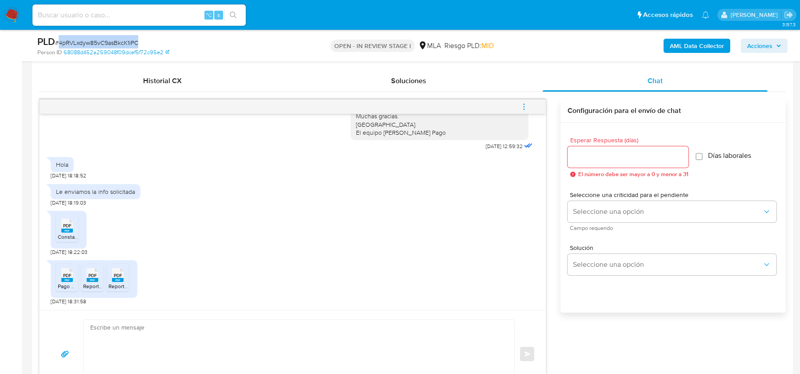
click at [87, 44] on span "# 4pRVLxdyw85vC9asBkcK1iPC" at bounding box center [96, 42] width 83 height 9
copy span "4pRVLxdyw85vC9asBkcK1iPC"
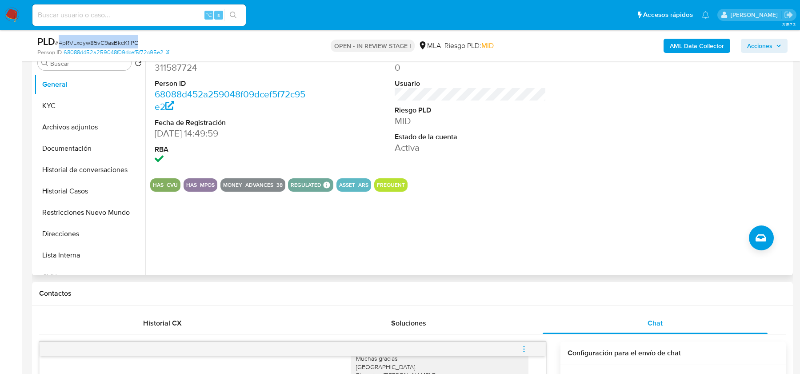
scroll to position [160, 0]
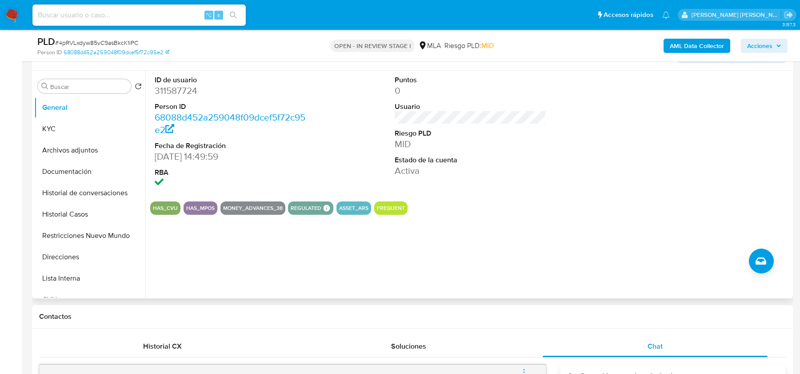
click at [179, 95] on dd "311587724" at bounding box center [230, 90] width 151 height 12
copy dd "311587724"
click at [46, 127] on button "KYC" at bounding box center [86, 128] width 104 height 21
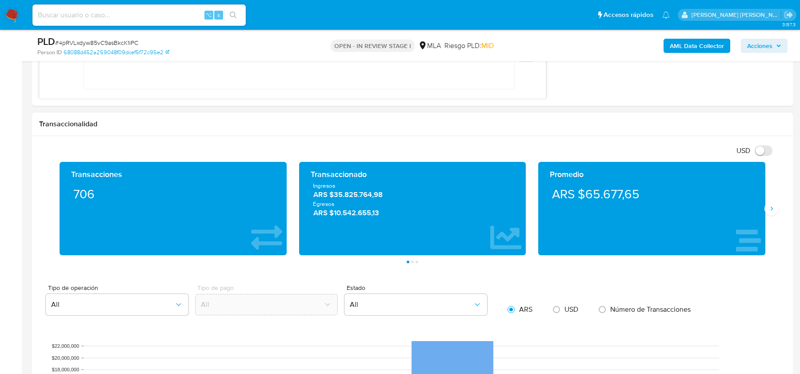
scroll to position [742, 0]
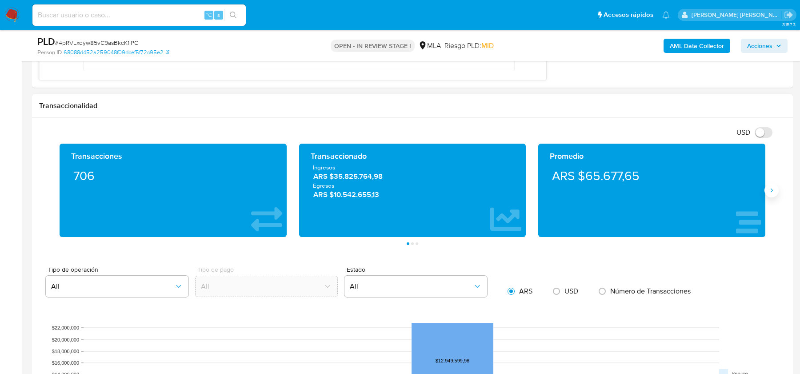
click at [773, 187] on icon "Siguiente" at bounding box center [771, 190] width 7 height 7
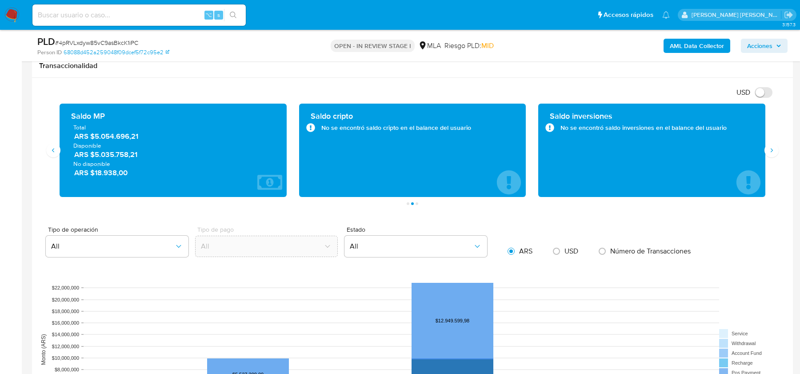
scroll to position [794, 0]
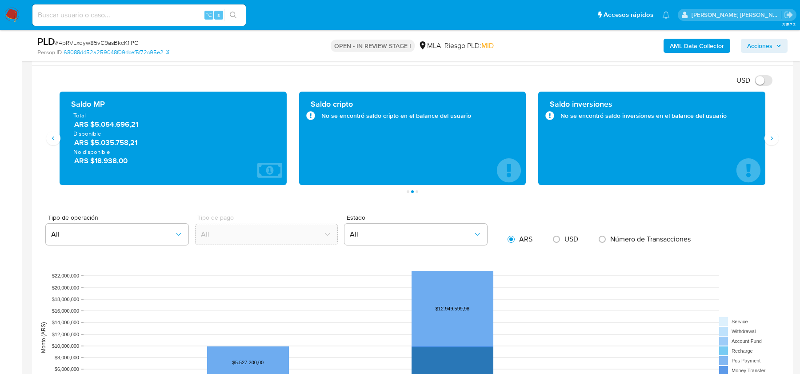
drag, startPoint x: 93, startPoint y: 126, endPoint x: 129, endPoint y: 127, distance: 36.0
click at [129, 127] on div "Total ARS $5.054.696,21 Disponible ARS $5.035.758,21 No disponible ARS $18.938,…" at bounding box center [173, 138] width 213 height 54
drag, startPoint x: 91, startPoint y: 127, endPoint x: 130, endPoint y: 127, distance: 39.1
click at [130, 127] on div "Total ARS $5.054.696,21 Disponible ARS $5.035.758,21 No disponible ARS $18.938,…" at bounding box center [173, 138] width 213 height 54
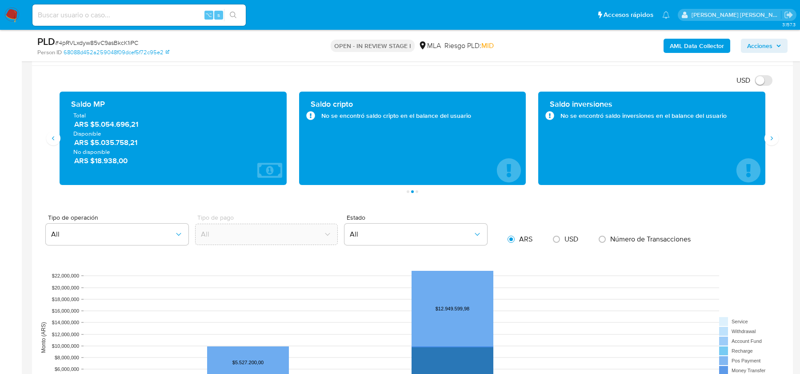
drag, startPoint x: 91, startPoint y: 124, endPoint x: 129, endPoint y: 125, distance: 37.8
click at [129, 125] on span "ARS $5.054.696,21" at bounding box center [173, 124] width 199 height 10
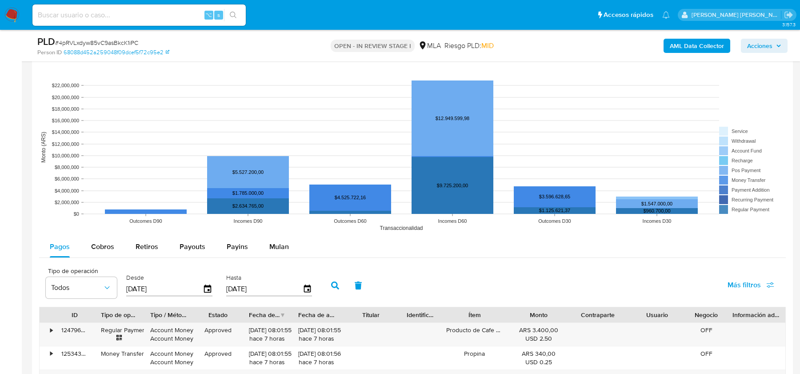
scroll to position [1093, 0]
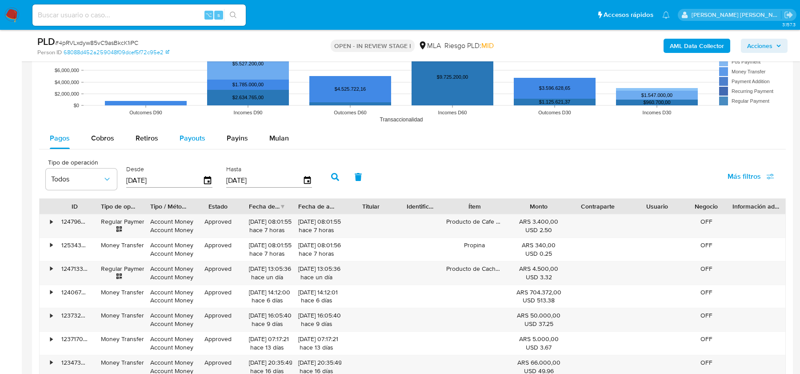
click at [192, 133] on span "Payouts" at bounding box center [192, 138] width 26 height 10
select select "10"
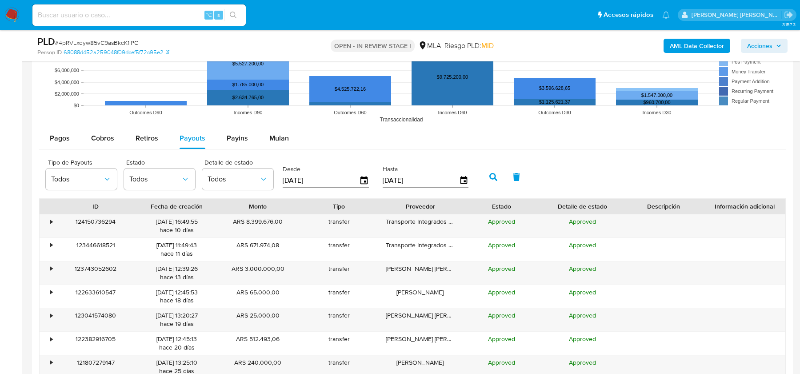
click at [318, 176] on input "[DATE]" at bounding box center [321, 180] width 76 height 14
type input "11/06/202_"
type input "01/08/2025"
click at [489, 175] on icon "button" at bounding box center [493, 177] width 8 height 8
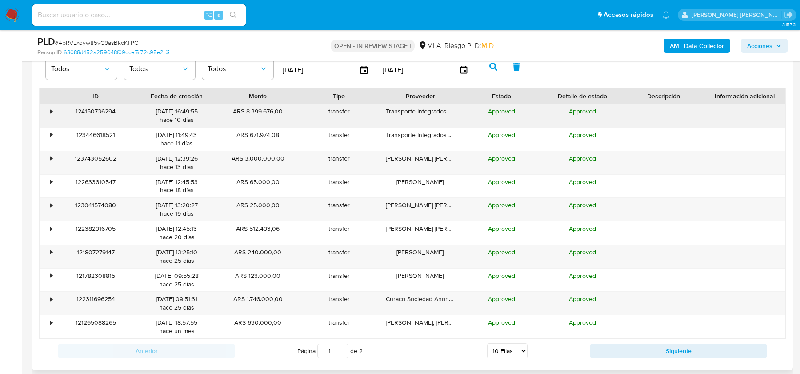
scroll to position [1204, 0]
click at [516, 353] on select "5 Filas 10 Filas 20 Filas 25 Filas 50 Filas 100 Filas" at bounding box center [507, 349] width 40 height 15
select select "25"
click at [487, 342] on select "5 Filas 10 Filas 20 Filas 25 Filas 50 Filas 100 Filas" at bounding box center [507, 349] width 40 height 15
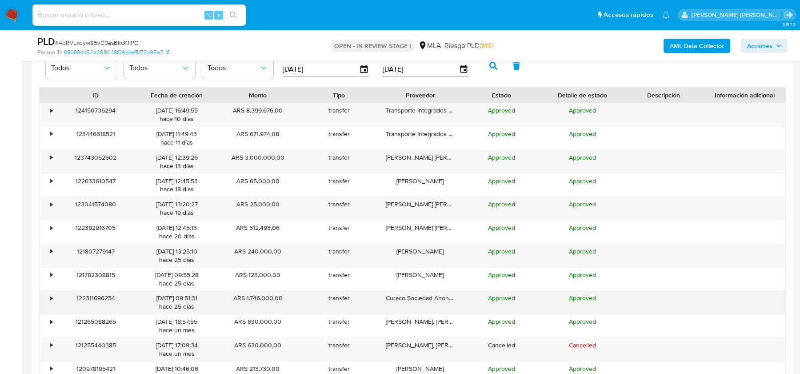
scroll to position [1196, 0]
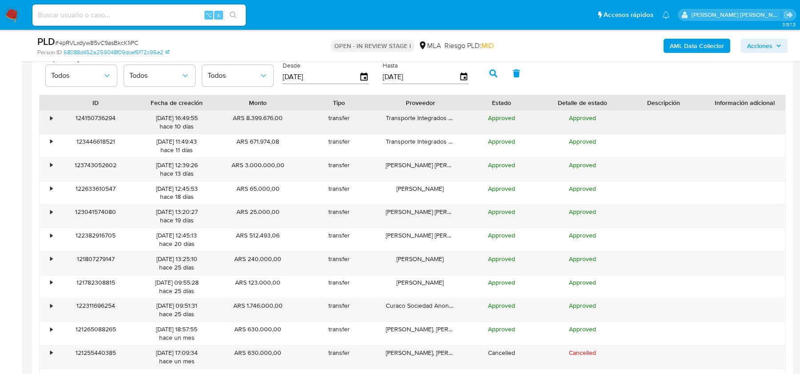
click at [50, 115] on div "•" at bounding box center [51, 118] width 2 height 8
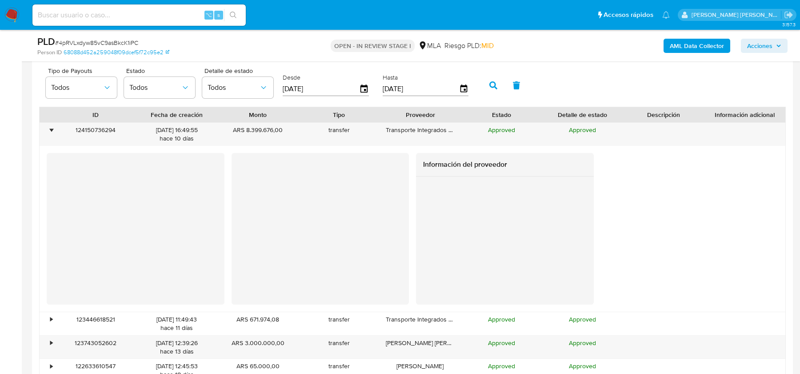
scroll to position [1195, 0]
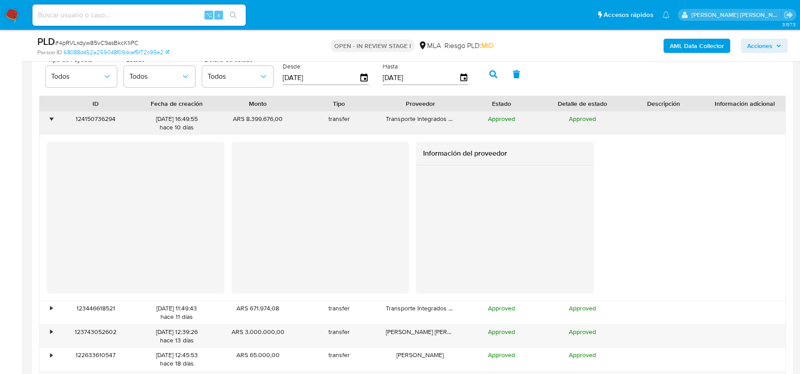
click at [51, 115] on div "•" at bounding box center [51, 119] width 2 height 8
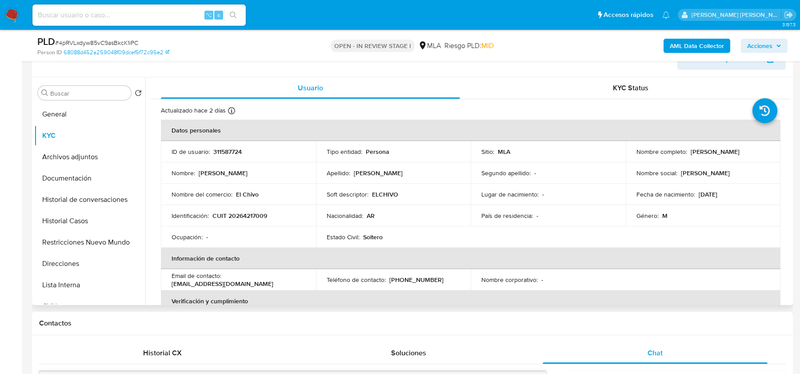
scroll to position [467, 0]
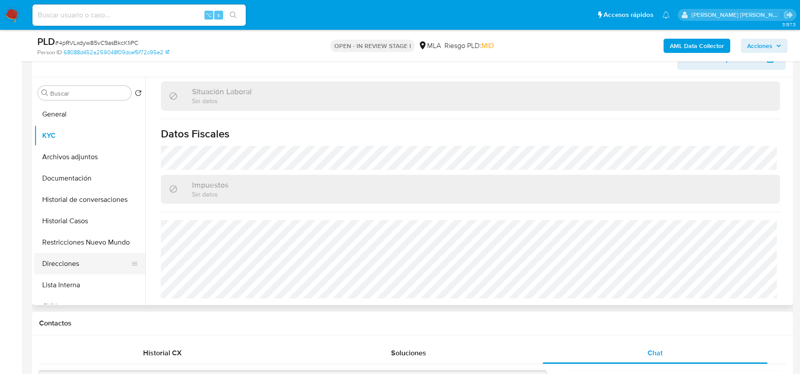
click at [91, 261] on button "Direcciones" at bounding box center [86, 263] width 104 height 21
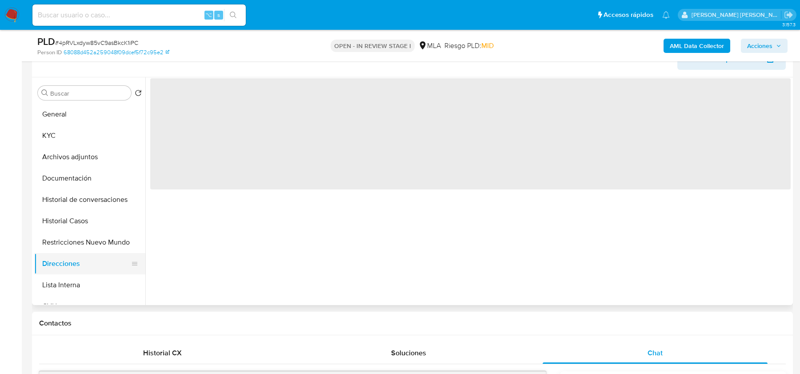
scroll to position [0, 0]
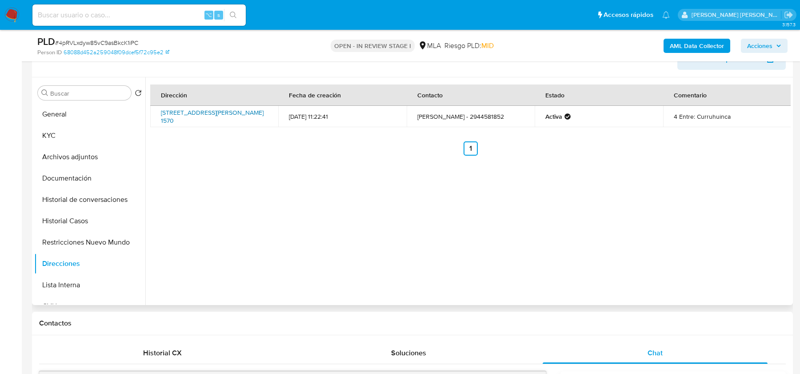
click at [217, 119] on link "Calle Cipreses 1570, San Martin De Los Andes, Neuquén, 8370, Argentina 1570" at bounding box center [212, 116] width 103 height 17
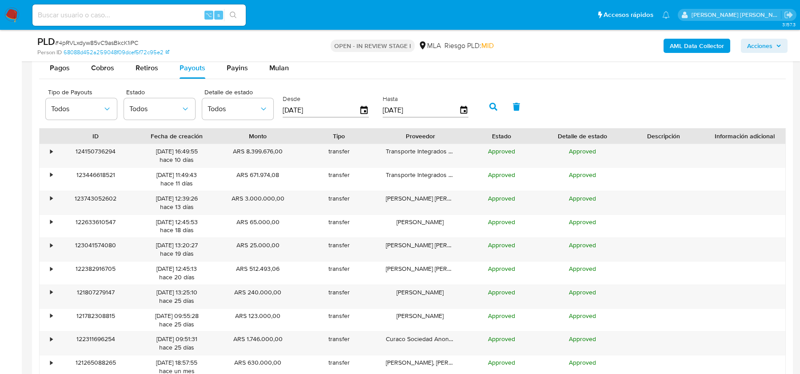
scroll to position [1173, 0]
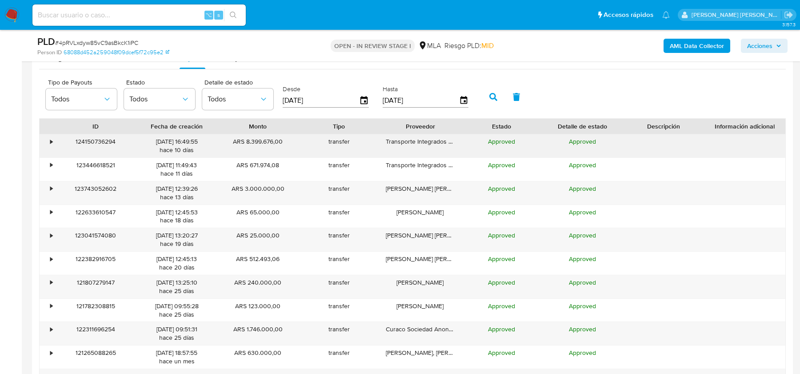
click at [51, 138] on div "•" at bounding box center [51, 141] width 2 height 8
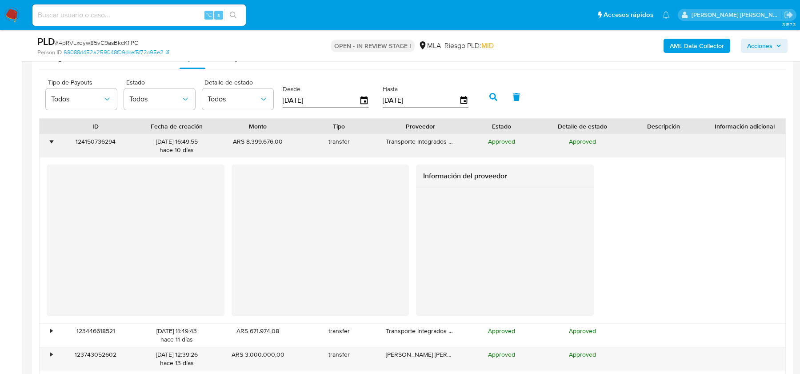
click at [50, 134] on div "•" at bounding box center [48, 145] width 16 height 23
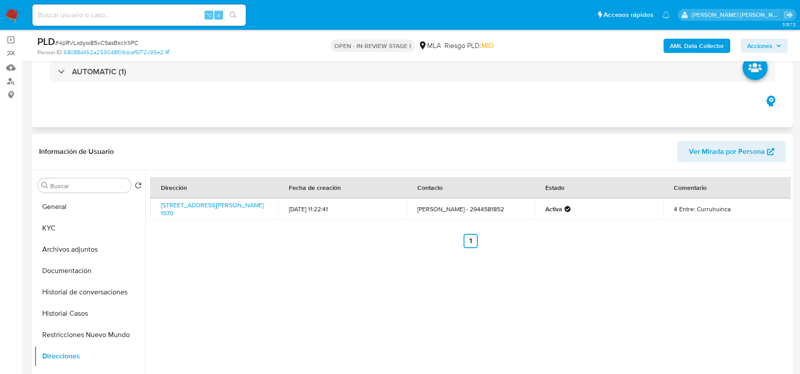
scroll to position [58, 0]
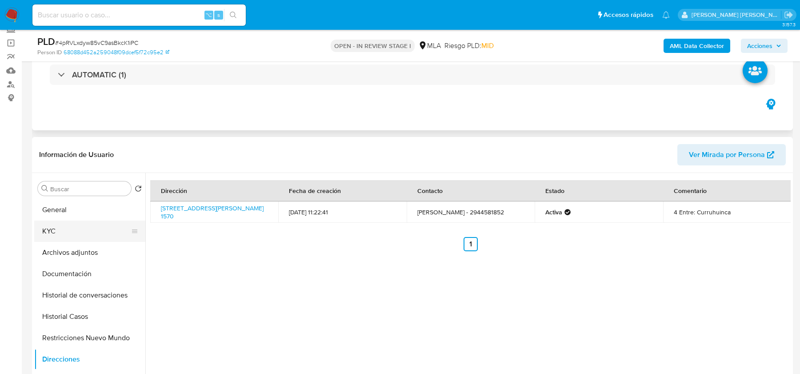
click at [58, 226] on button "KYC" at bounding box center [86, 230] width 104 height 21
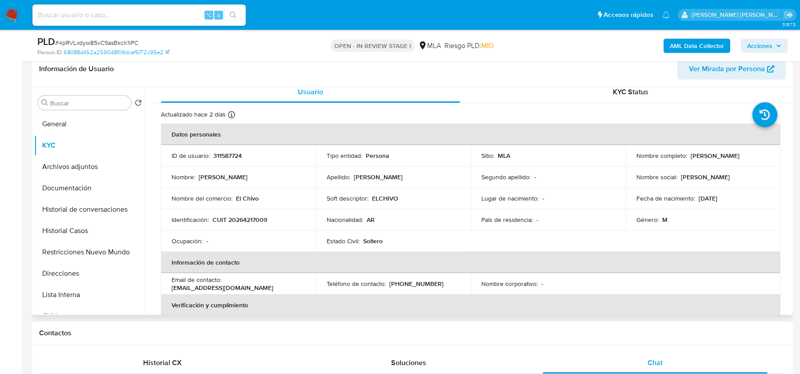
scroll to position [7, 0]
click at [246, 219] on p "CUIT 20264217009" at bounding box center [239, 218] width 55 height 8
copy p "20264217009"
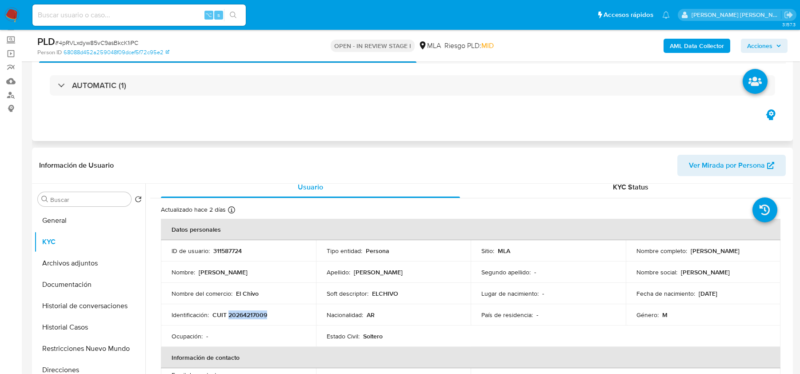
scroll to position [177, 0]
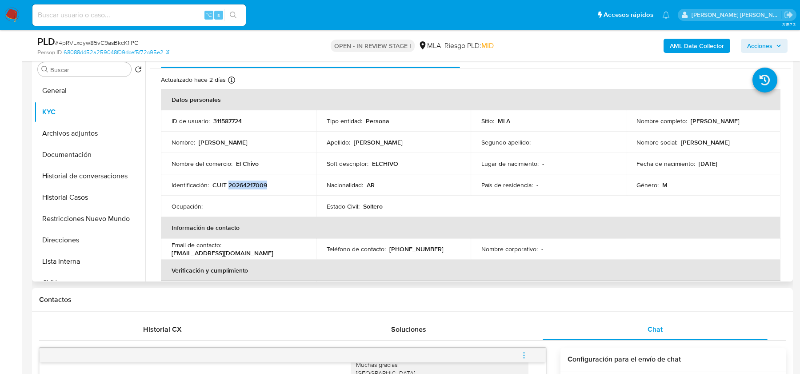
copy p "20264217009"
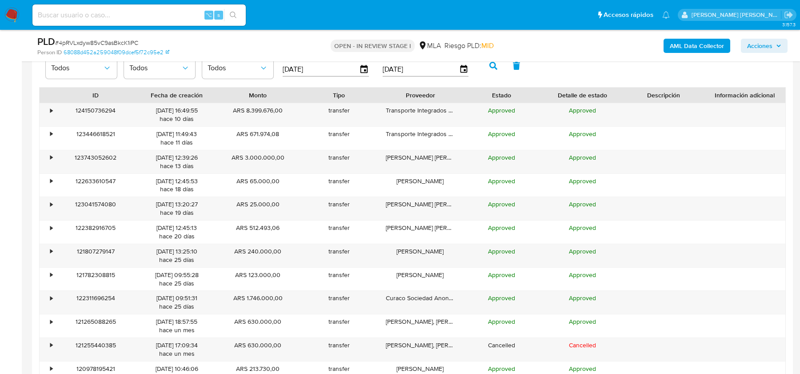
scroll to position [1205, 0]
click at [52, 107] on div "•" at bounding box center [51, 109] width 2 height 8
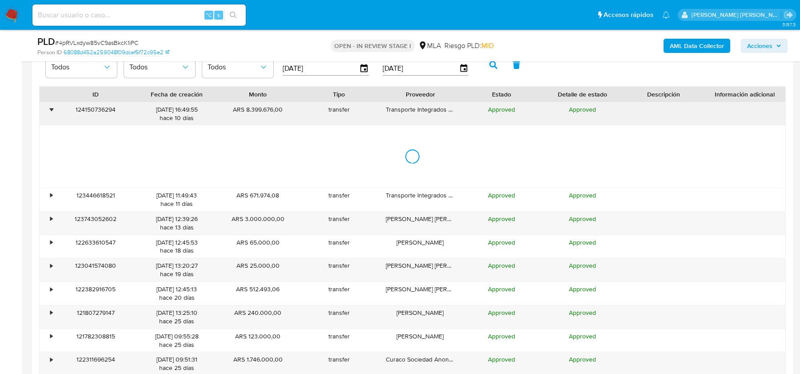
click at [52, 107] on div "•" at bounding box center [51, 109] width 2 height 8
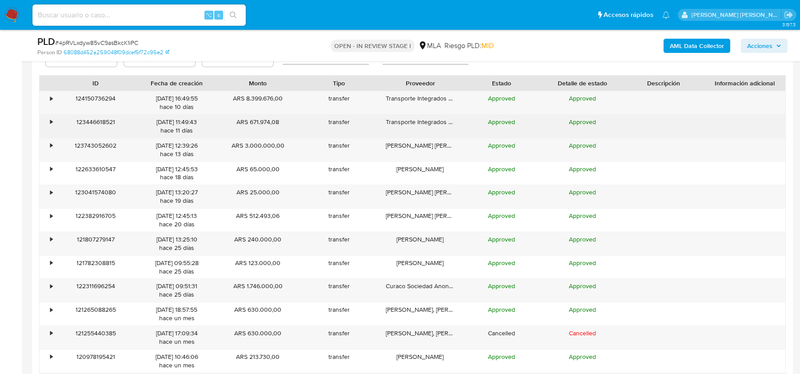
scroll to position [1214, 0]
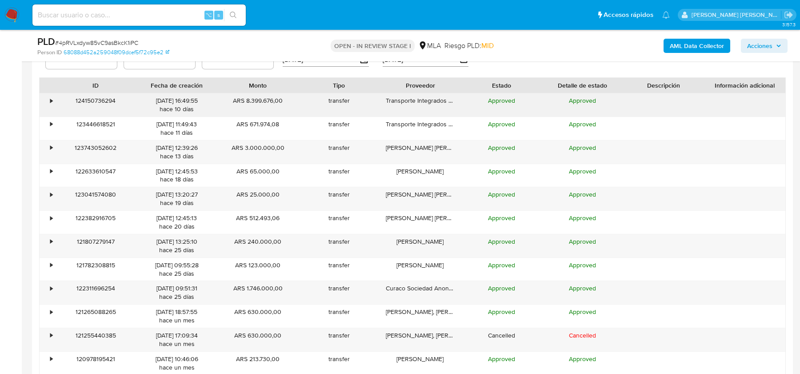
click at [48, 99] on div "•" at bounding box center [48, 104] width 16 height 23
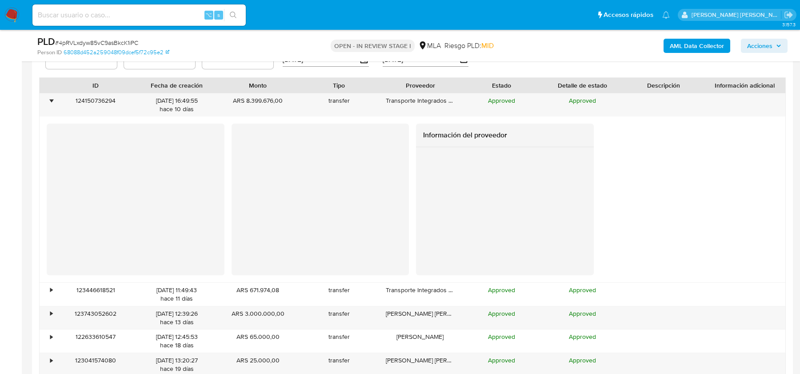
click at [419, 232] on div at bounding box center [505, 211] width 178 height 128
click at [52, 202] on div at bounding box center [136, 198] width 178 height 151
click at [52, 96] on div "•" at bounding box center [48, 104] width 16 height 23
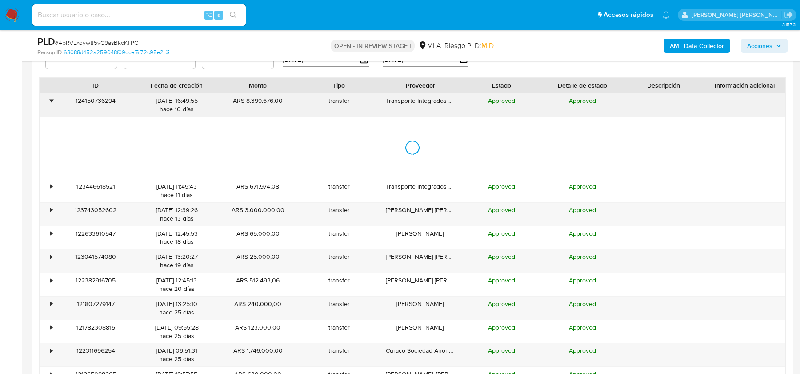
click at [52, 96] on div "•" at bounding box center [48, 104] width 16 height 23
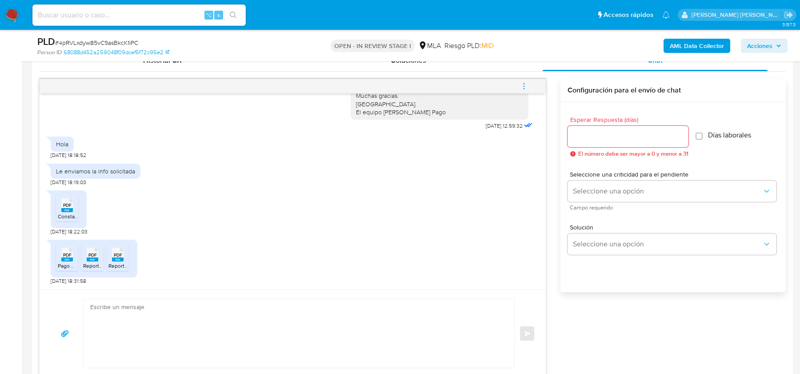
scroll to position [480, 0]
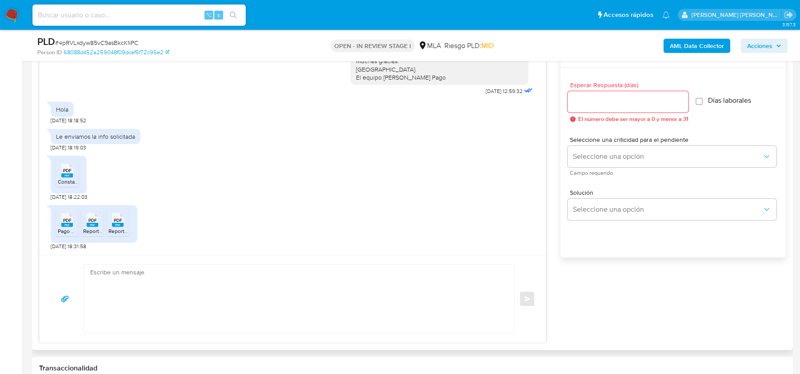
click at [399, 312] on textarea at bounding box center [296, 298] width 413 height 68
paste textarea "Hola, Muchas gracias por tu respuesta. Te confirmamos la recepción de la docume…"
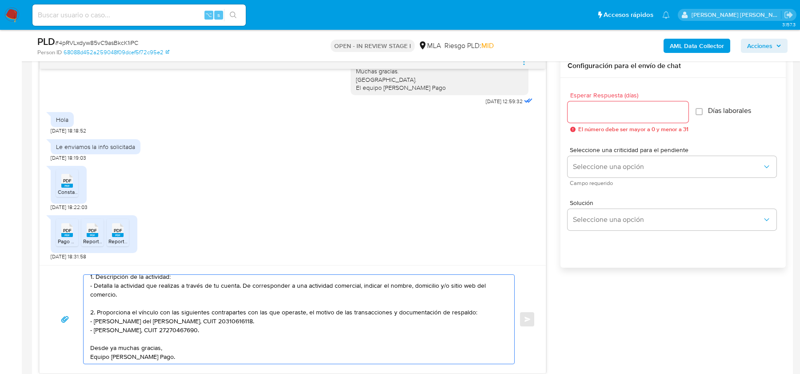
scroll to position [469, 0]
type textarea "Hola, Muchas gracias por tu respuesta. Te confirmamos la recepción de la docume…"
click at [613, 112] on input "Esperar Respuesta (días)" at bounding box center [627, 113] width 121 height 12
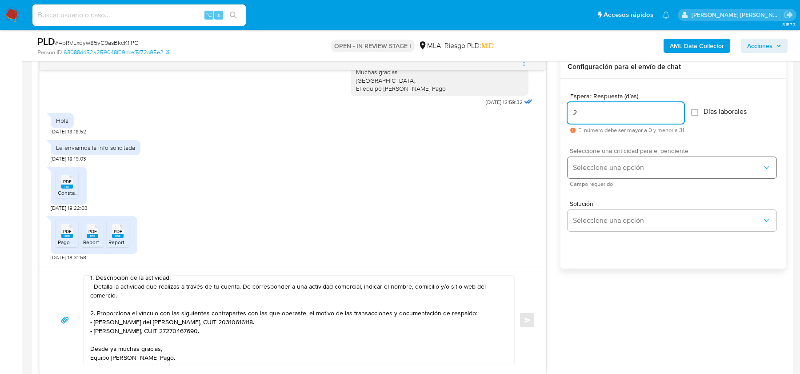
type input "2"
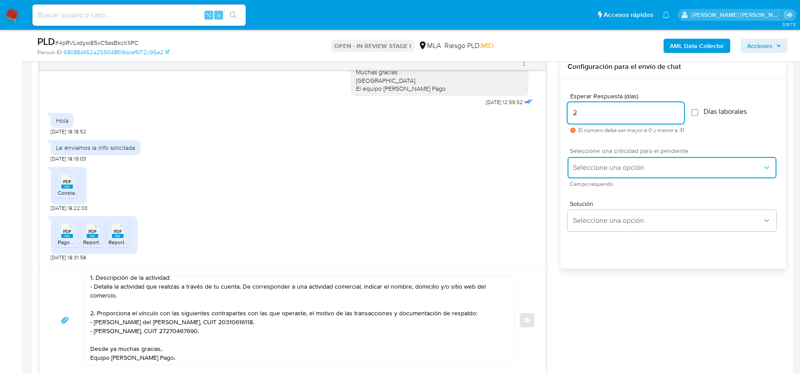
click at [610, 172] on button "Seleccione una opción" at bounding box center [671, 167] width 209 height 21
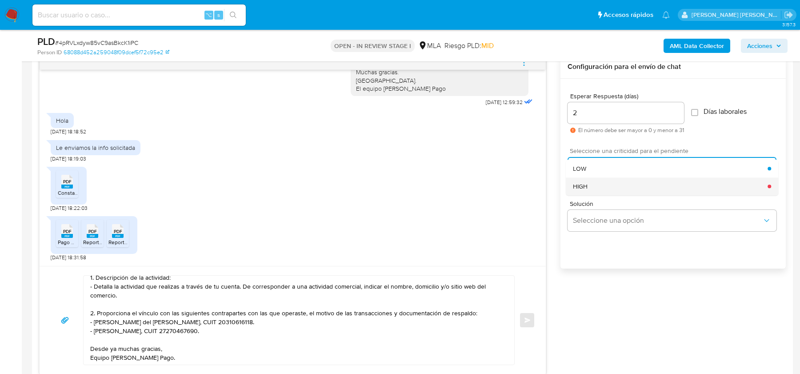
click at [610, 185] on div "HIGH" at bounding box center [670, 186] width 195 height 18
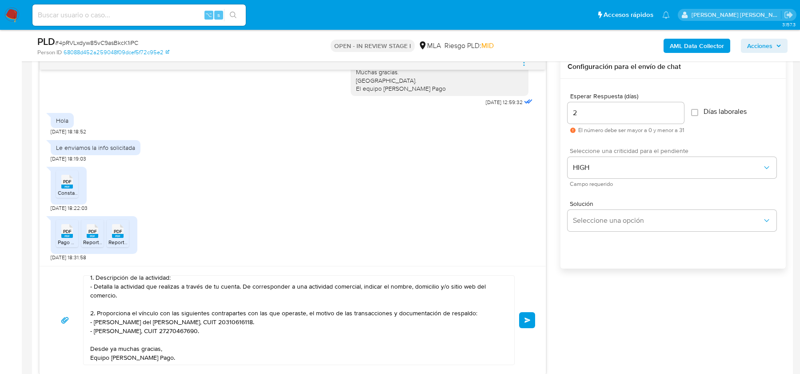
click at [528, 314] on button "Enviar" at bounding box center [527, 320] width 16 height 16
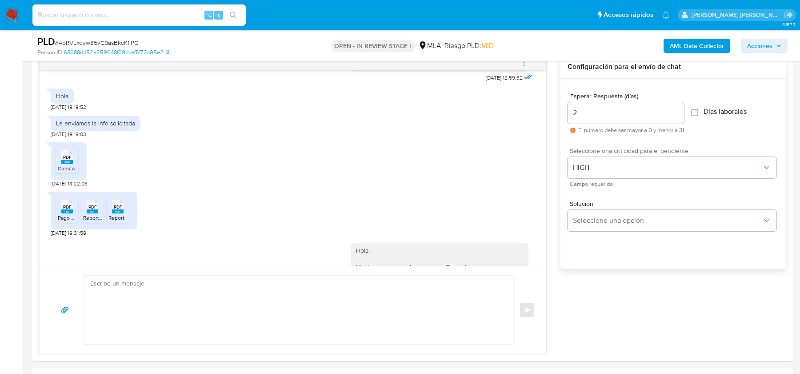
scroll to position [851, 0]
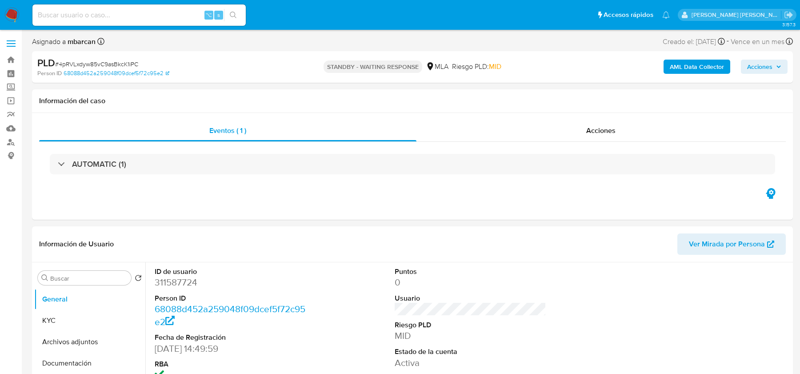
select select "10"
click at [140, 13] on input at bounding box center [138, 15] width 213 height 12
paste input "pFl4Palk1hGHFBhldUQF4uul"
type input "pFl4Palk1hGHFBhldUQF4uul"
select select "10"
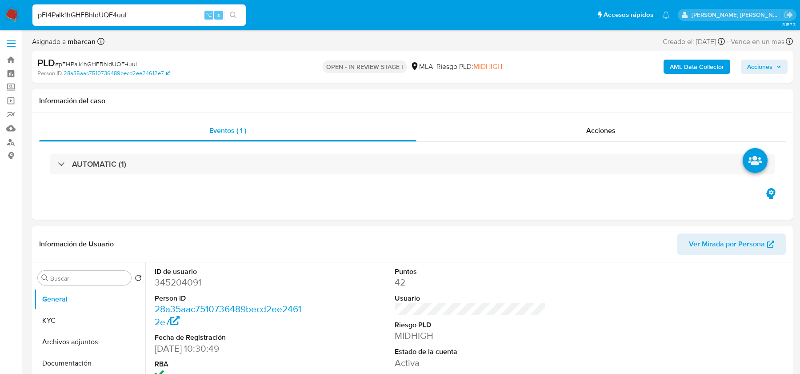
click at [80, 63] on span "# pFl4Palk1hGHFBhldUQF4uul" at bounding box center [96, 64] width 82 height 9
copy span "pFl4Palk1hGHFBhldUQF4uul"
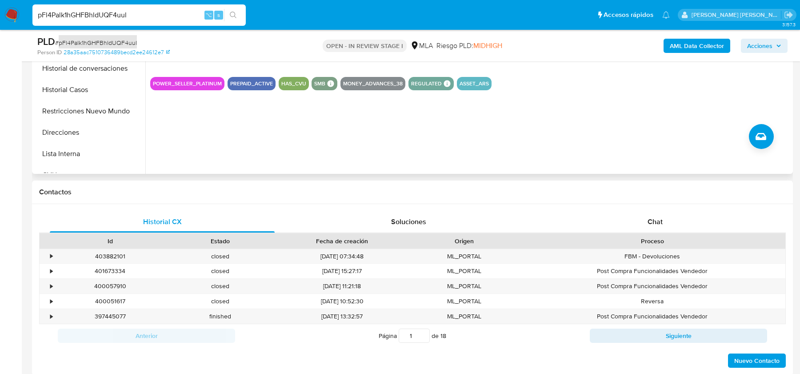
scroll to position [316, 0]
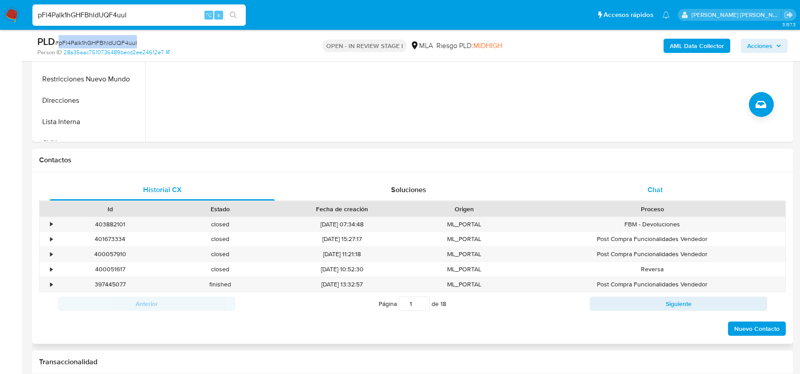
click at [654, 186] on span "Chat" at bounding box center [654, 189] width 15 height 10
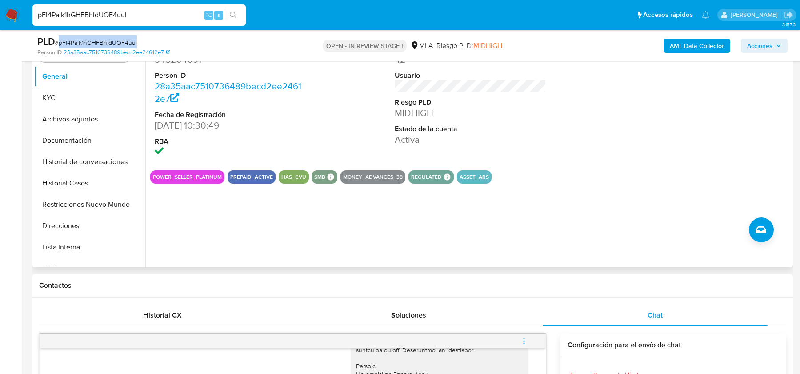
scroll to position [191, 0]
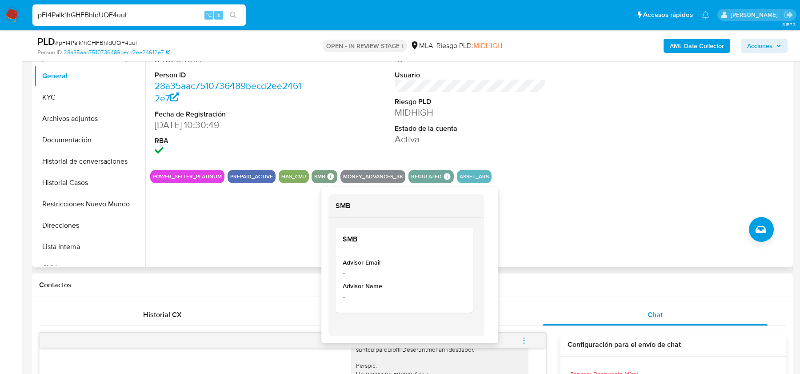
click at [331, 175] on icon at bounding box center [330, 176] width 7 height 7
click at [328, 176] on icon at bounding box center [330, 176] width 7 height 7
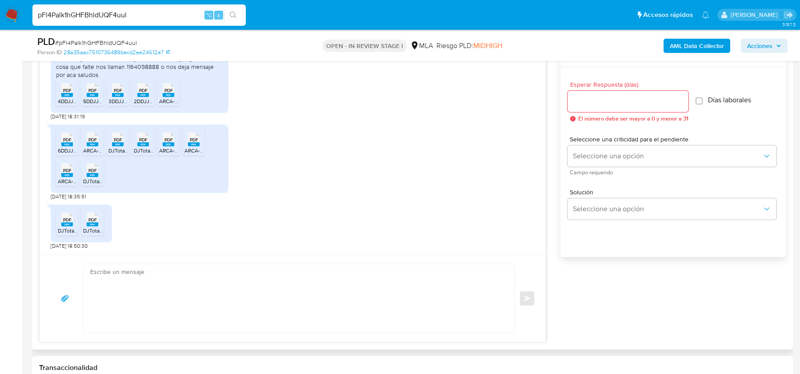
scroll to position [482, 0]
click at [171, 276] on textarea at bounding box center [296, 296] width 413 height 68
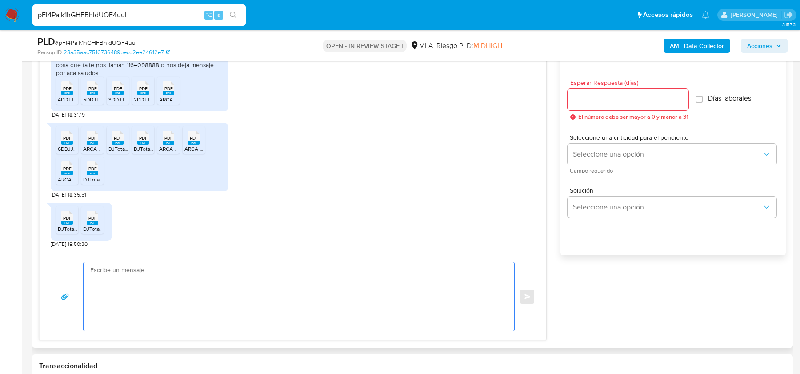
click at [205, 304] on textarea at bounding box center [296, 296] width 413 height 68
paste textarea "Hola, Muchas gracias por tu respuesta. Verificamos que la documentación aportad…"
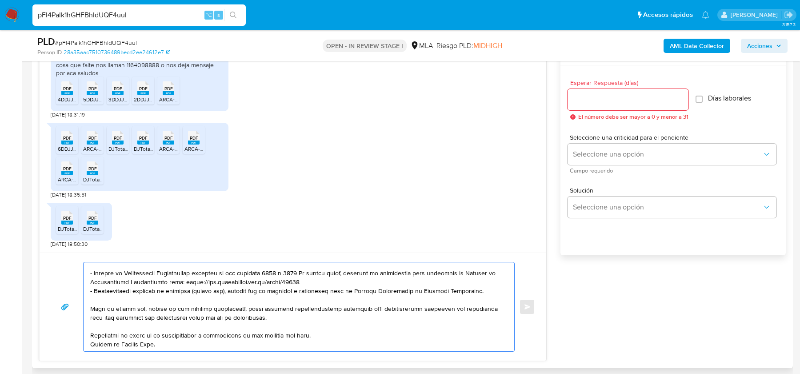
scroll to position [0, 0]
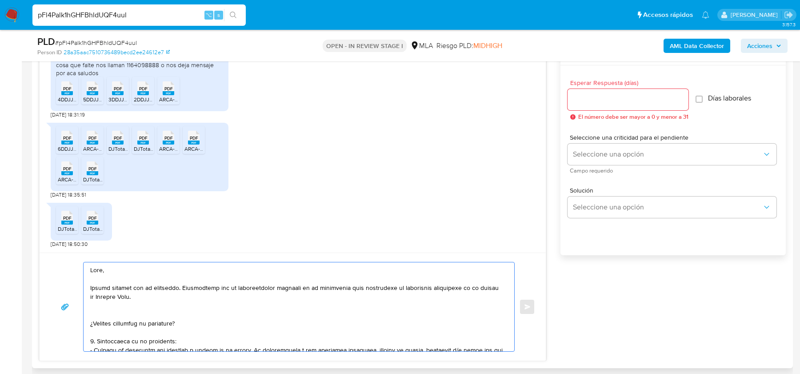
click at [164, 316] on textarea at bounding box center [296, 306] width 413 height 89
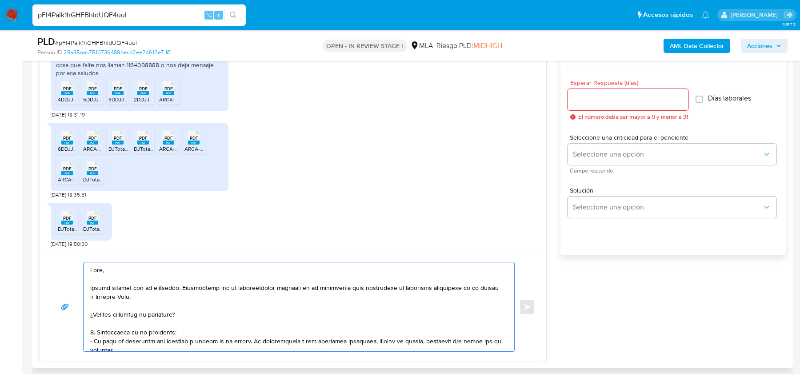
click at [182, 289] on textarea at bounding box center [296, 306] width 413 height 89
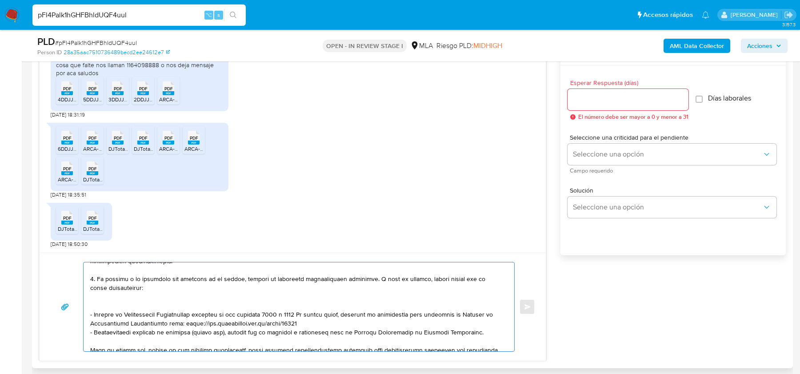
scroll to position [200, 0]
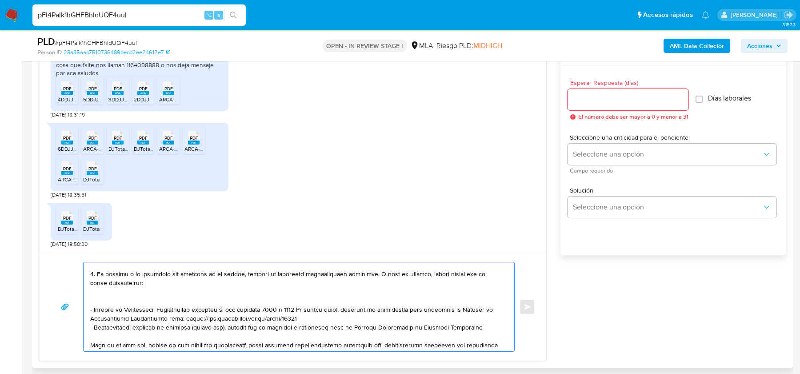
click at [253, 294] on textarea at bounding box center [296, 306] width 413 height 89
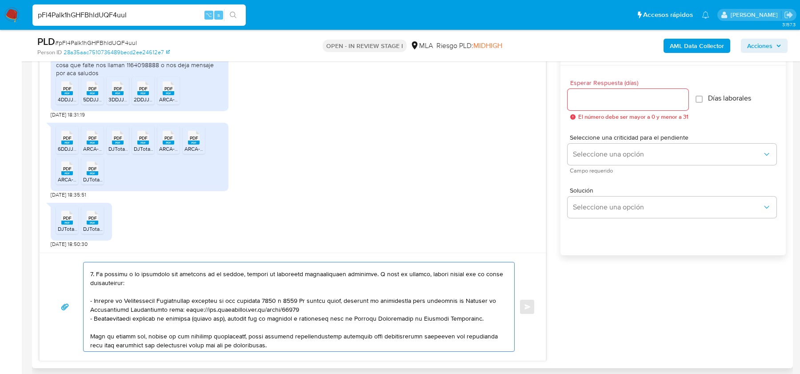
scroll to position [228, 0]
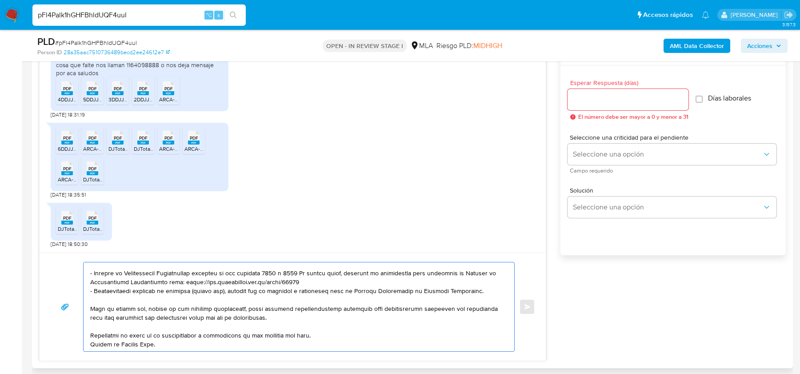
type textarea "Lore, Ipsumd sitamet con ad elitseddo. Eiusmodtemp inc ut laboreetdolor magnaal…"
click at [644, 101] on input "Esperar Respuesta (días)" at bounding box center [627, 100] width 121 height 12
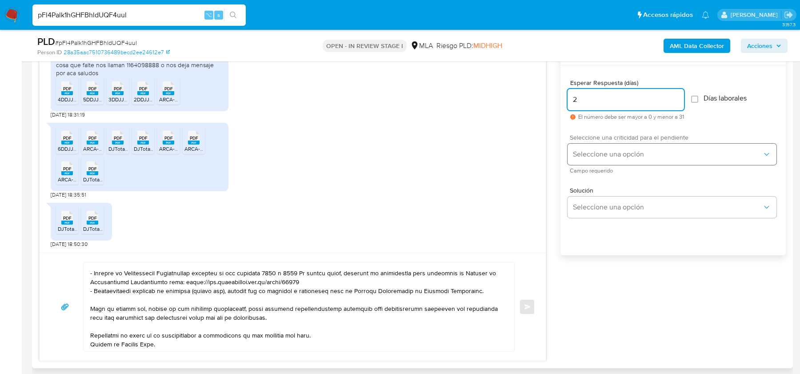
type input "2"
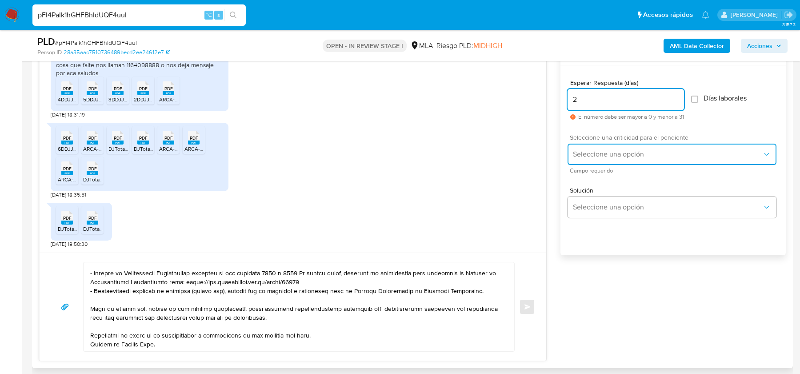
click at [627, 152] on span "Seleccione una opción" at bounding box center [667, 154] width 189 height 9
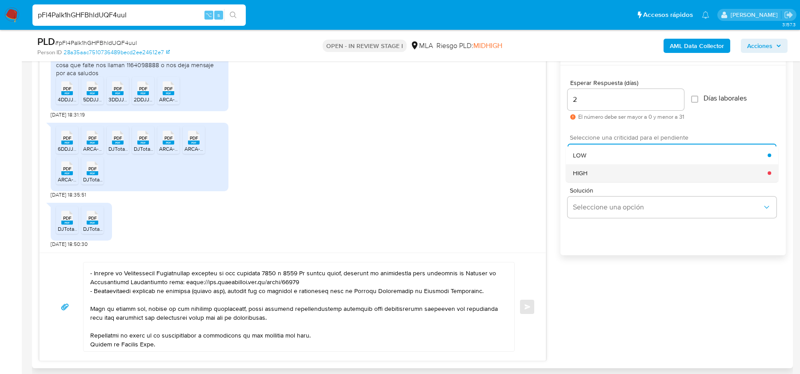
click at [608, 176] on div "HIGH" at bounding box center [670, 173] width 195 height 18
click at [526, 305] on span "Enviar" at bounding box center [527, 306] width 6 height 5
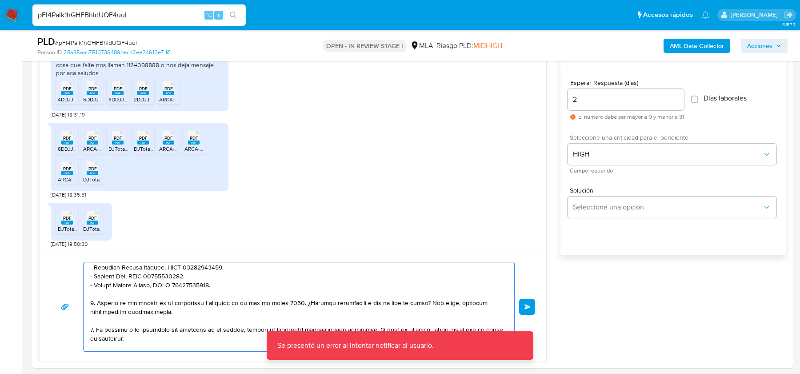
scroll to position [0, 0]
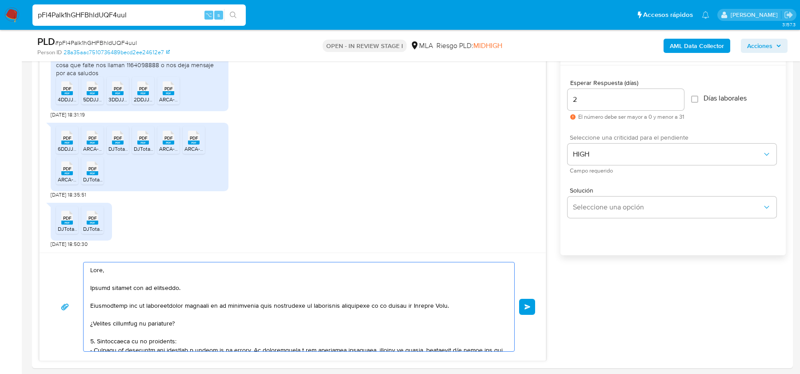
drag, startPoint x: 174, startPoint y: 342, endPoint x: 50, endPoint y: 221, distance: 173.7
click at [50, 221] on div "18/08/2025 17:38:07 aca le dejo el requerimiento de mercado pago cualquier cosa…" at bounding box center [292, 201] width 507 height 319
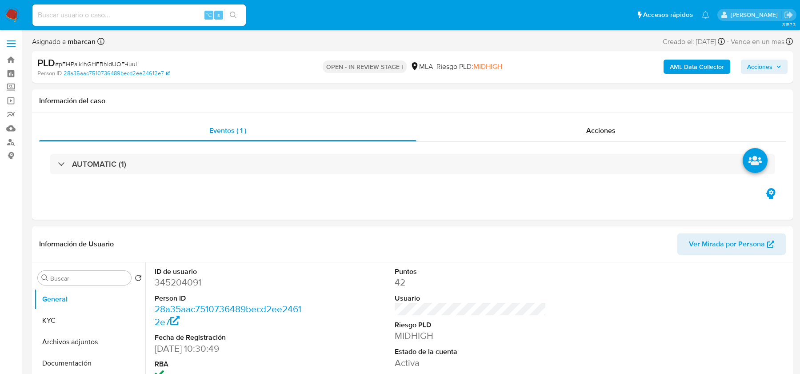
select select "10"
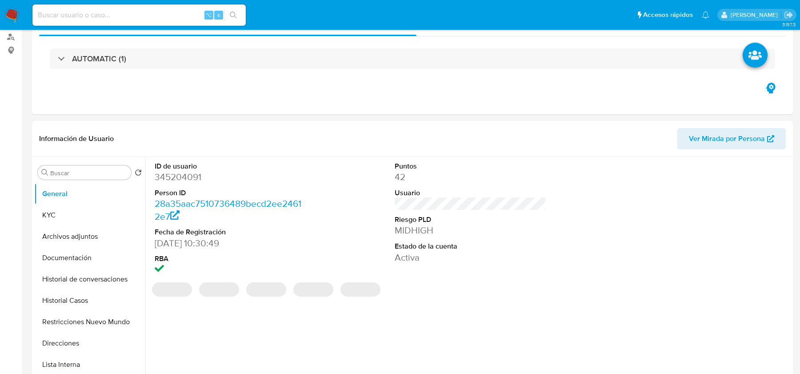
scroll to position [332, 0]
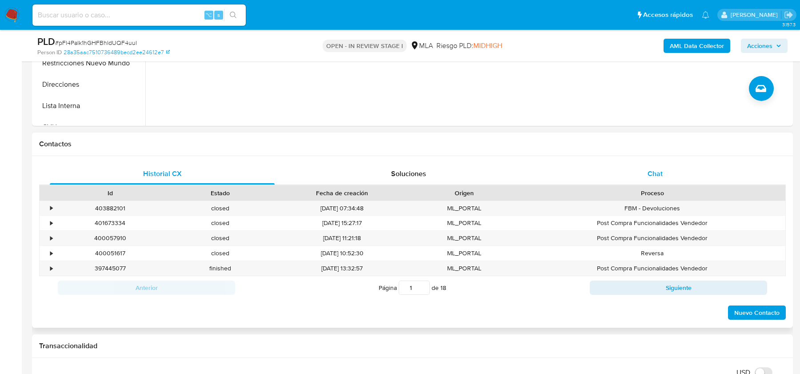
drag, startPoint x: 667, startPoint y: 167, endPoint x: 659, endPoint y: 167, distance: 7.6
click at [666, 167] on div "Chat" at bounding box center [654, 173] width 225 height 21
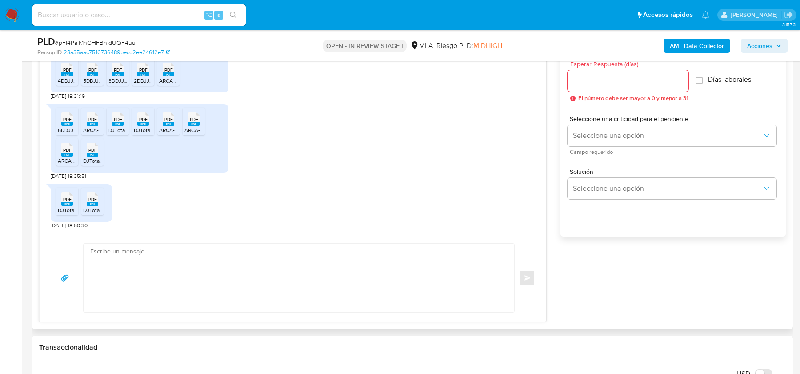
scroll to position [502, 0]
click at [180, 250] on textarea at bounding box center [296, 277] width 413 height 68
paste textarea "Lore, Ipsumd sitamet con ad elitseddo. Eiusmodtemp inc ut laboreetdolor magnaal…"
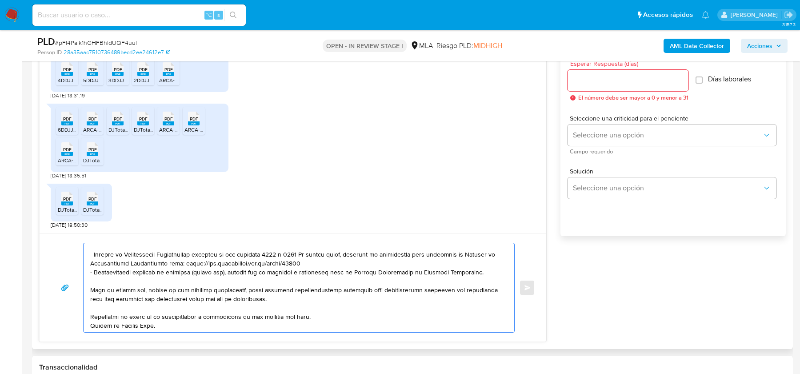
scroll to position [228, 0]
type textarea "Lore, Ipsumd sitamet con ad elitseddo. Eiusmodtemp inc ut laboreetdolor magnaal…"
click at [631, 84] on input "Esperar Respuesta (días)" at bounding box center [627, 81] width 121 height 12
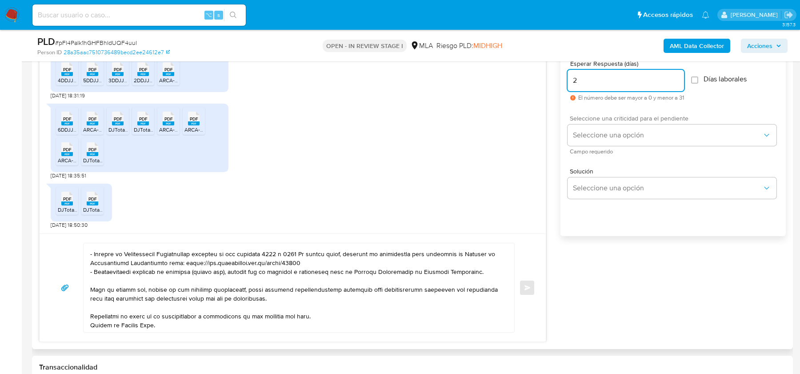
type input "2"
click at [630, 115] on span "Seleccione una criticidad para el pendiente" at bounding box center [673, 118] width 209 height 6
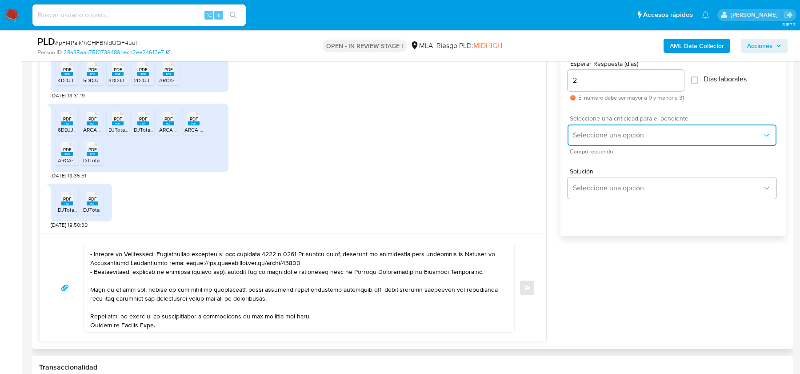
click at [617, 142] on button "Seleccione una opción" at bounding box center [671, 134] width 209 height 21
click at [609, 156] on div "HIGH" at bounding box center [670, 154] width 195 height 18
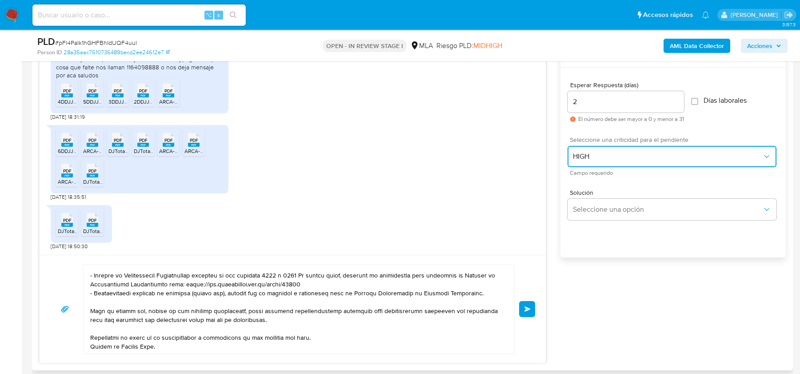
scroll to position [474, 0]
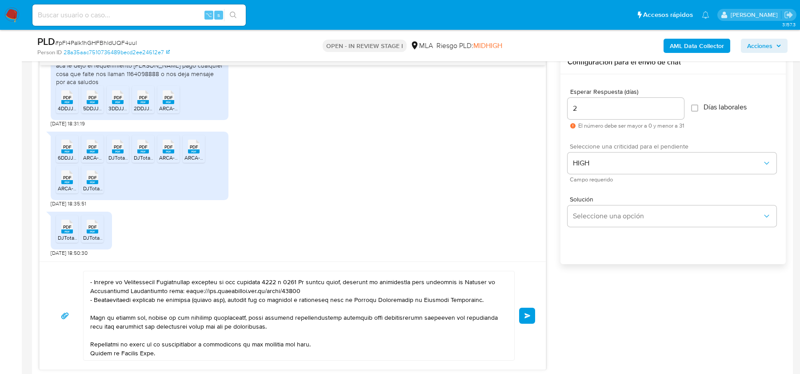
click at [528, 313] on span "Enviar" at bounding box center [527, 315] width 6 height 5
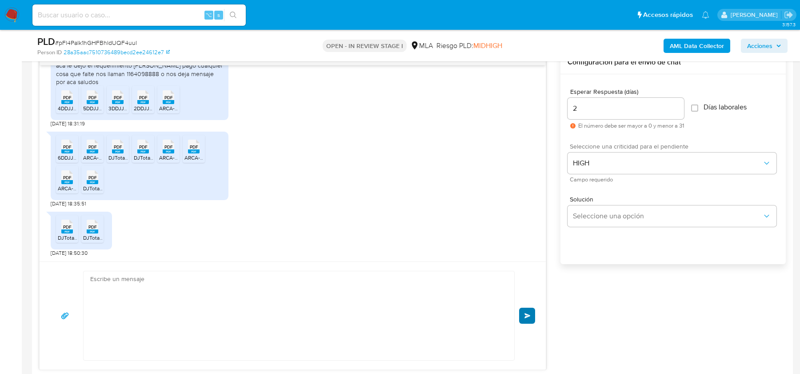
scroll to position [941, 0]
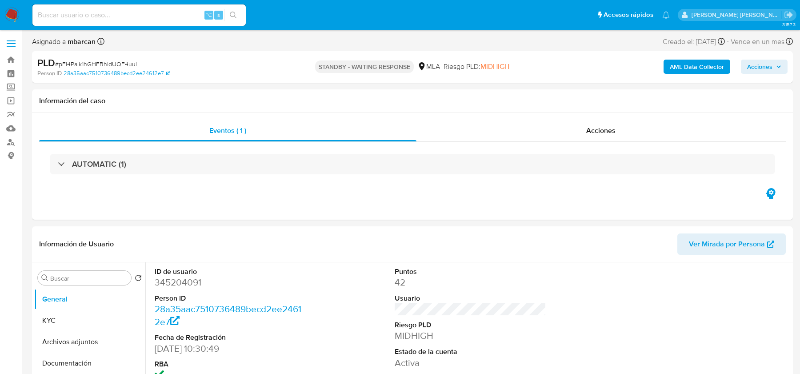
select select "10"
